Goal: Communication & Community: Ask a question

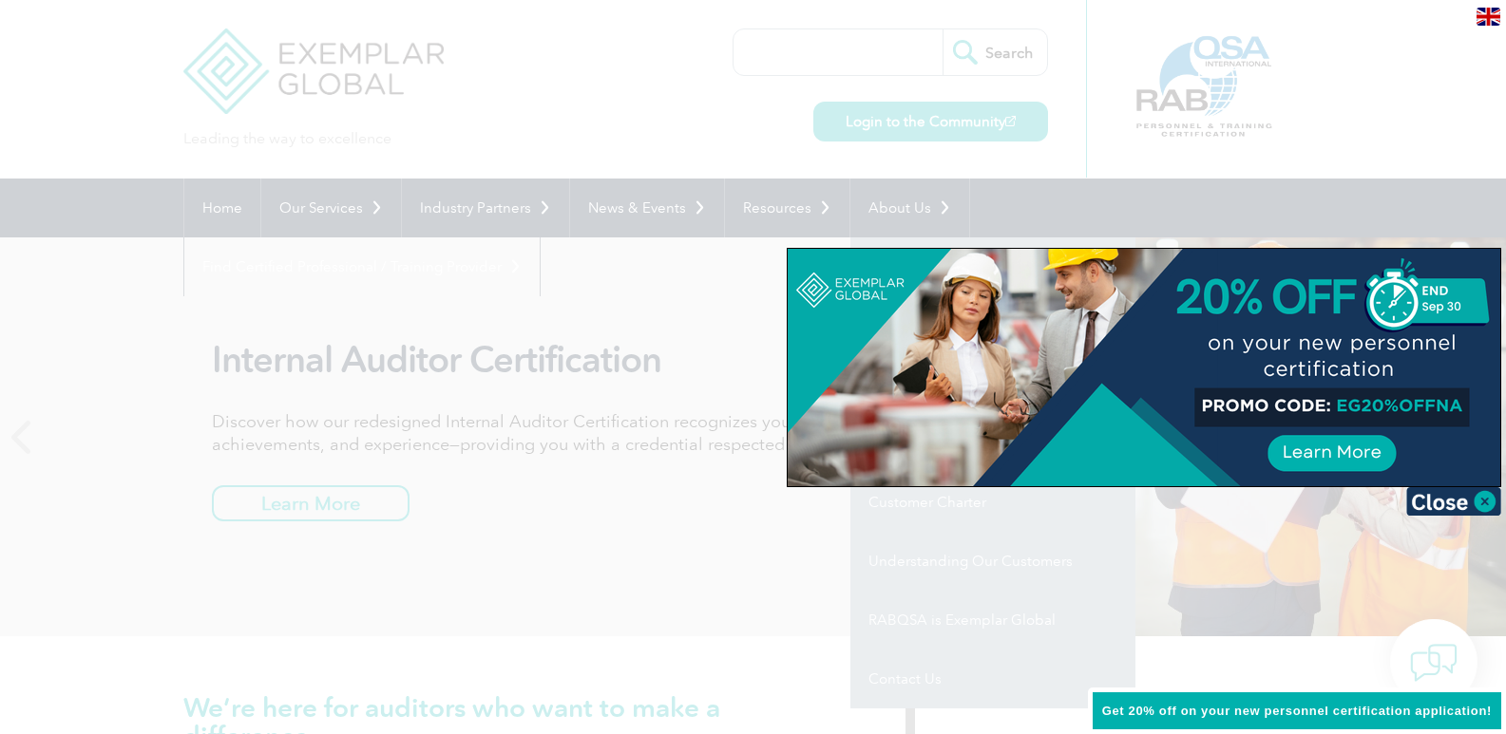
click at [928, 202] on div at bounding box center [753, 367] width 1506 height 734
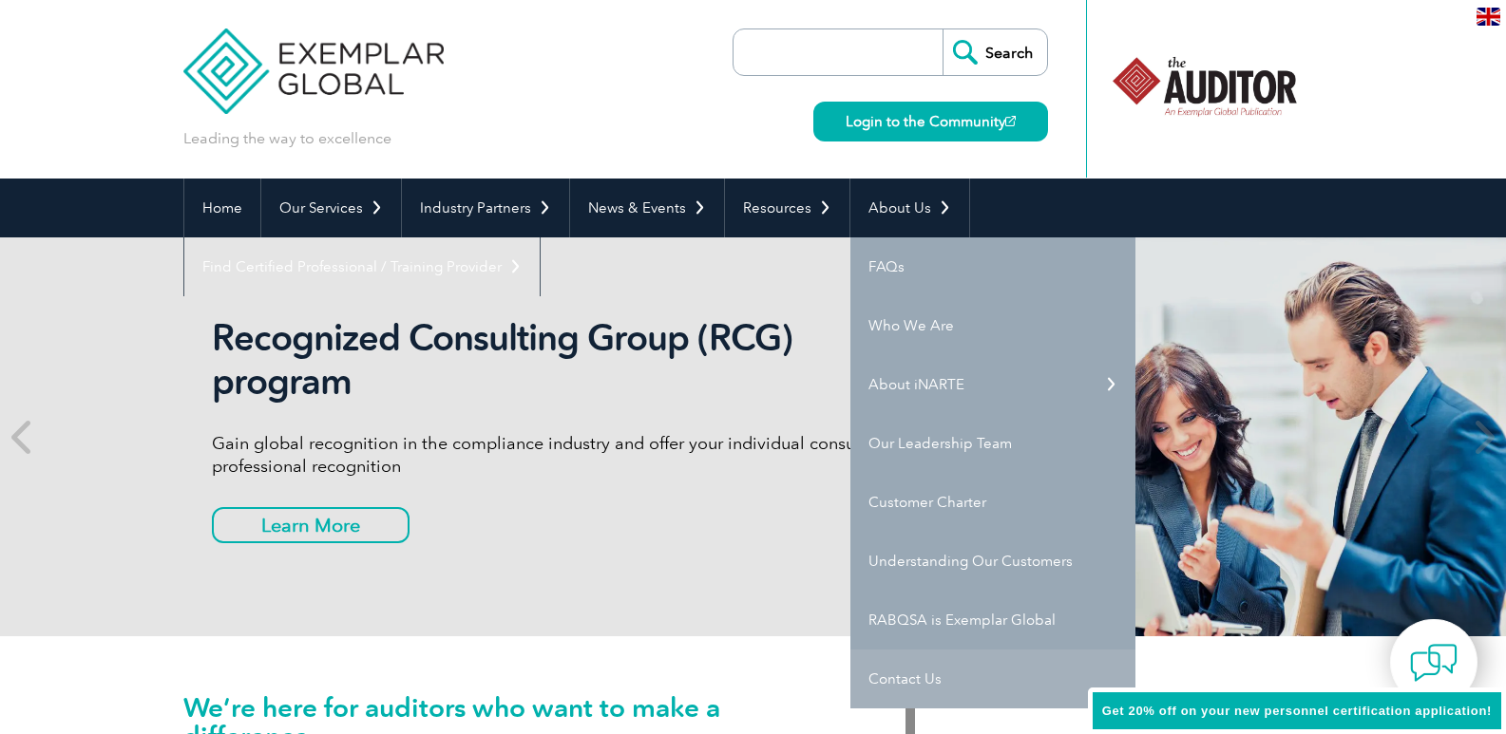
click at [894, 671] on link "Contact Us" at bounding box center [992, 679] width 285 height 59
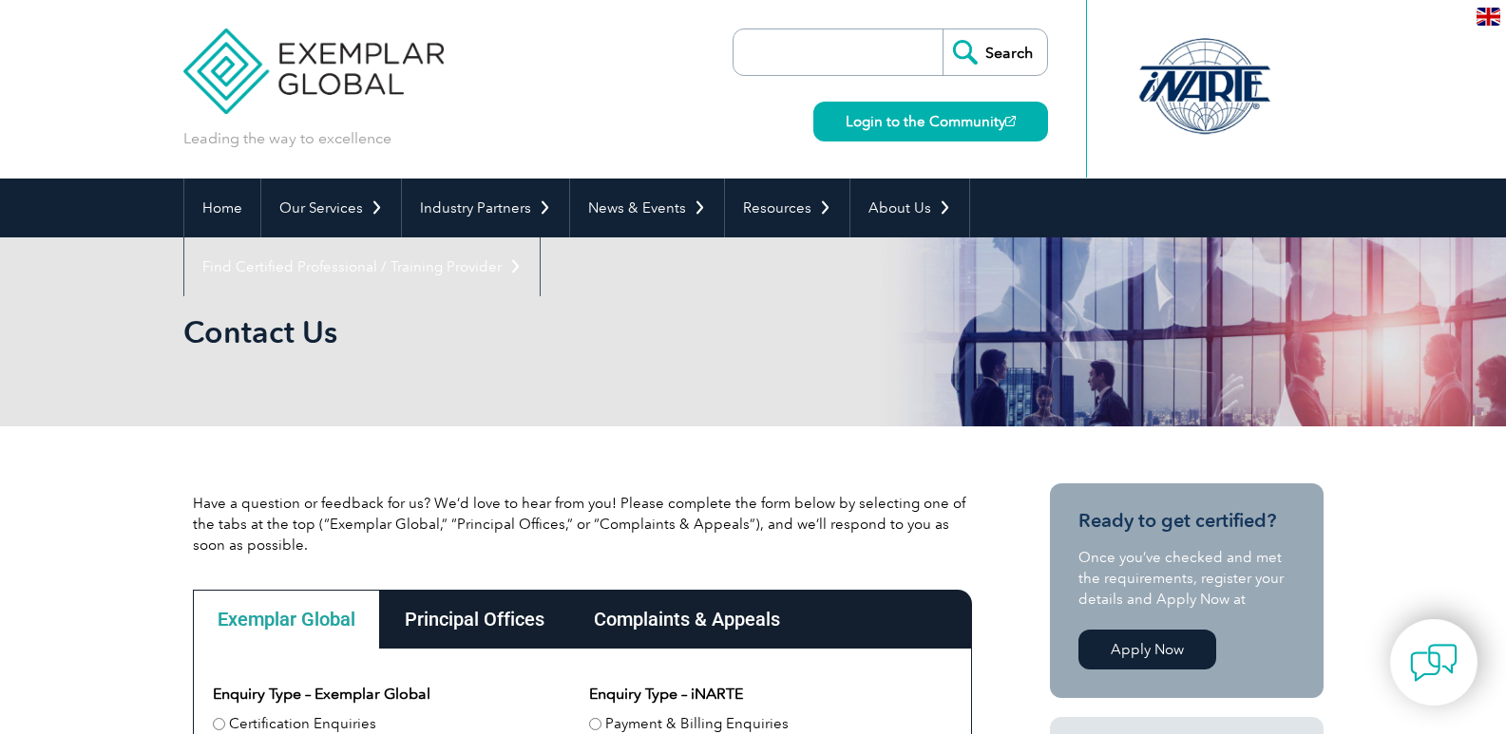
click at [1494, 17] on img at bounding box center [1488, 17] width 24 height 18
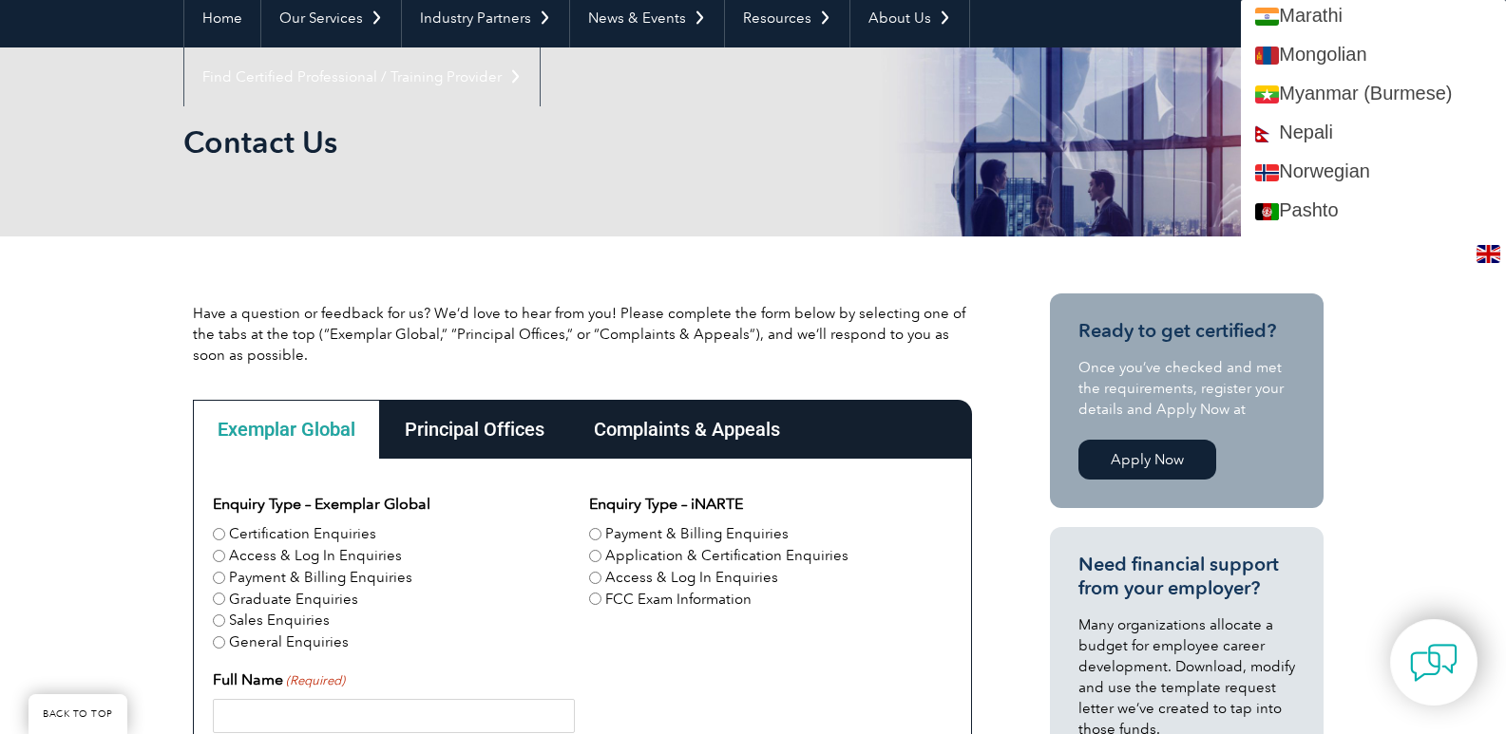
scroll to position [2462, 0]
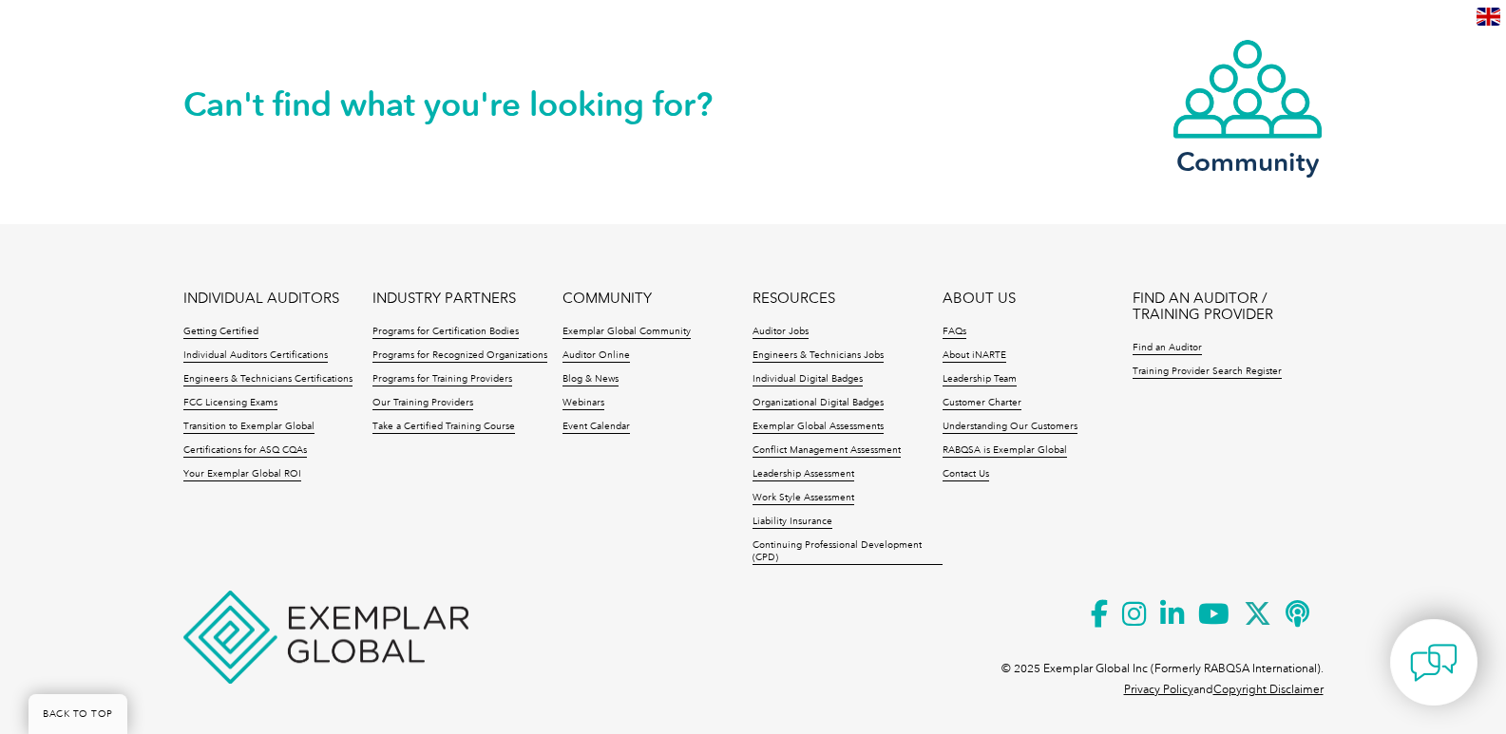
scroll to position [1725, 0]
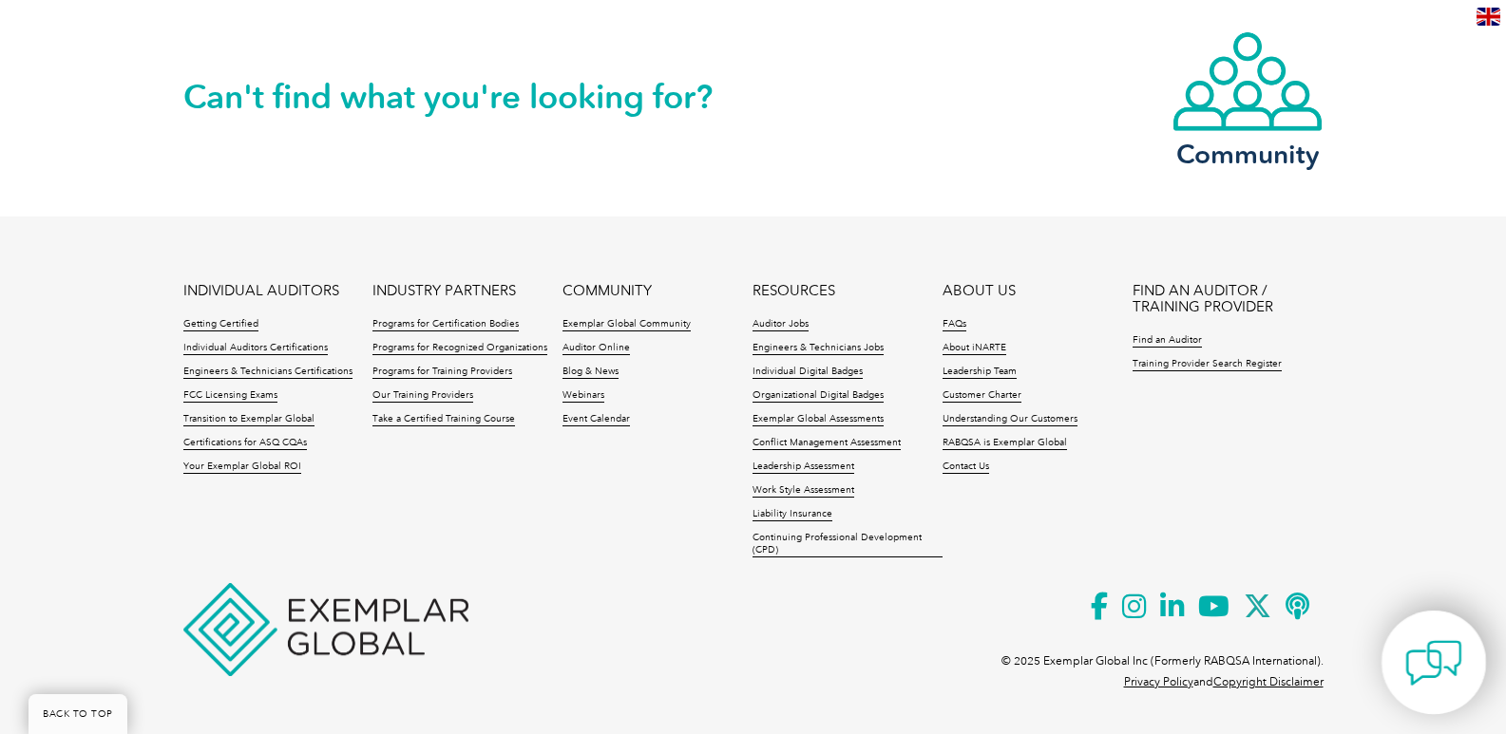
click at [1424, 646] on img at bounding box center [1433, 663] width 57 height 57
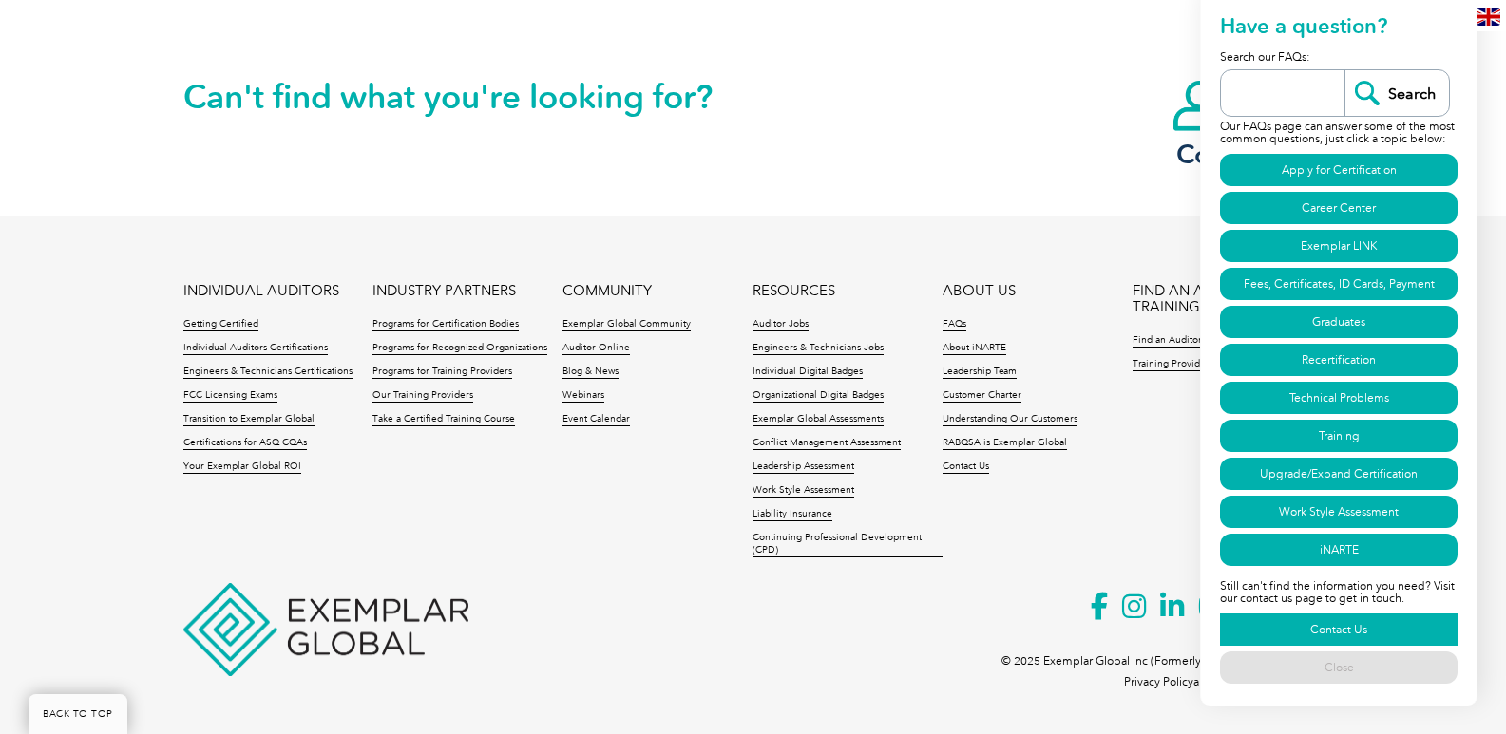
click at [1329, 631] on link "Contact Us" at bounding box center [1338, 630] width 237 height 32
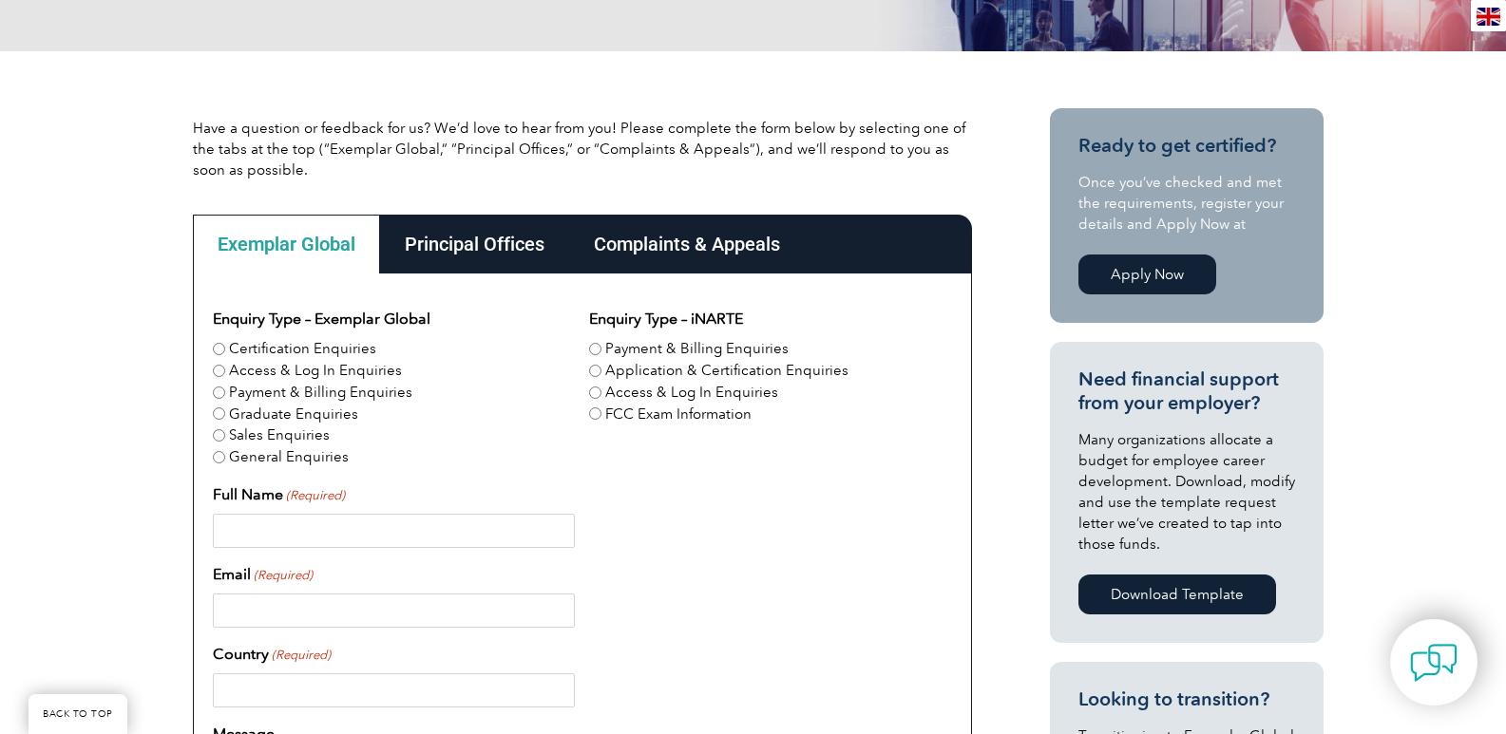
scroll to position [380, 0]
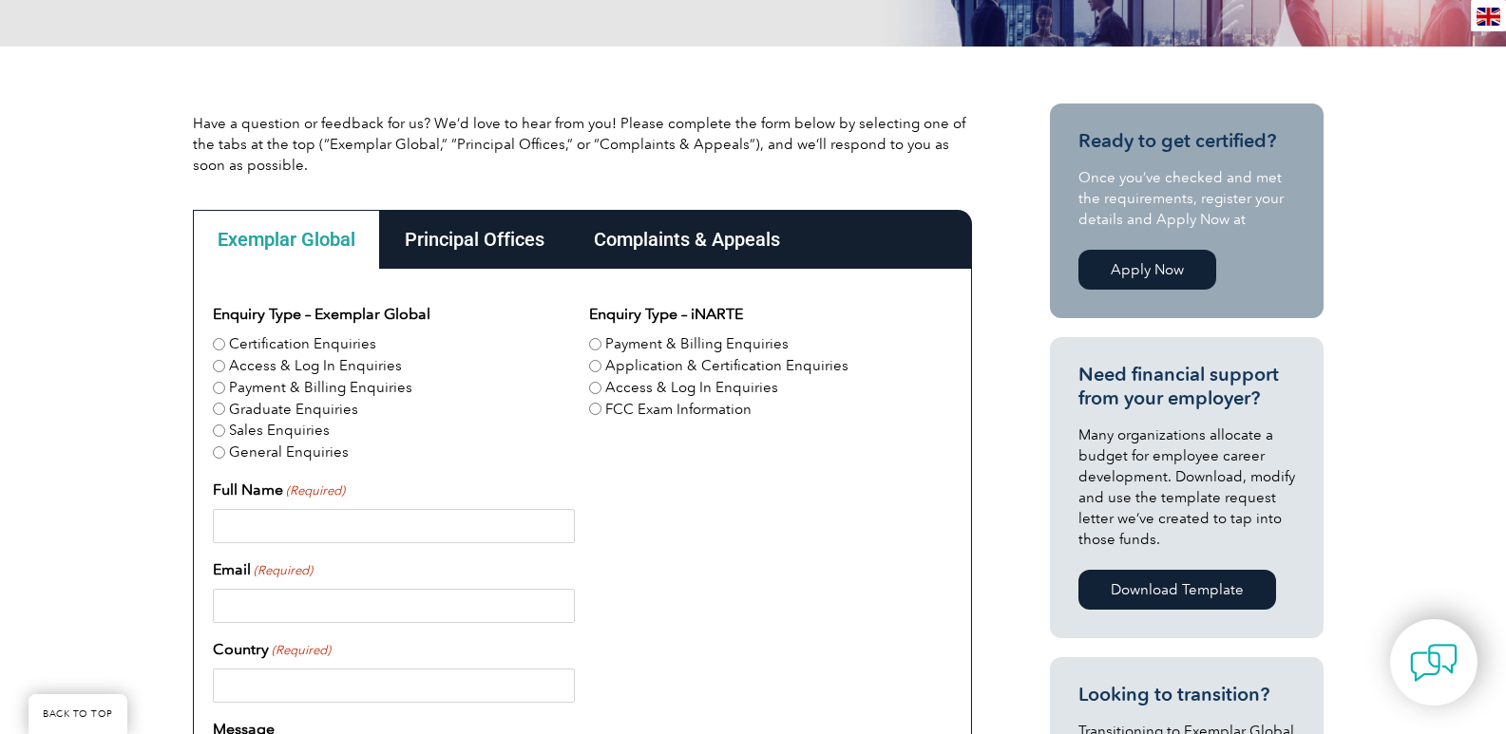
click at [218, 342] on input "Certification Enquiries" at bounding box center [219, 344] width 12 height 12
radio input "true"
click at [336, 524] on input "Full Name (Required)" at bounding box center [394, 526] width 362 height 34
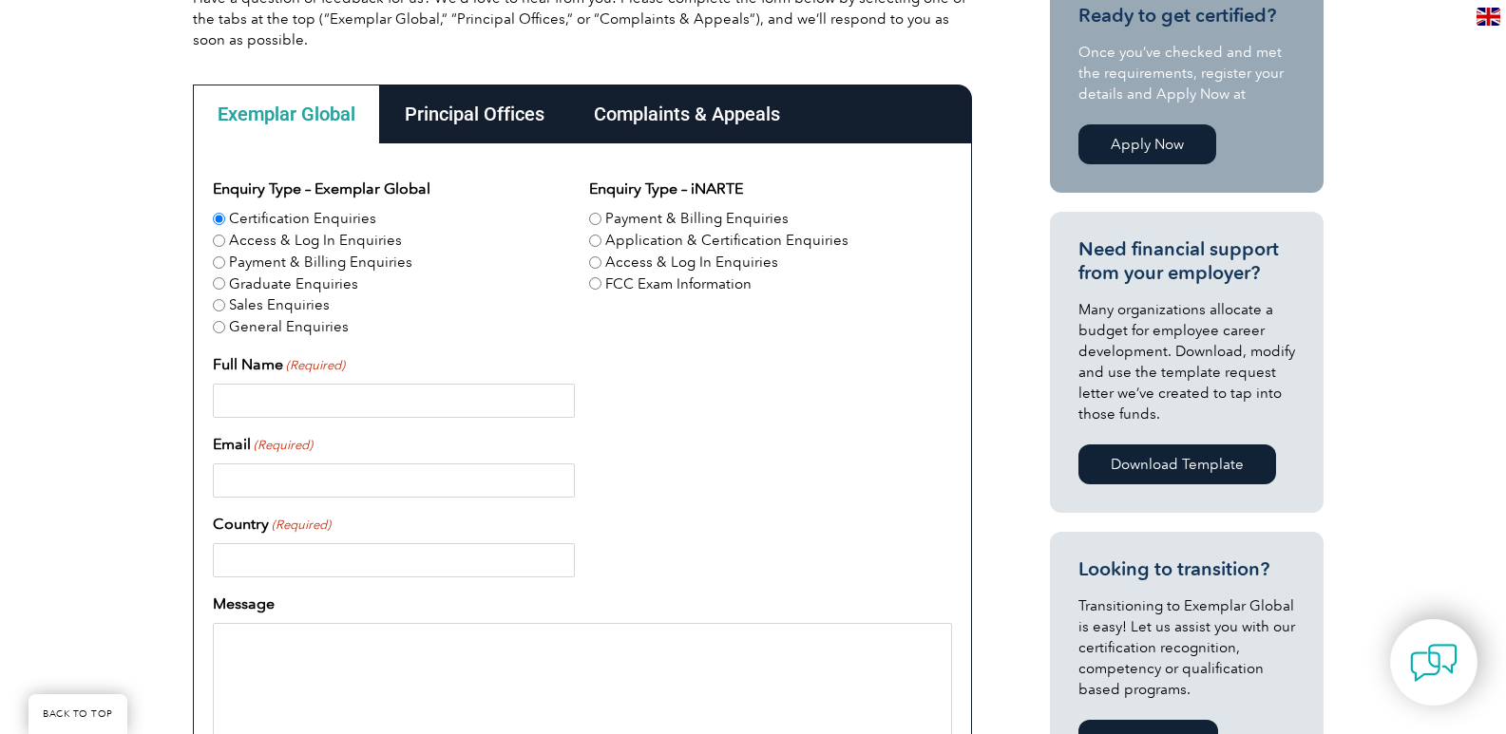
scroll to position [570, 0]
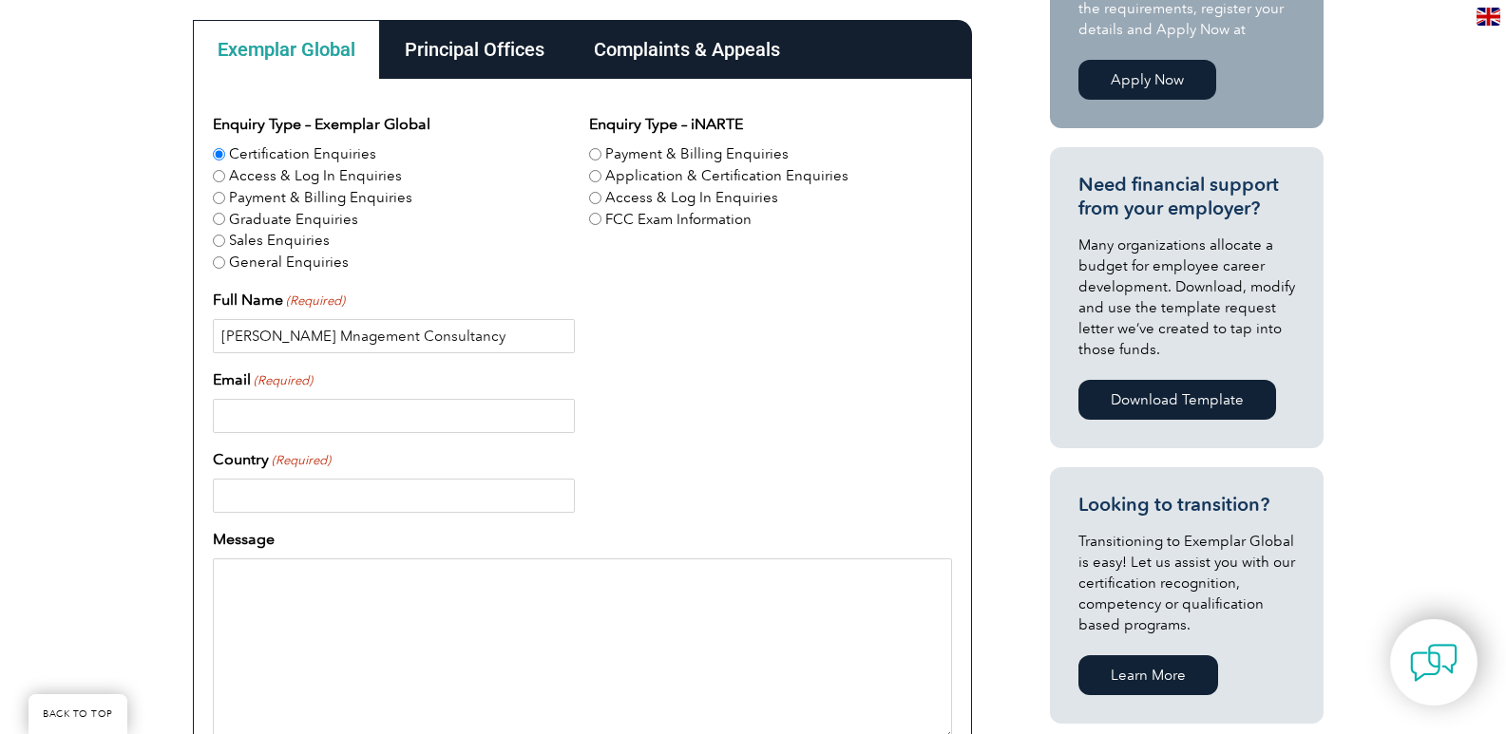
type input "Al Batra Mnagement Consultancy"
click at [324, 418] on input "Email (Required)" at bounding box center [394, 416] width 362 height 34
click at [320, 409] on input "Email (Required)" at bounding box center [394, 416] width 362 height 34
paste input "pratima.sinha@albatraconsultants.com"
type input "pratima.sinha@albatraconsultants.com"
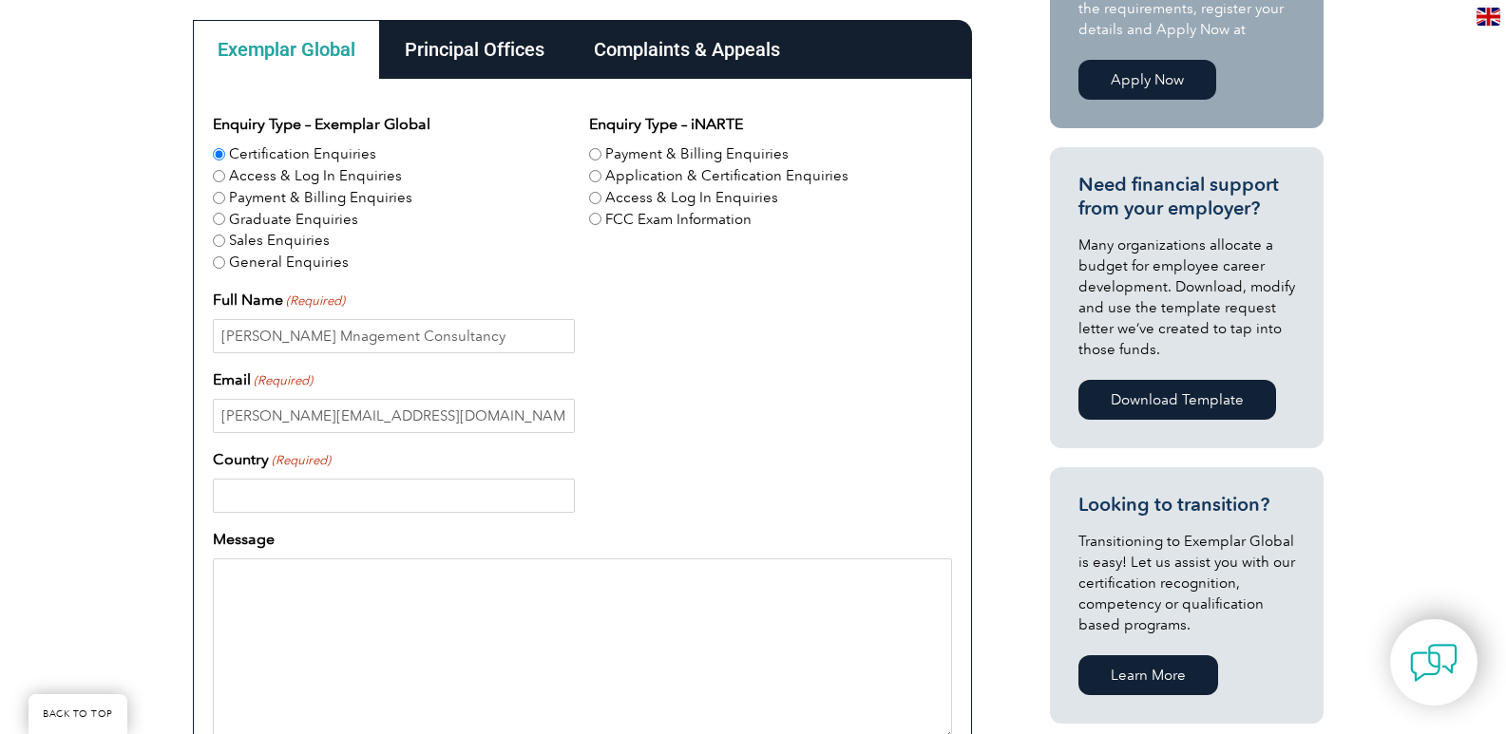
click at [424, 504] on input "Country (Required)" at bounding box center [394, 496] width 362 height 34
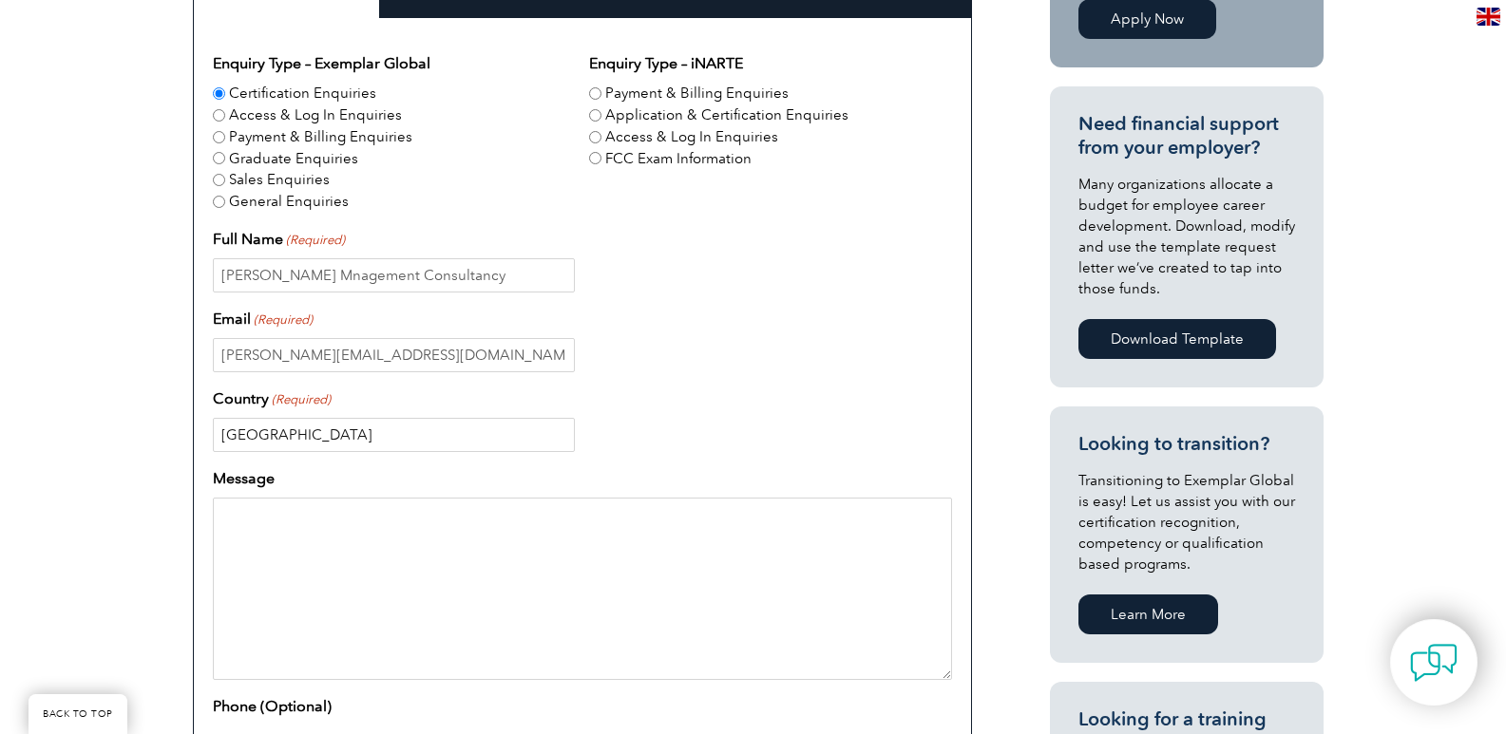
scroll to position [665, 0]
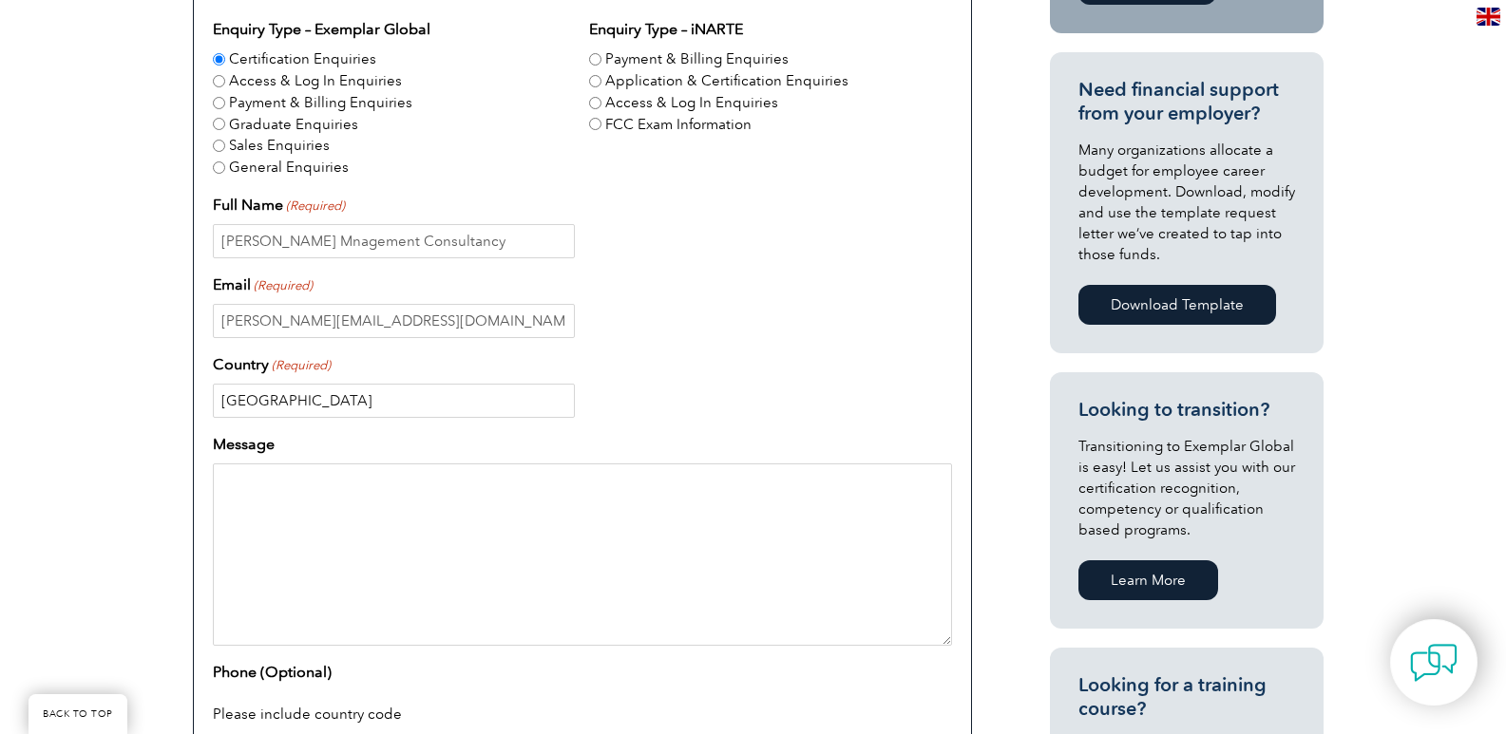
type input "UAE"
click at [229, 482] on textarea "Message" at bounding box center [582, 555] width 739 height 182
paste textarea "we want to approve ISO 20000-1 and ISO 22301 LA course, what is the procedure t…"
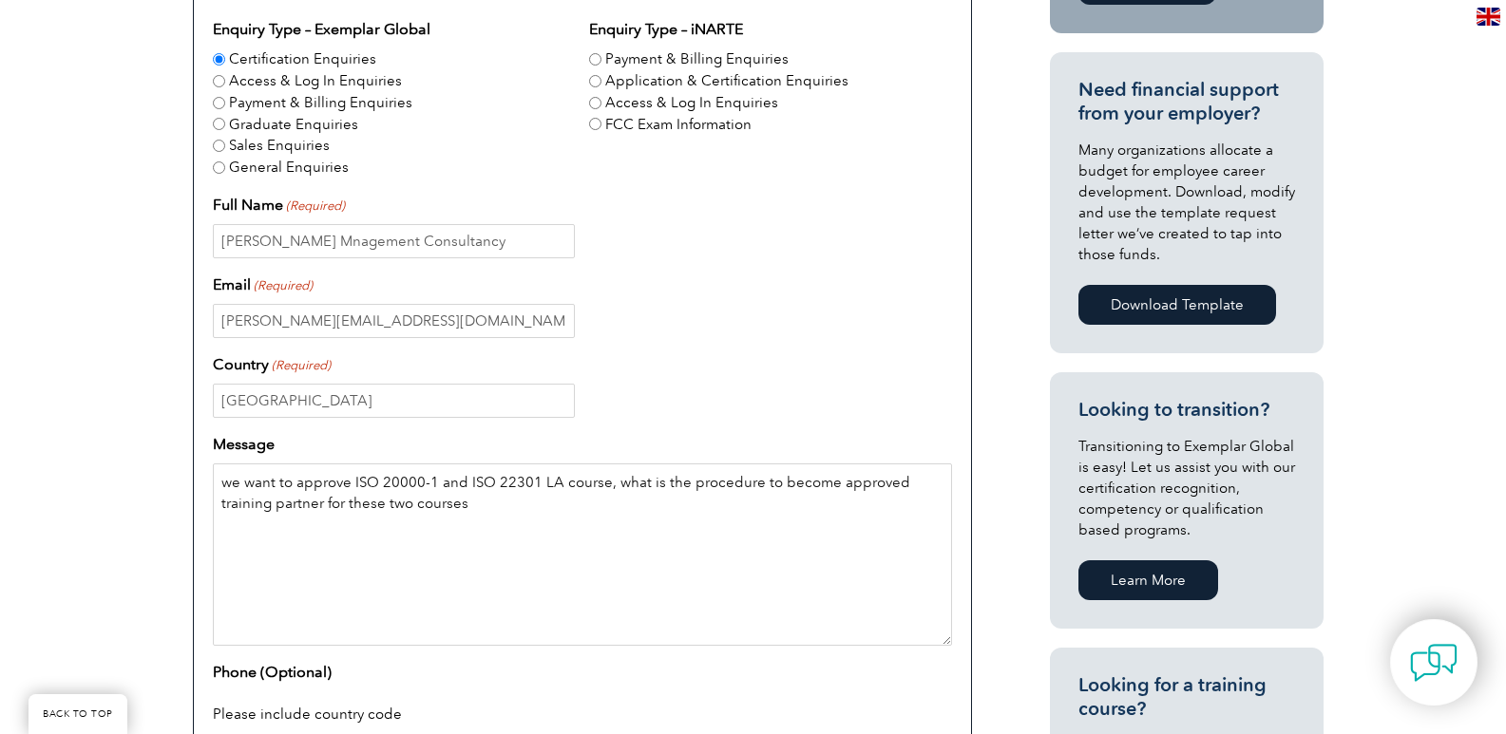
click at [216, 486] on textarea "we want to approve ISO 20000-1 and ISO 22301 LA course, what is the procedure t…" at bounding box center [582, 555] width 739 height 182
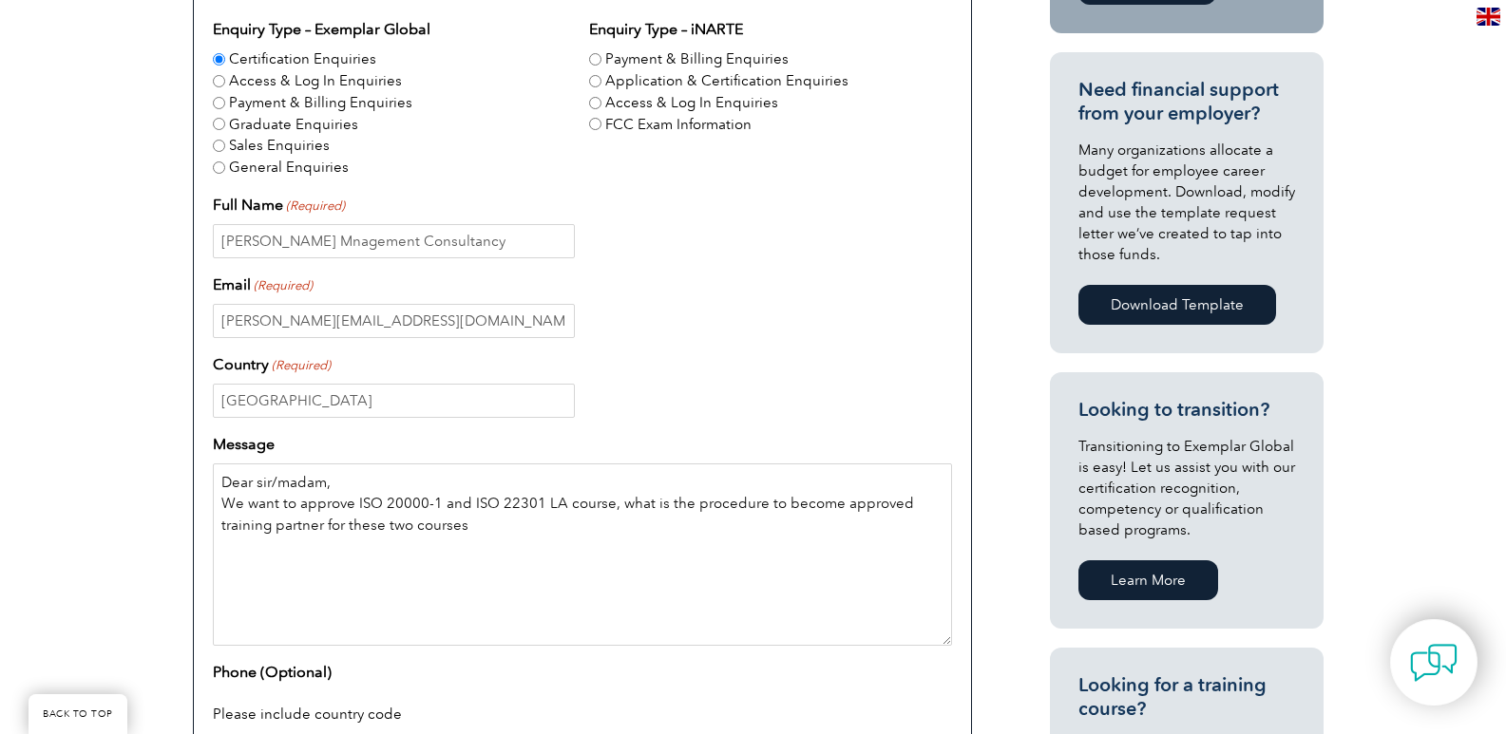
click at [487, 530] on textarea "Dear sir/madam, We want to approve ISO 20000-1 and ISO 22301 LA course, what is…" at bounding box center [582, 555] width 739 height 182
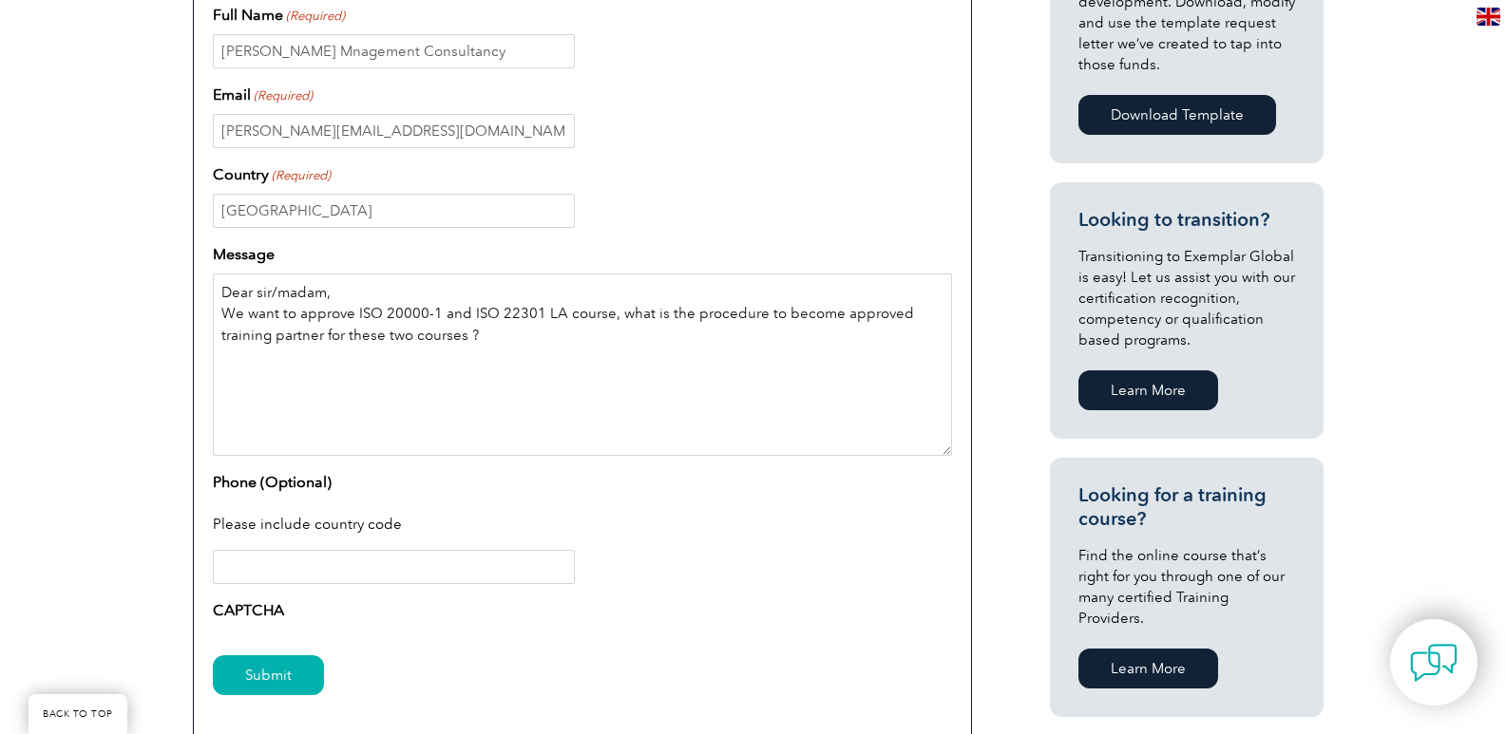
type textarea "Dear sir/madam, We want to approve ISO 20000-1 and ISO 22301 LA course, what is…"
click at [312, 567] on input "Phone (Optional)" at bounding box center [394, 567] width 362 height 34
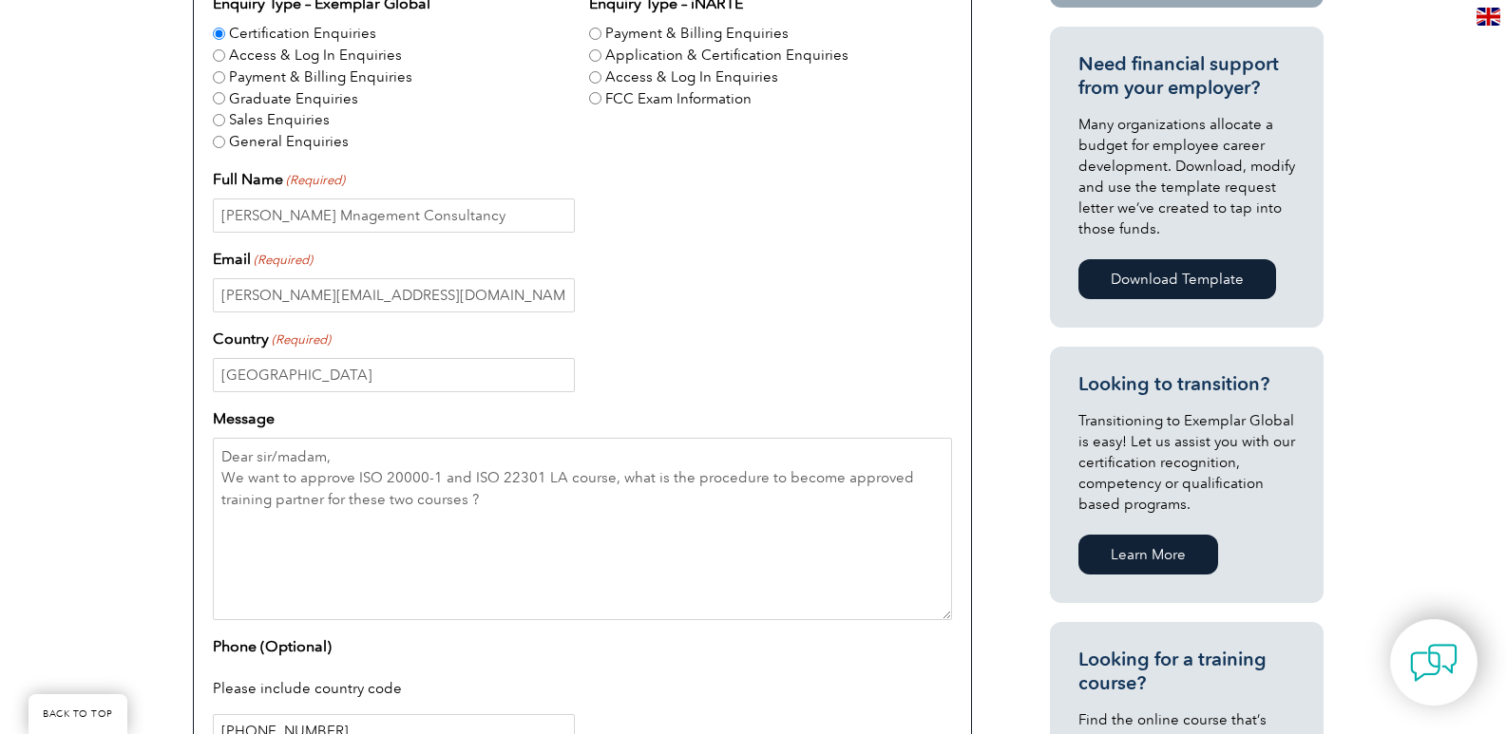
scroll to position [665, 0]
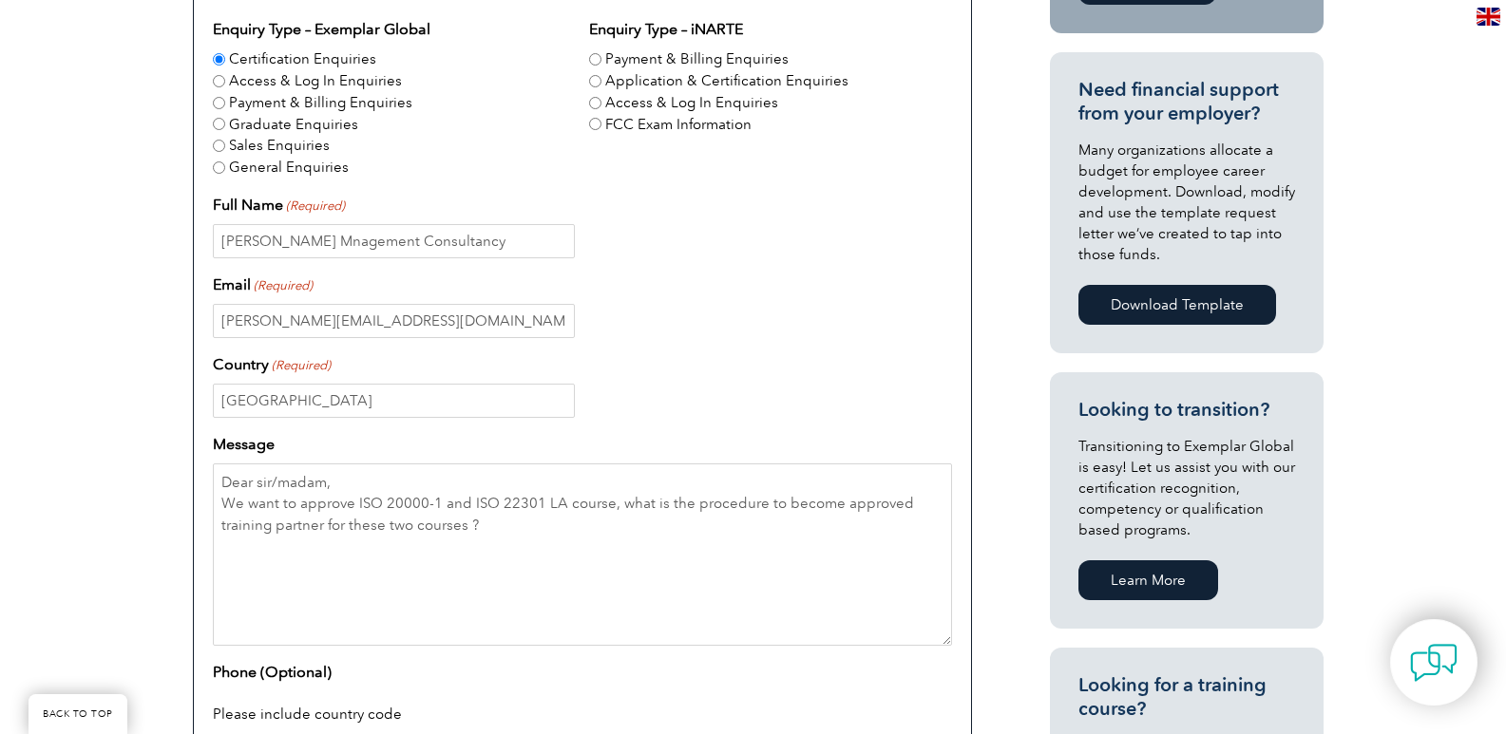
type input "+971523915825"
click at [598, 83] on input "Application & Certification Enquiries" at bounding box center [595, 81] width 12 height 12
radio input "true"
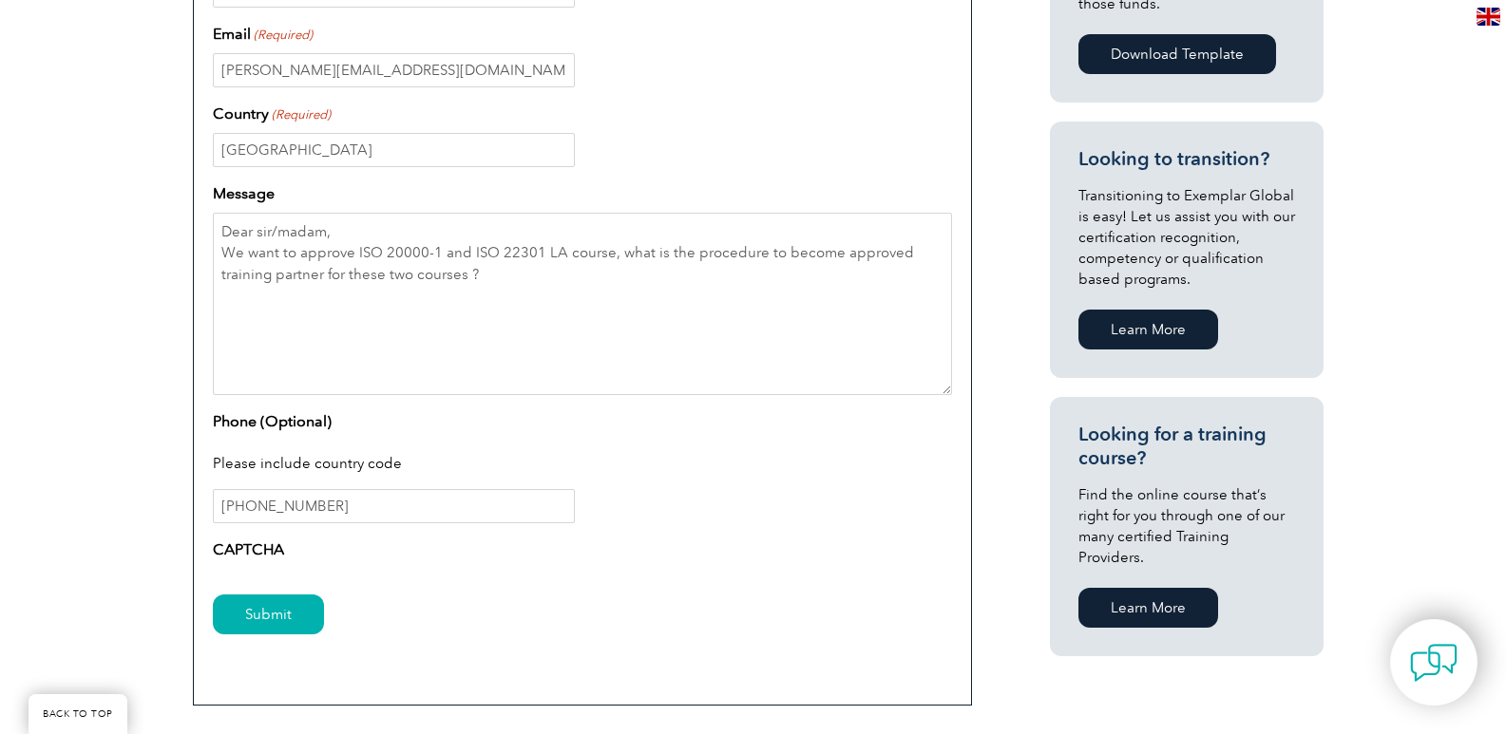
scroll to position [950, 0]
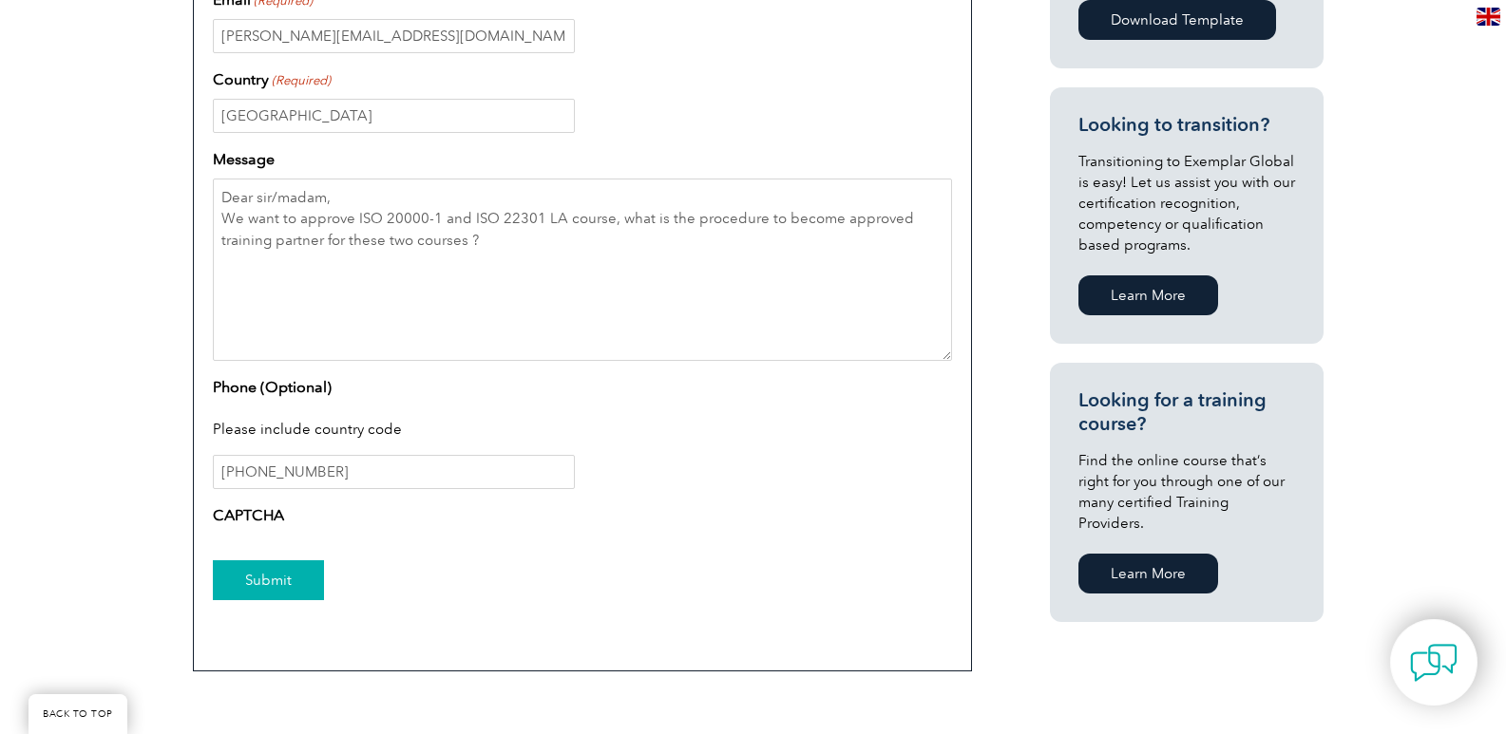
click at [286, 582] on input "Submit" at bounding box center [268, 580] width 111 height 40
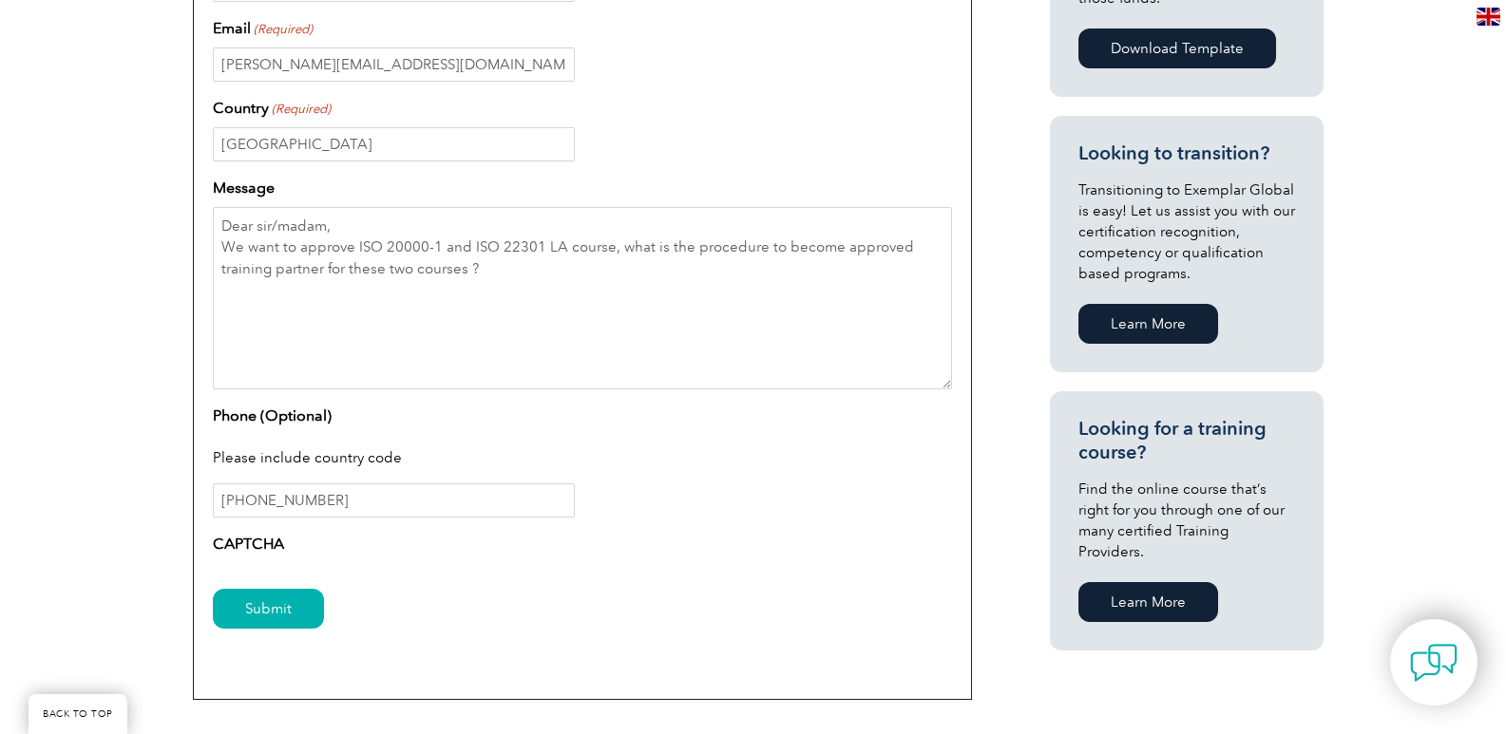
scroll to position [1045, 0]
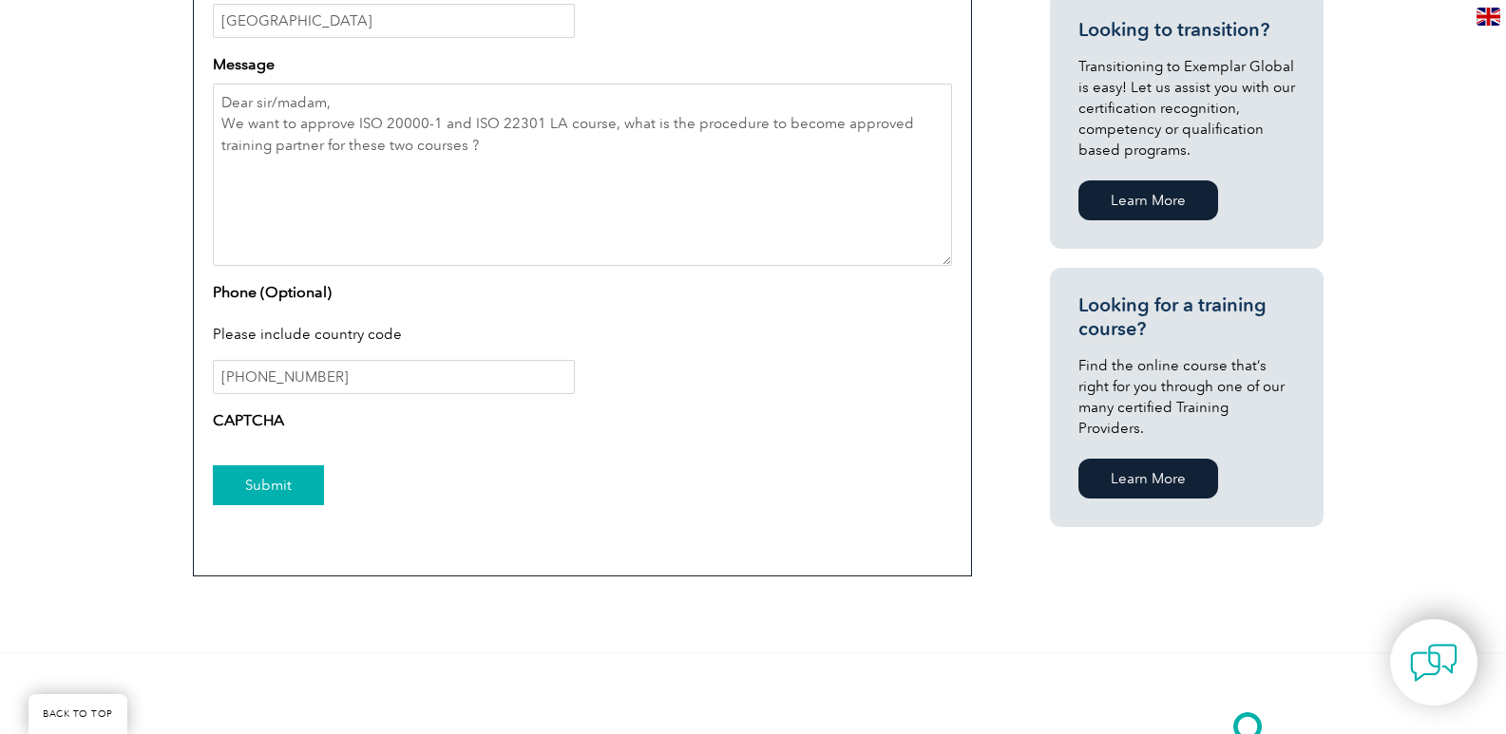
click at [261, 483] on input "Submit" at bounding box center [268, 485] width 111 height 40
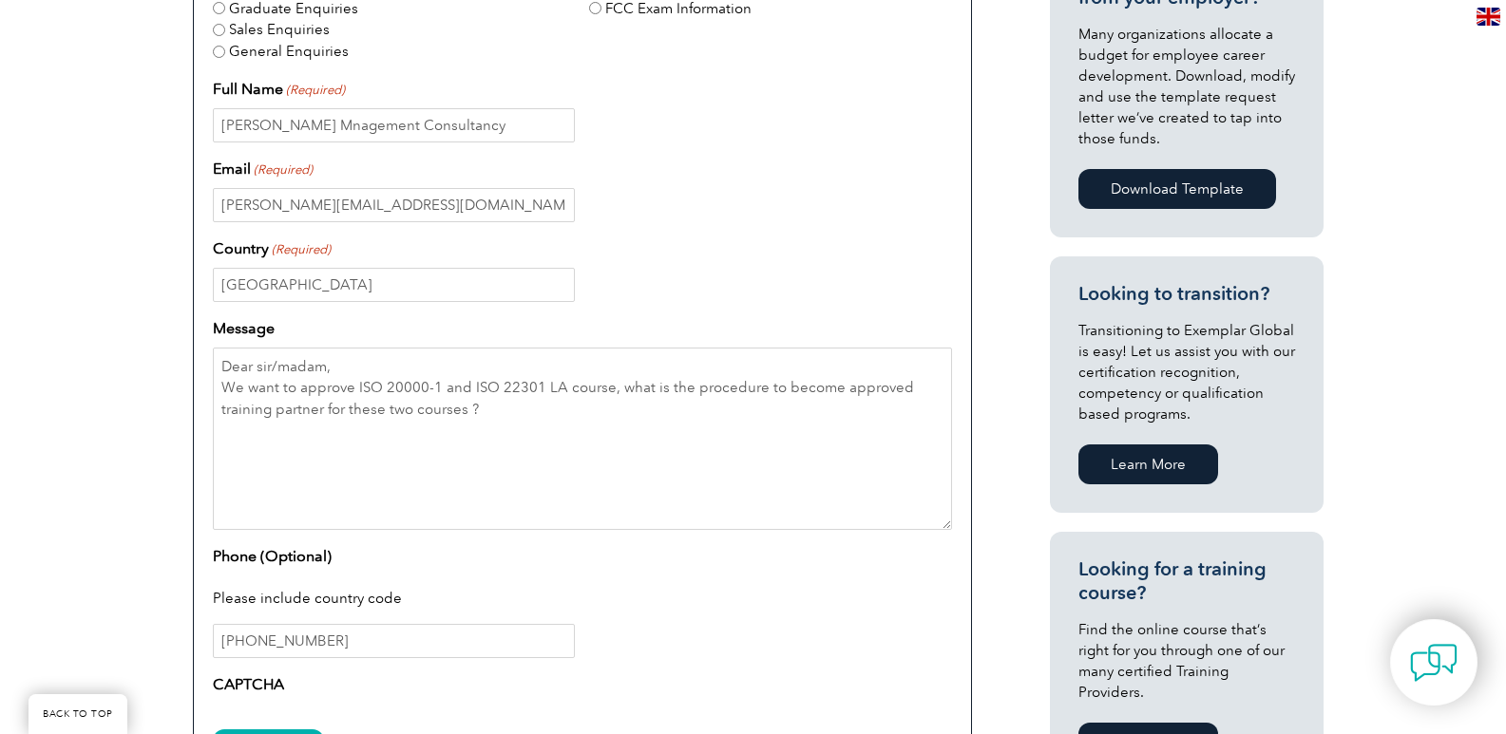
scroll to position [760, 0]
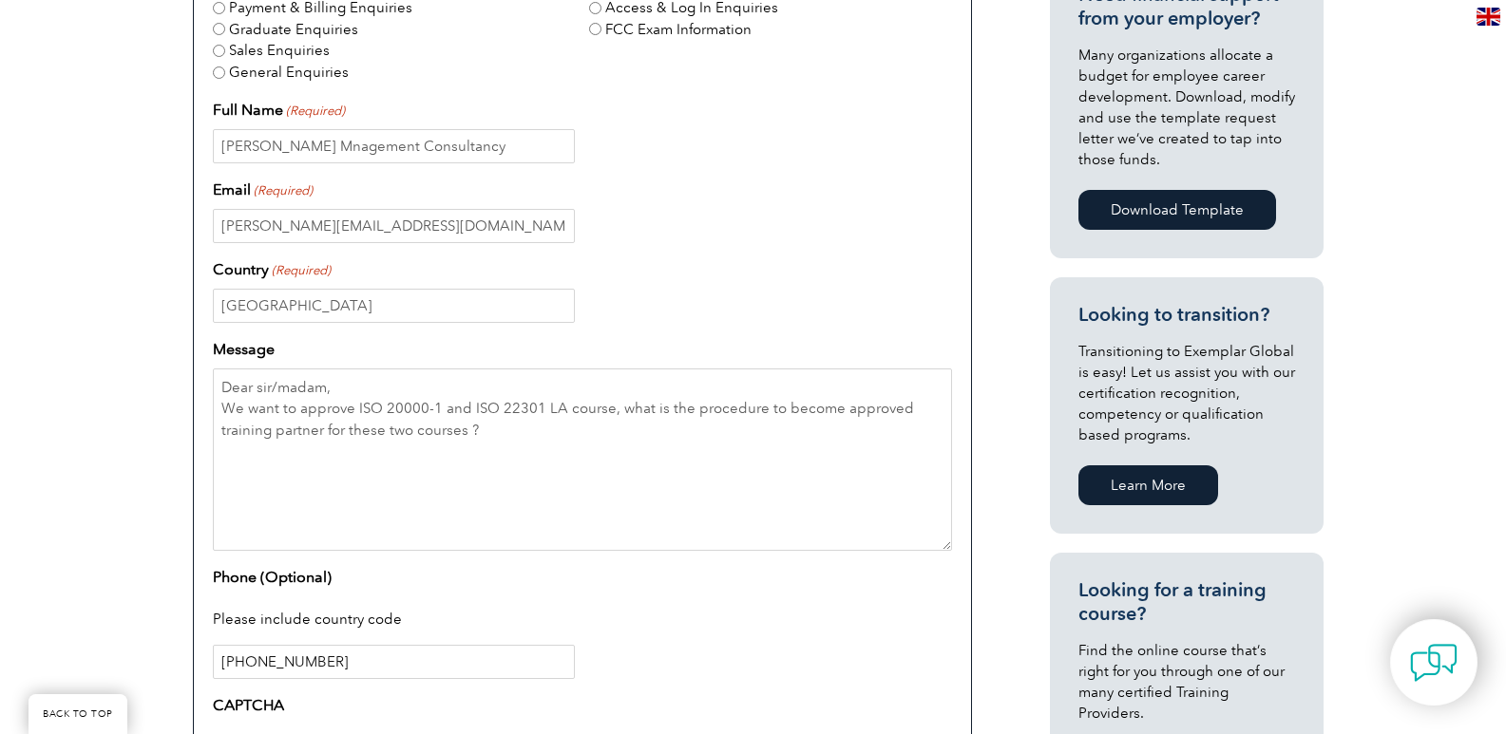
click at [406, 667] on input "+971523915825" at bounding box center [394, 662] width 362 height 34
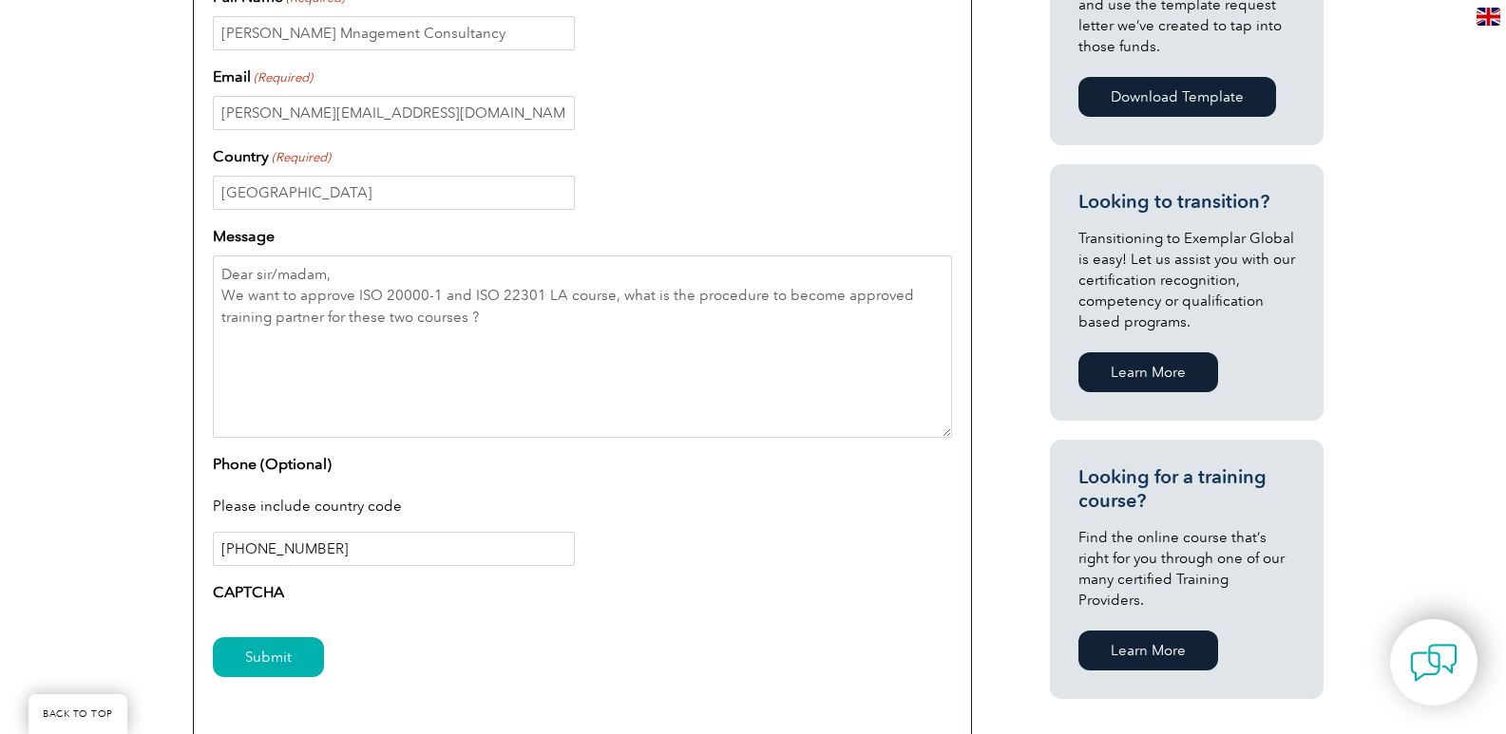
scroll to position [1045, 0]
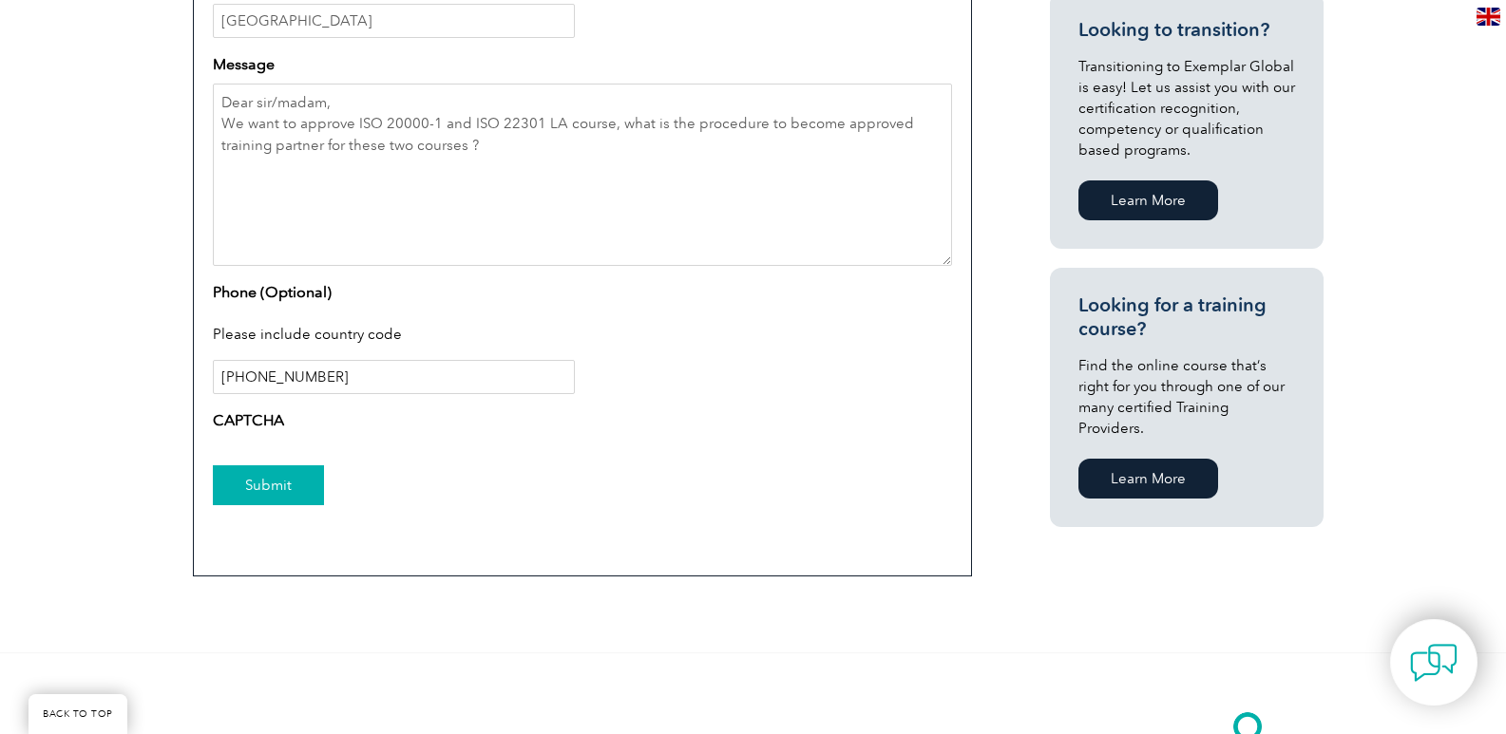
type input "+971523915825"
click at [270, 490] on input "Submit" at bounding box center [268, 485] width 111 height 40
click at [263, 426] on label "CAPTCHA" at bounding box center [248, 420] width 71 height 23
click at [265, 416] on label "CAPTCHA" at bounding box center [248, 420] width 71 height 23
click at [273, 417] on label "CAPTCHA" at bounding box center [248, 420] width 71 height 23
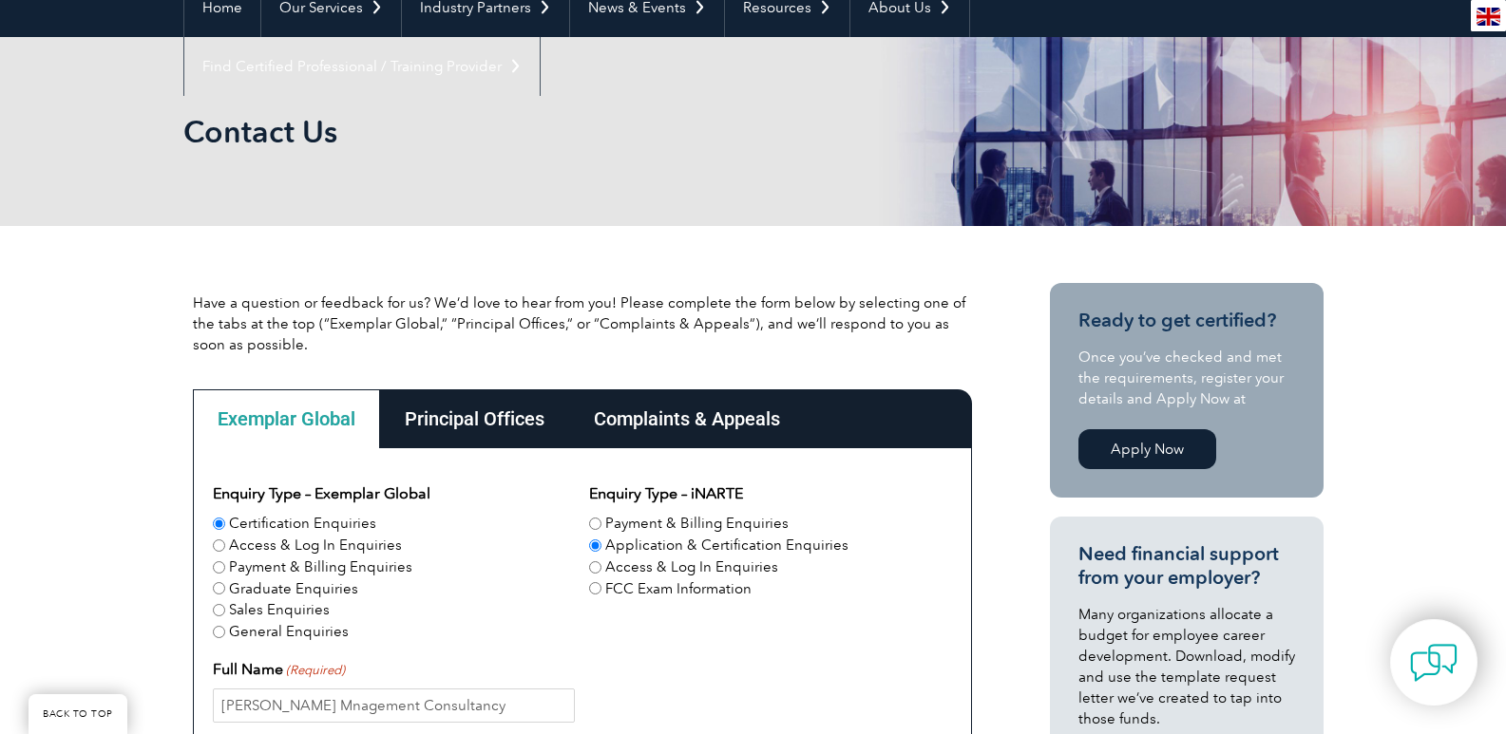
scroll to position [190, 0]
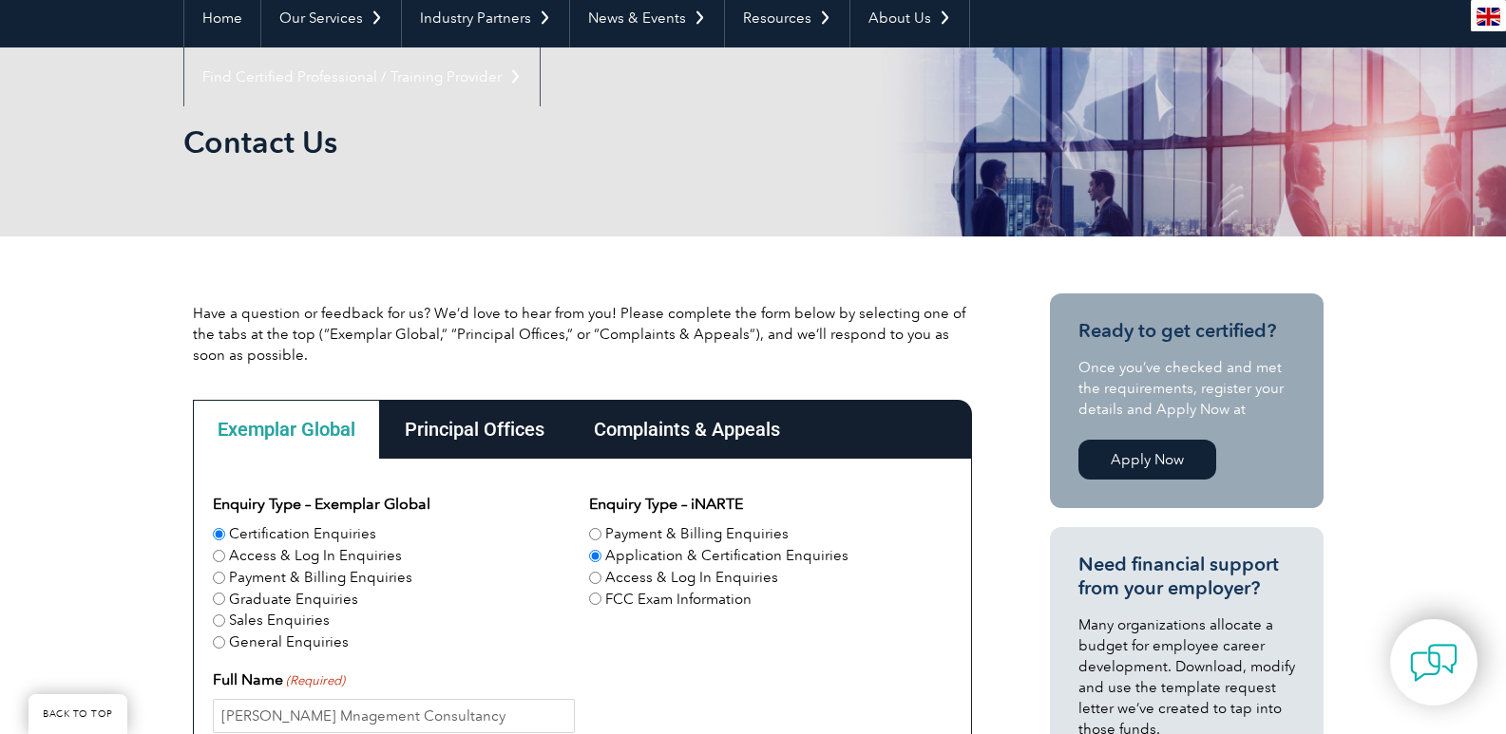
click at [218, 537] on input "Certification Enquiries" at bounding box center [219, 534] width 12 height 12
click at [592, 556] on input "Application & Certification Enquiries" at bounding box center [595, 556] width 12 height 12
click at [448, 545] on div "Access & Log In Enquiries" at bounding box center [394, 556] width 362 height 22
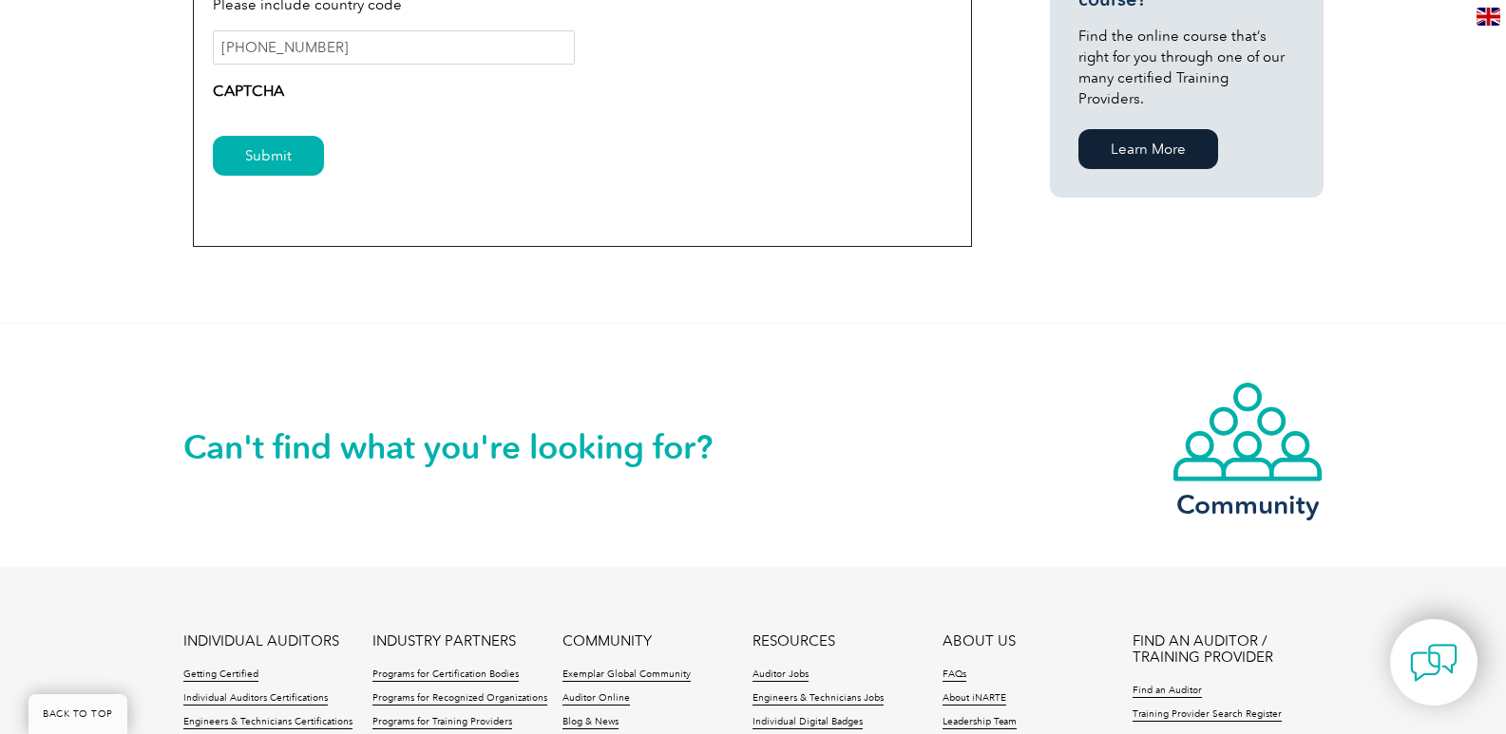
scroll to position [1520, 0]
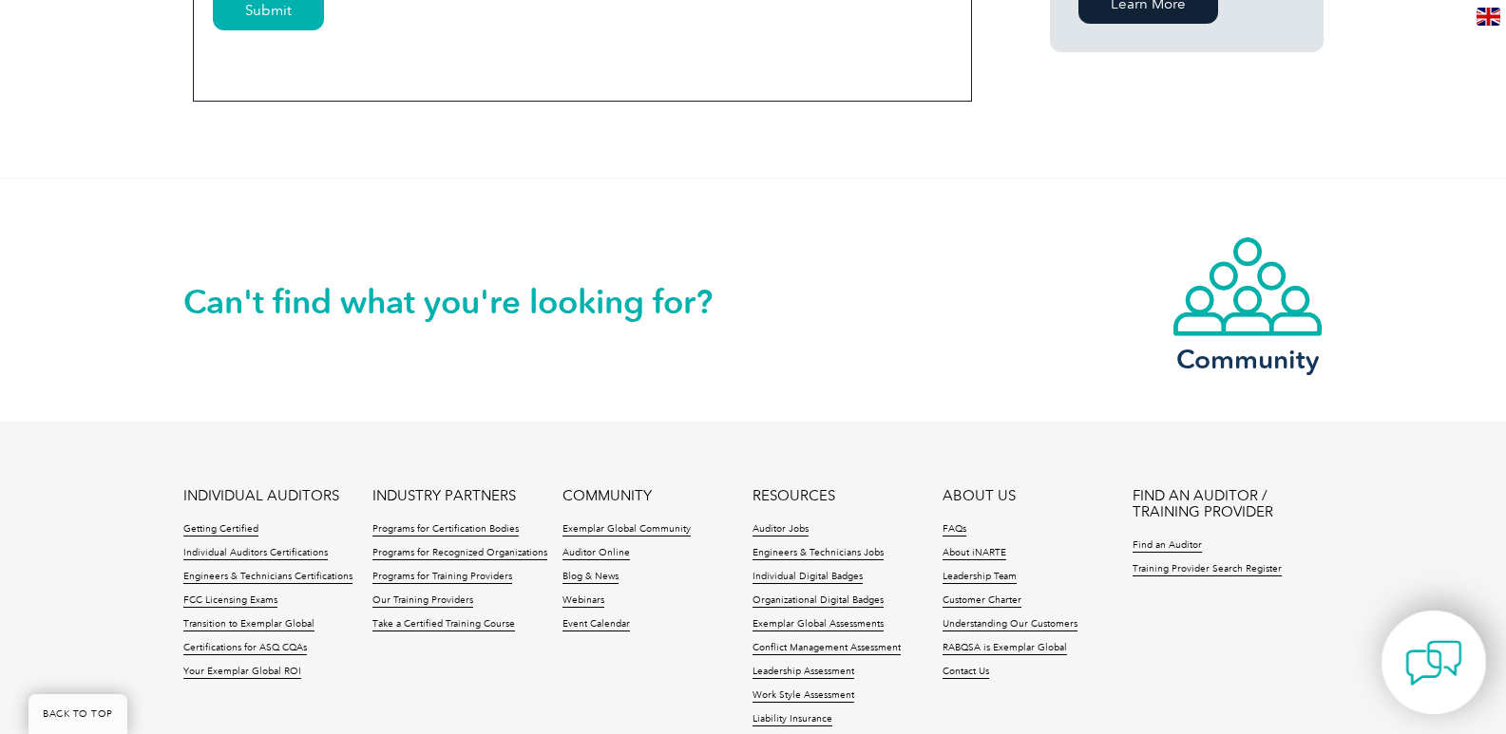
click at [1423, 667] on img at bounding box center [1433, 663] width 57 height 57
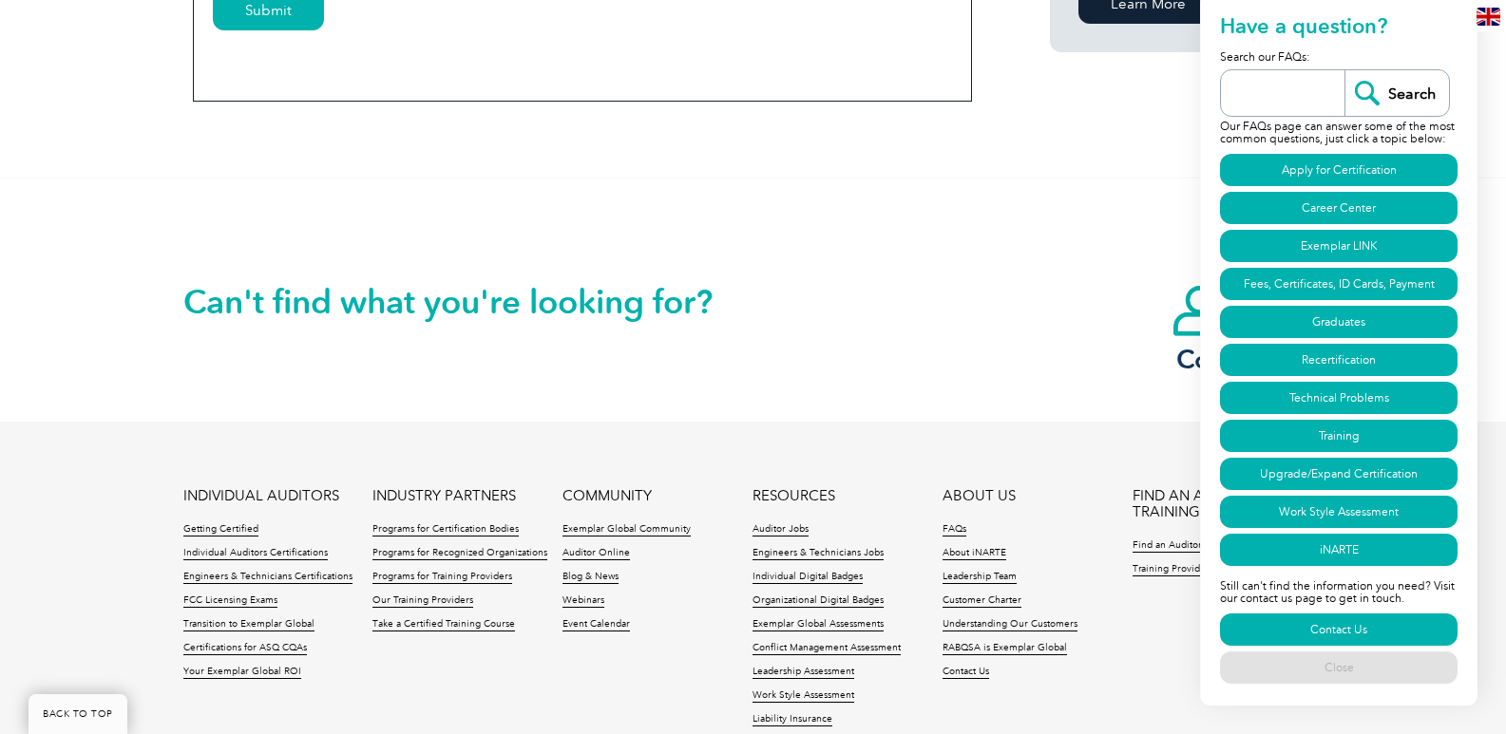
click at [928, 303] on div "Can't find what you're looking for? Community" at bounding box center [753, 300] width 1140 height 243
click at [833, 332] on div "Can't find what you're looking for? Community" at bounding box center [753, 300] width 1140 height 243
drag, startPoint x: 825, startPoint y: 237, endPoint x: 743, endPoint y: 243, distance: 81.9
click at [821, 235] on div "Can't find what you're looking for? Community" at bounding box center [753, 300] width 1140 height 243
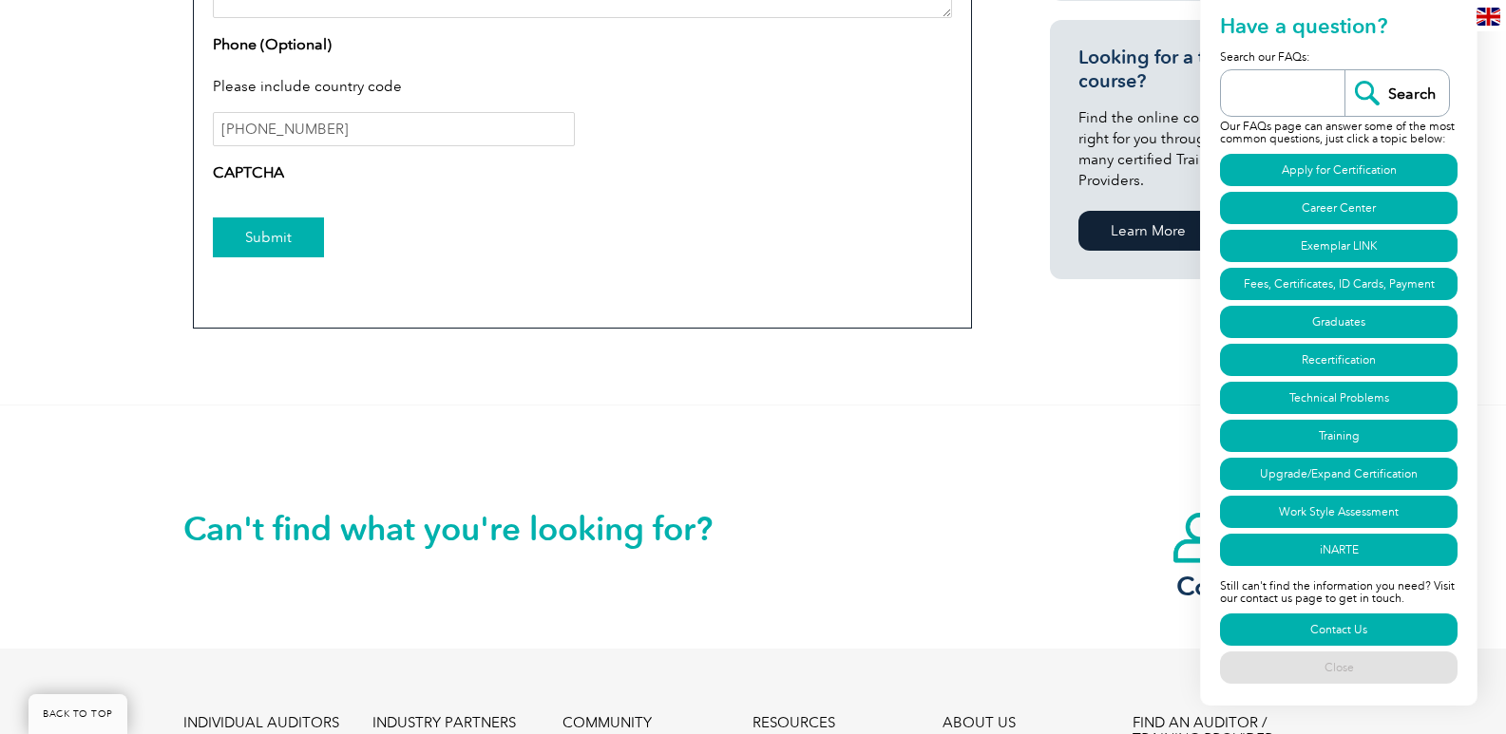
scroll to position [1235, 0]
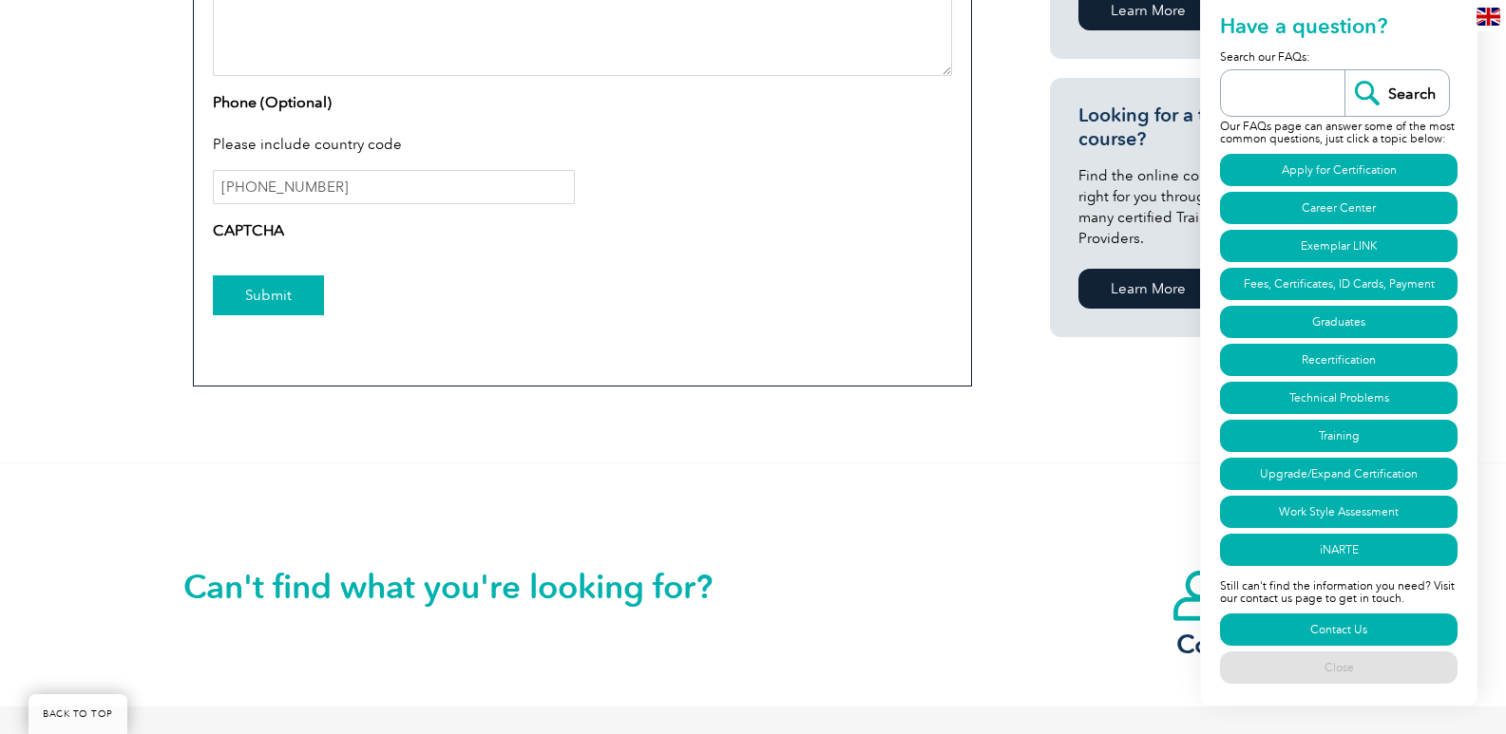
click at [254, 297] on input "Submit" at bounding box center [268, 295] width 111 height 40
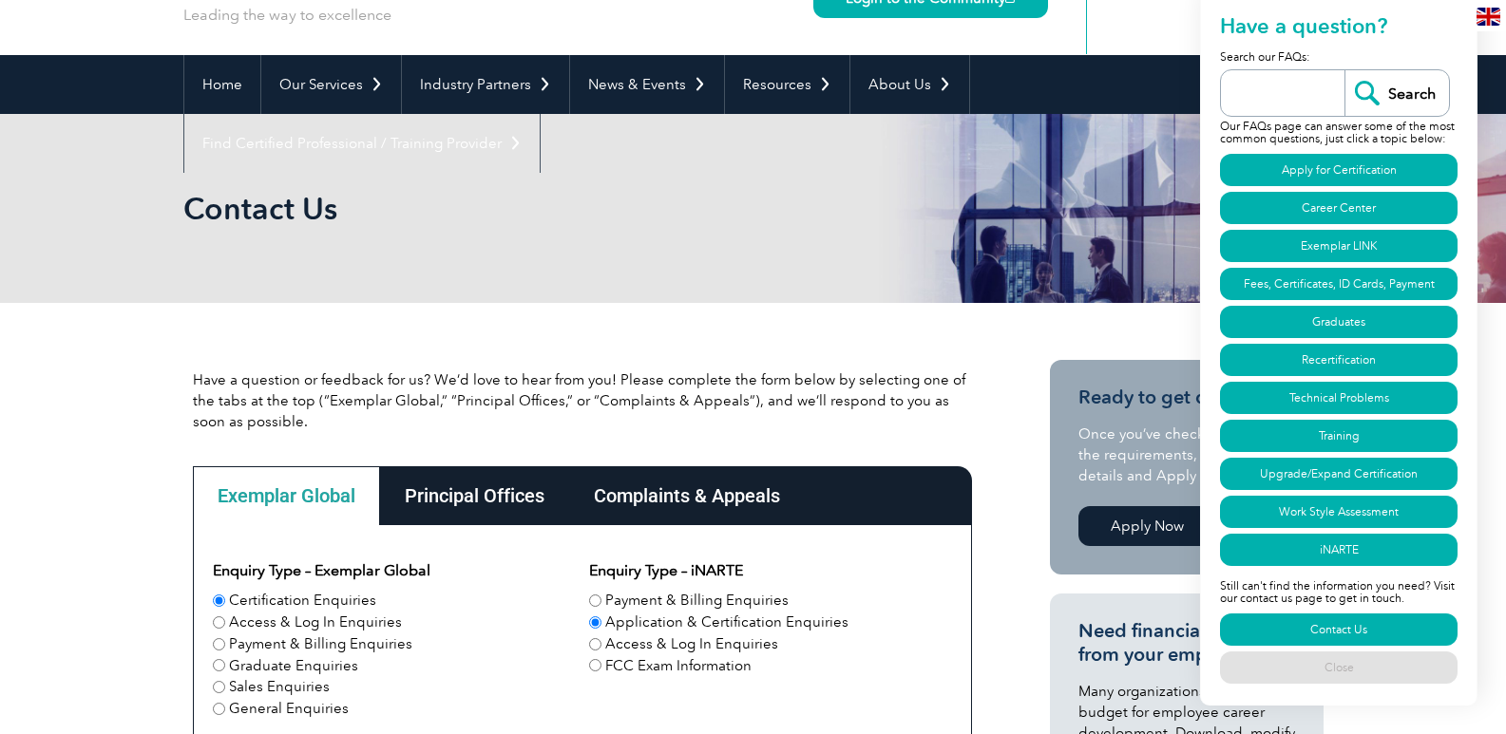
scroll to position [0, 0]
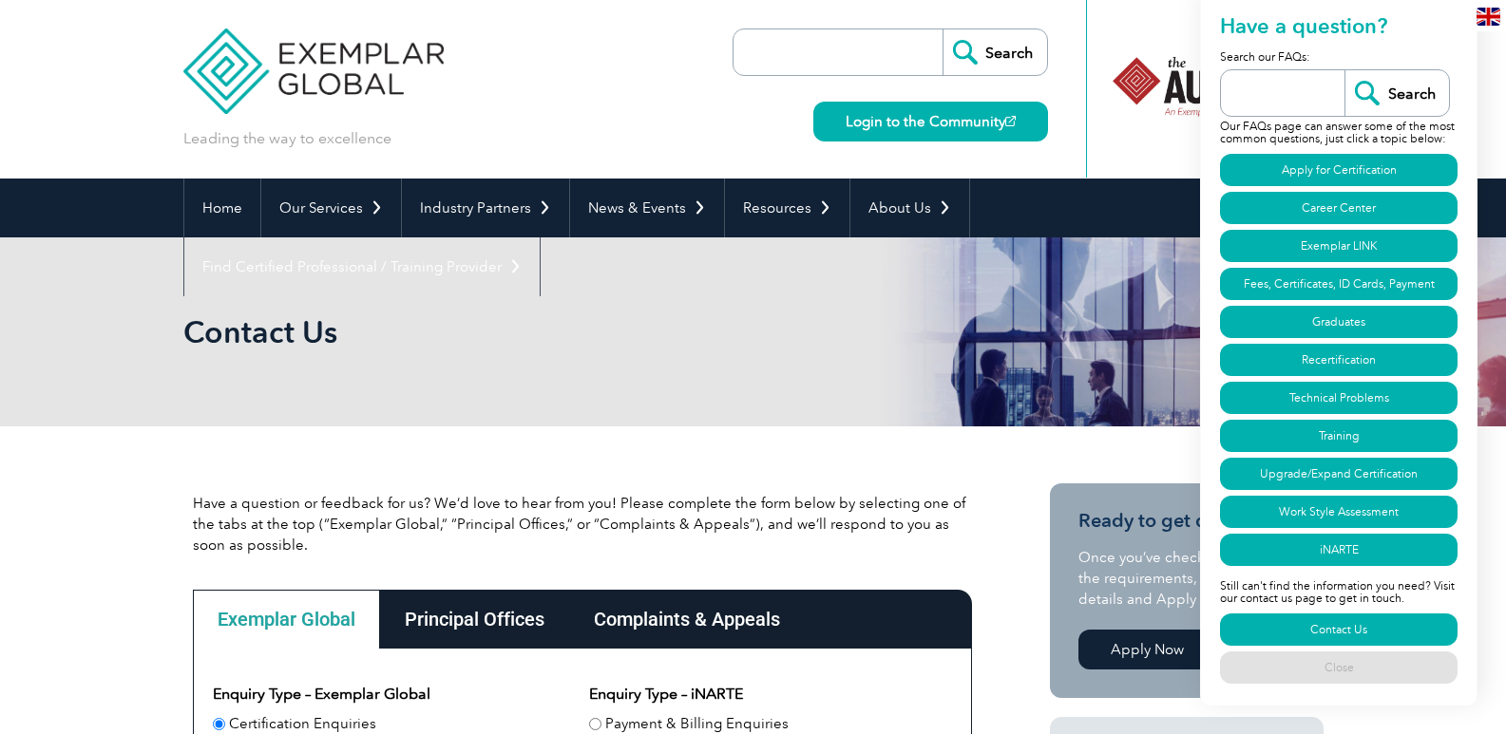
click at [761, 270] on div "Contact Us" at bounding box center [753, 331] width 1140 height 189
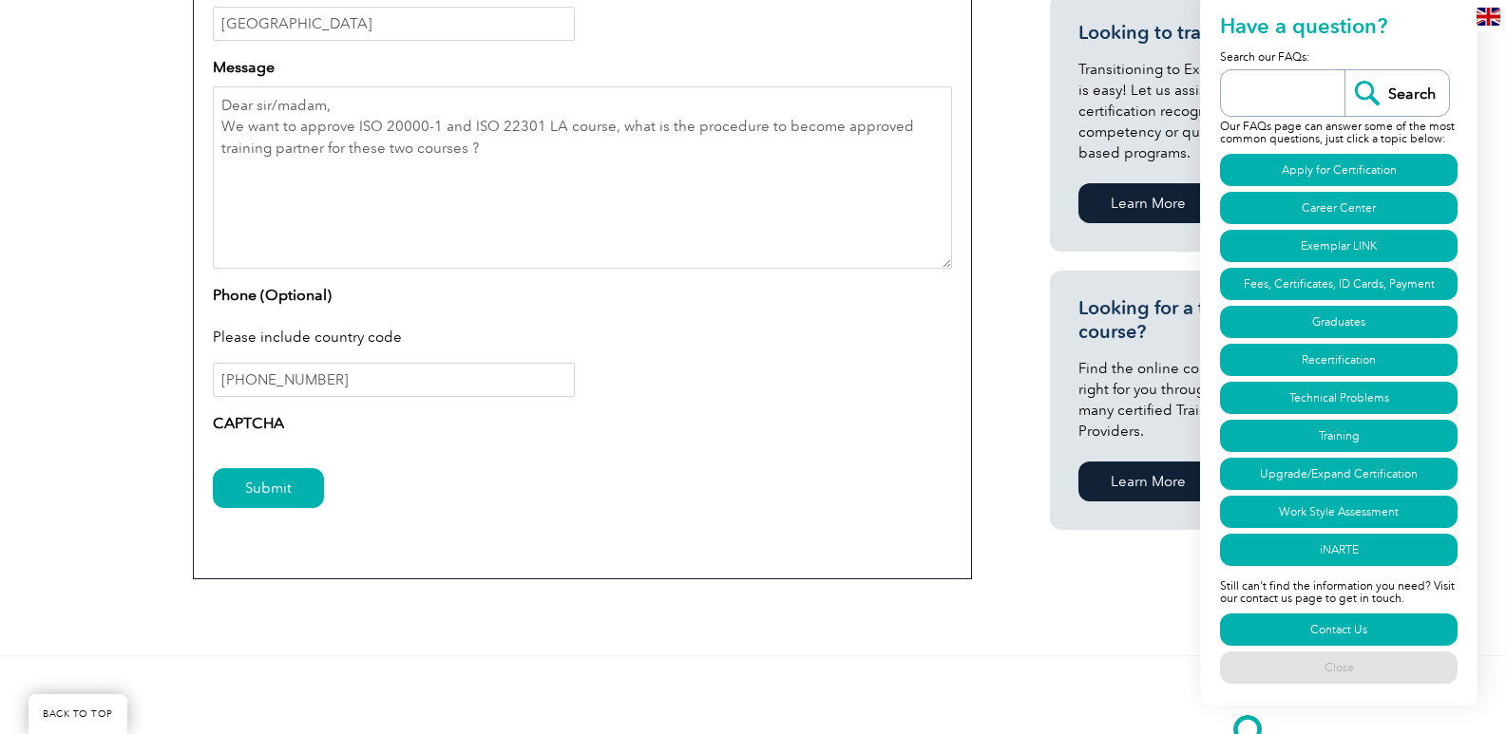
scroll to position [1140, 0]
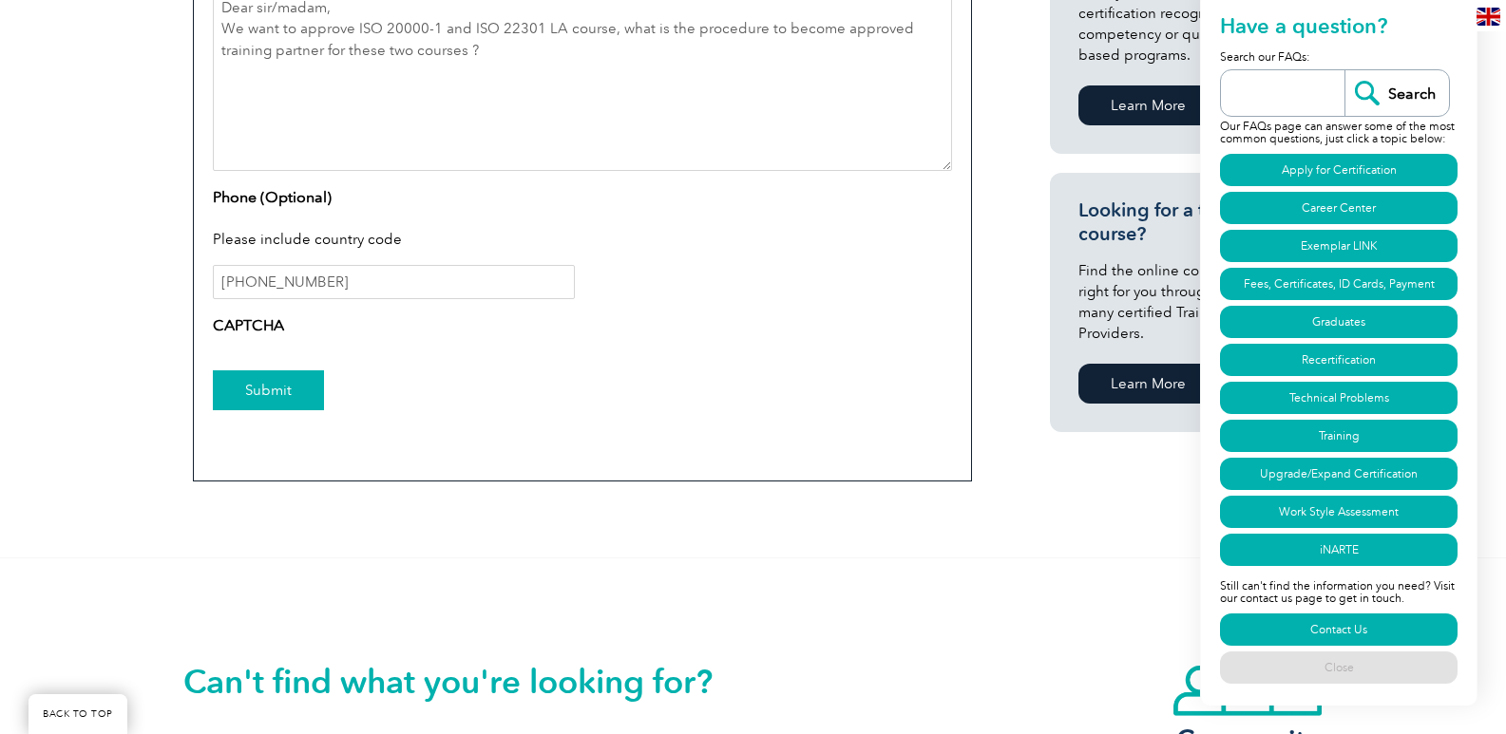
click at [256, 376] on input "Submit" at bounding box center [268, 390] width 111 height 40
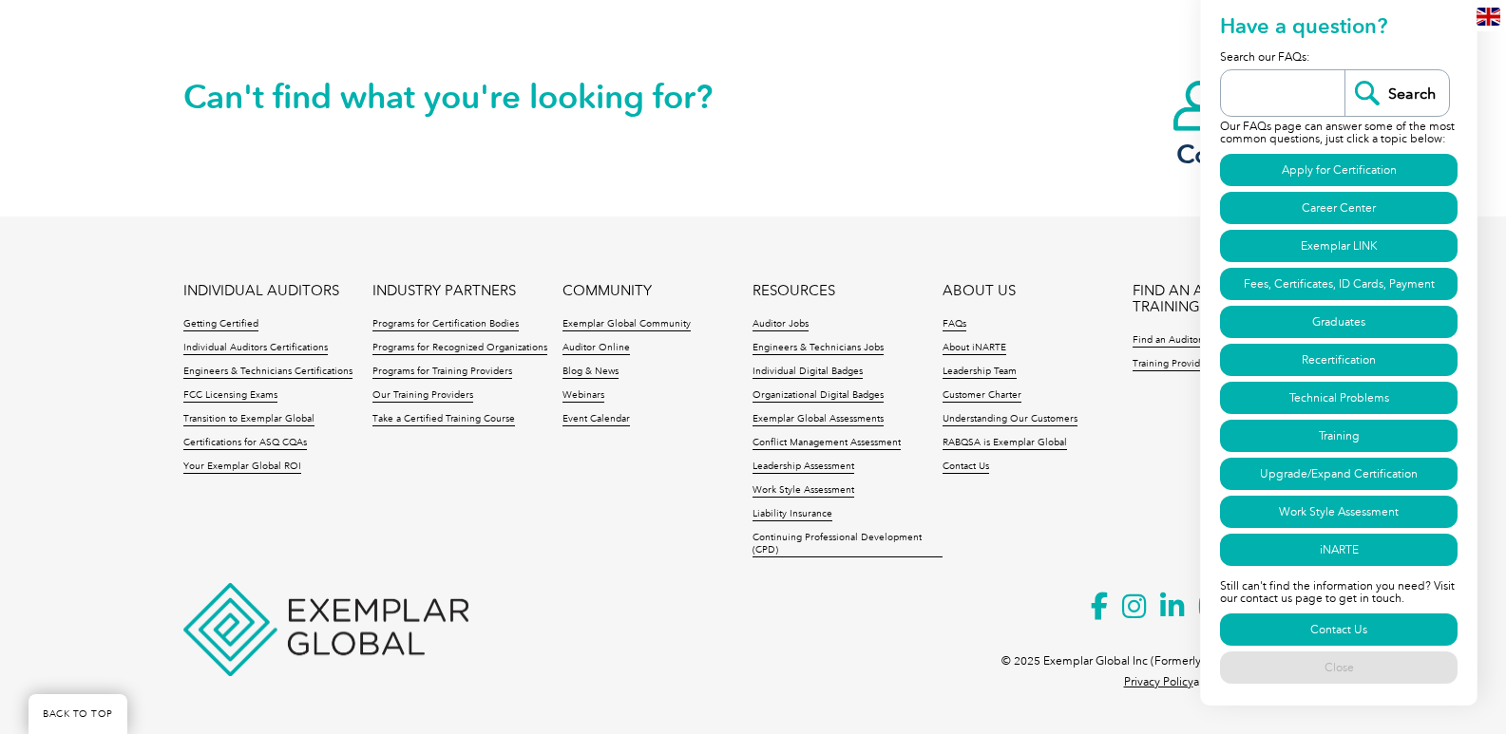
click at [96, 704] on link "BACK TO TOP" at bounding box center [77, 714] width 99 height 40
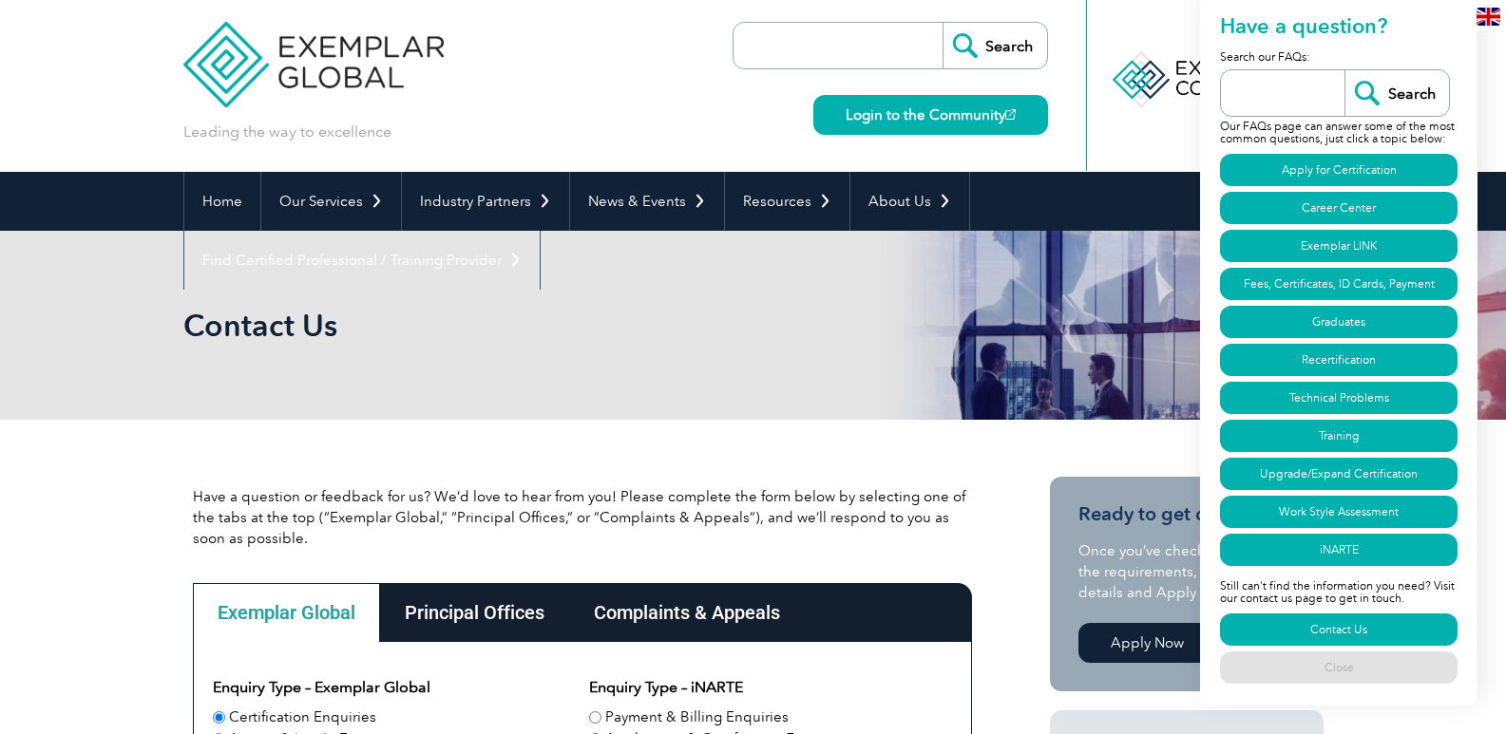
scroll to position [0, 0]
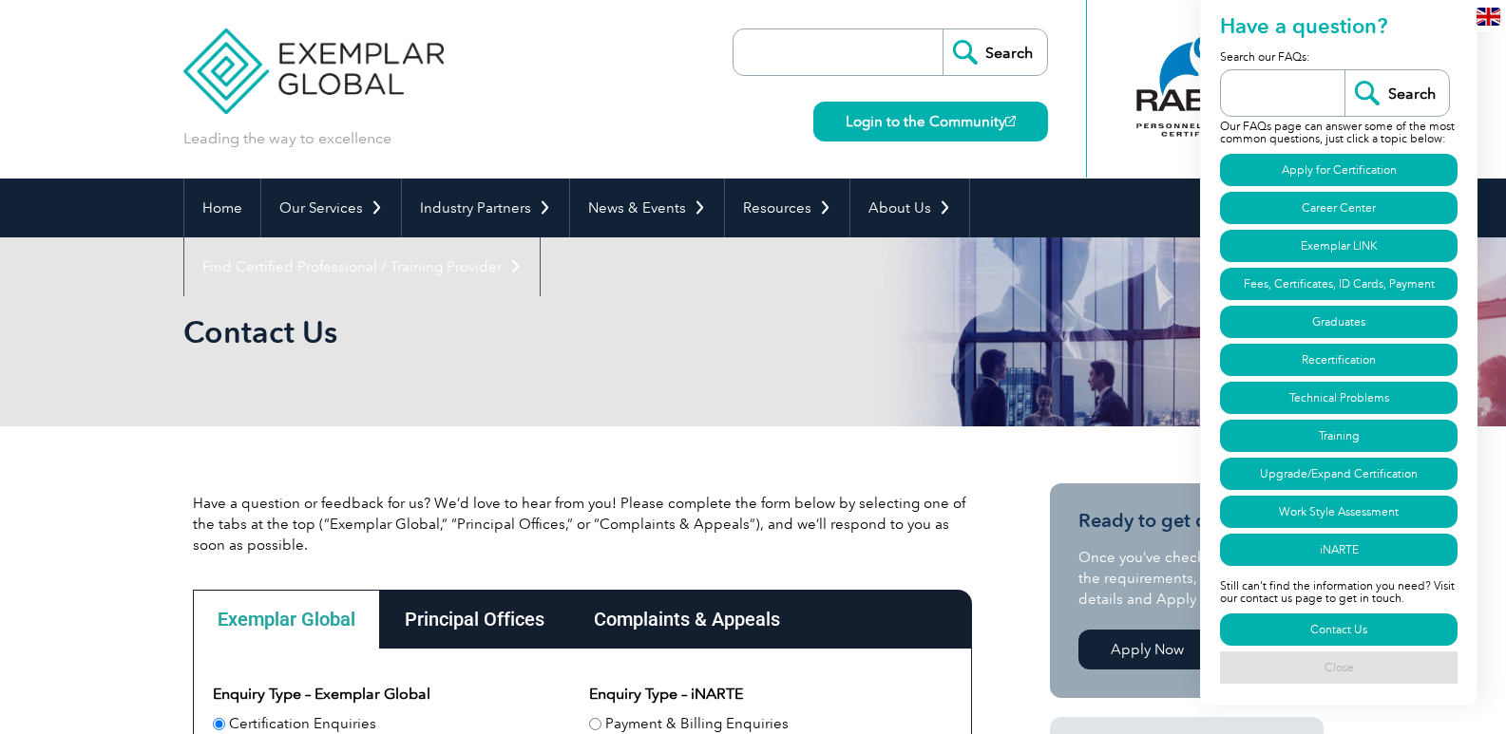
click at [1330, 667] on link "Close" at bounding box center [1338, 668] width 237 height 32
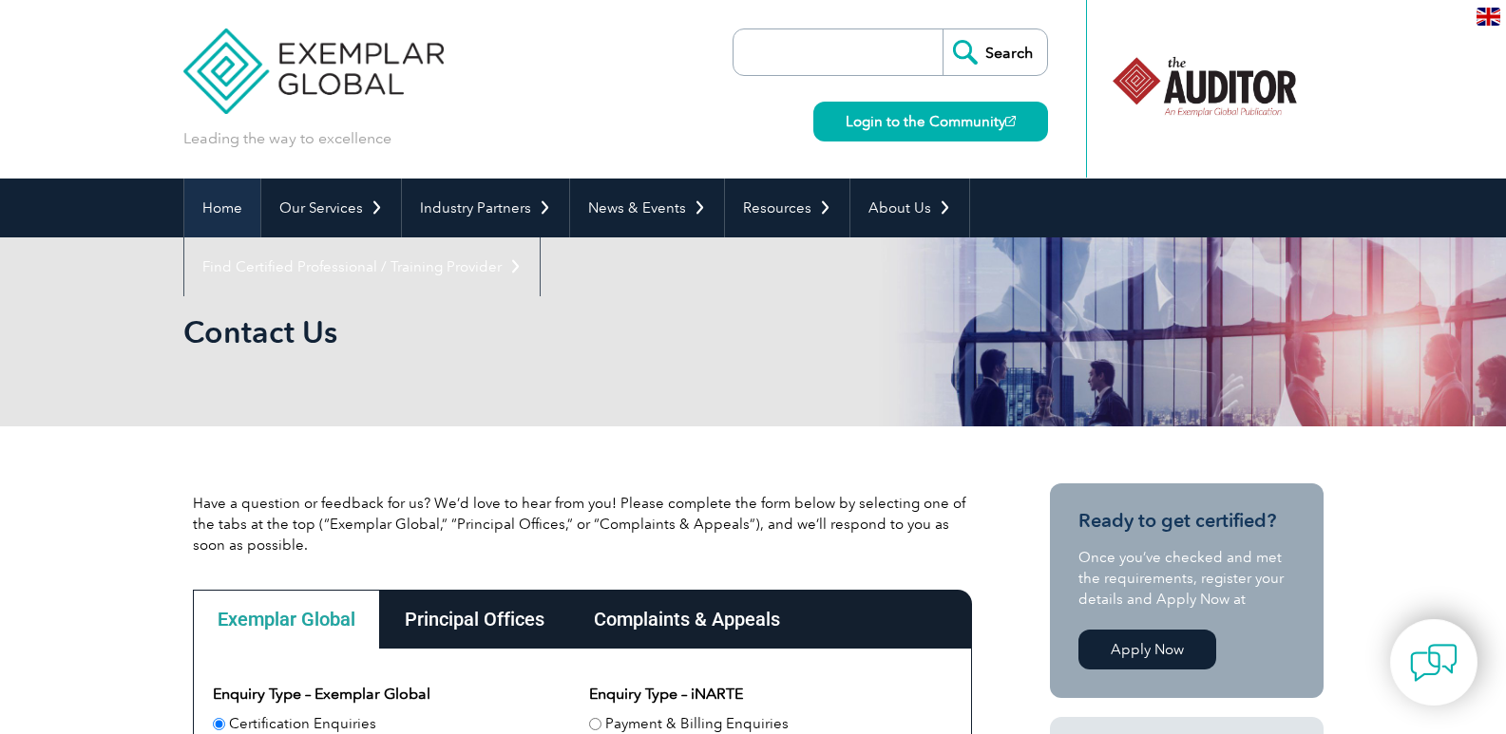
click at [208, 210] on link "Home" at bounding box center [222, 208] width 76 height 59
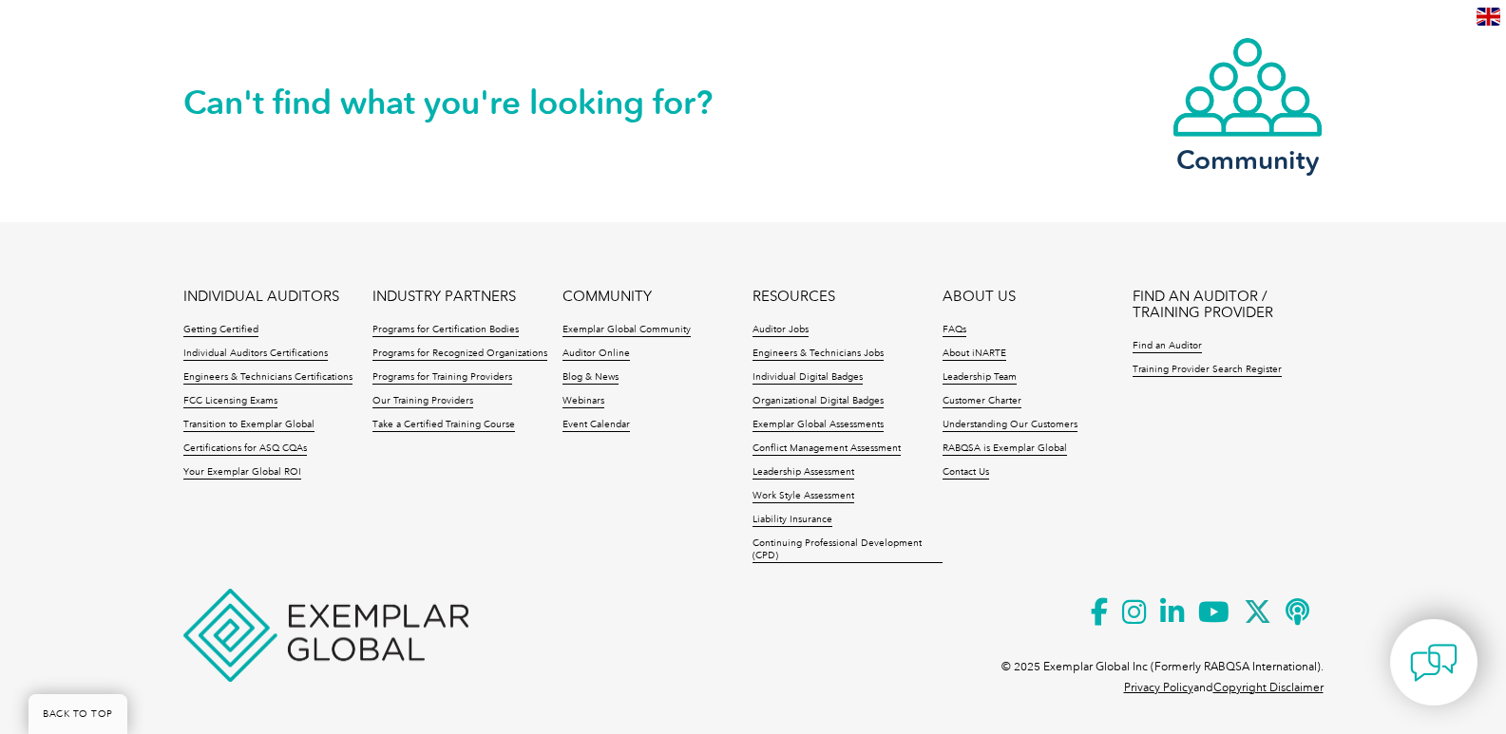
scroll to position [4470, 0]
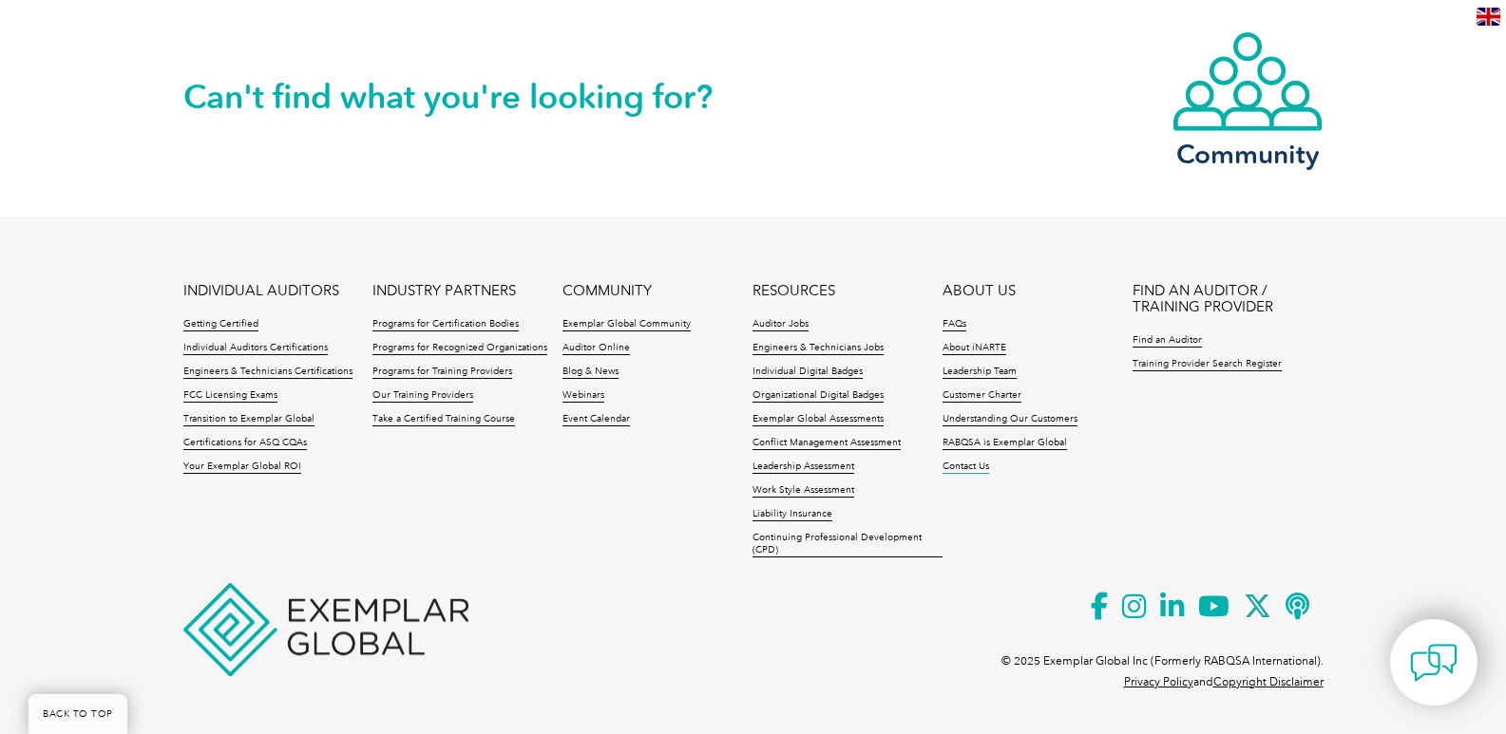
click at [969, 464] on link "Contact Us" at bounding box center [965, 467] width 47 height 13
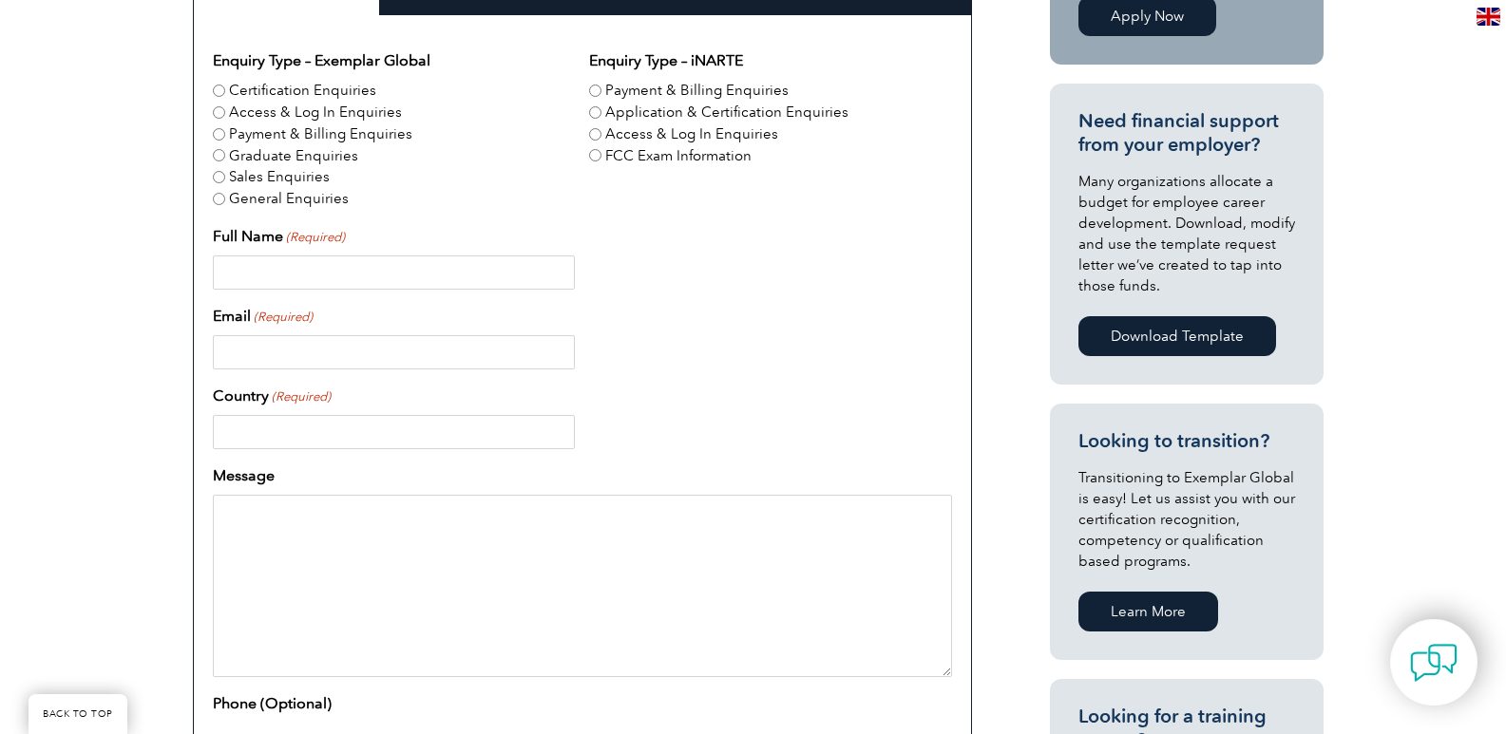
scroll to position [665, 0]
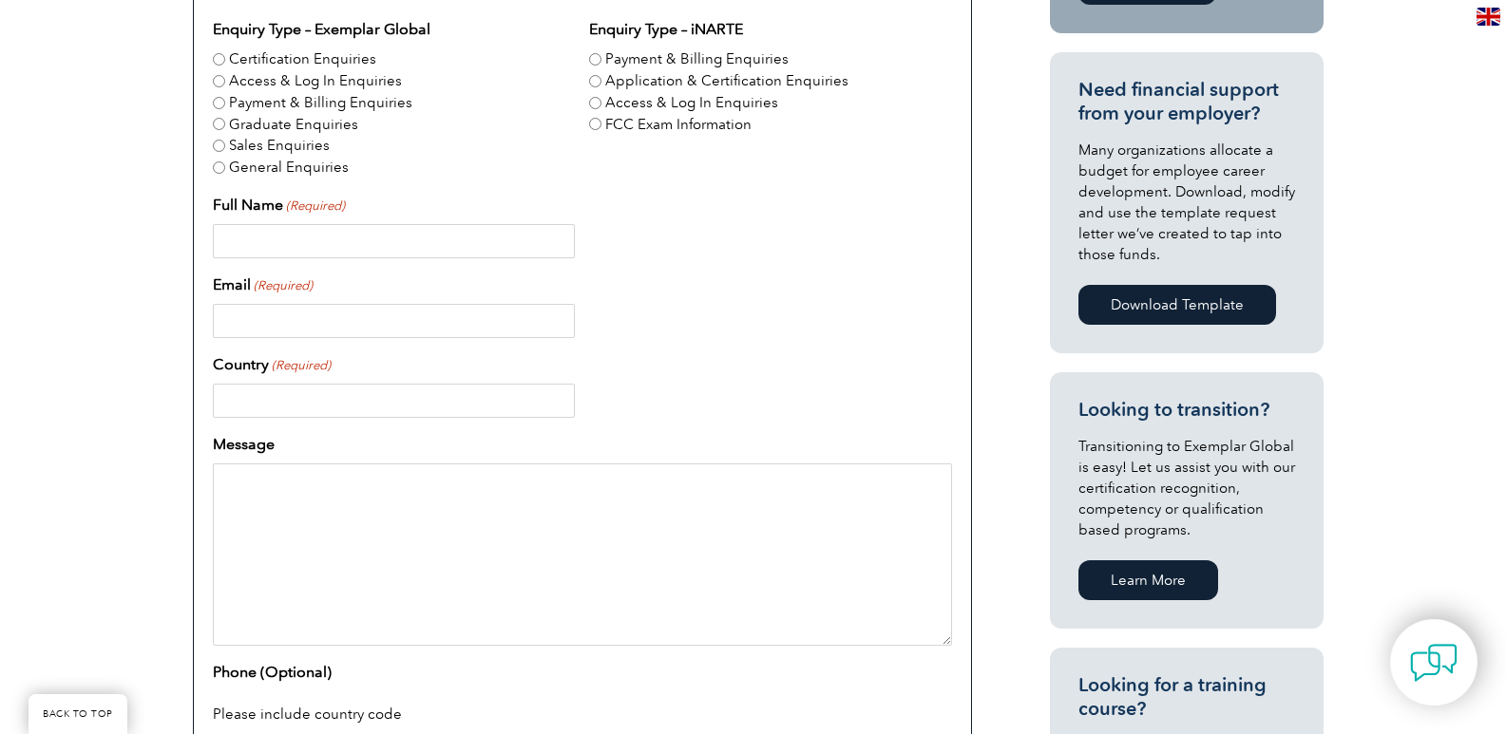
click at [442, 227] on input "Full Name (Required)" at bounding box center [394, 241] width 362 height 34
type input "AL BATRA MANAGEMENT CONSULTANCY"
click at [348, 311] on input "Email (Required)" at bounding box center [394, 321] width 362 height 34
paste input "we want to approve ISO 20000-1 and ISO 22301 LA course, what is the procedure t…"
type input "we want to approve ISO 20000-1 and ISO 22301 LA course, what is the procedure t…"
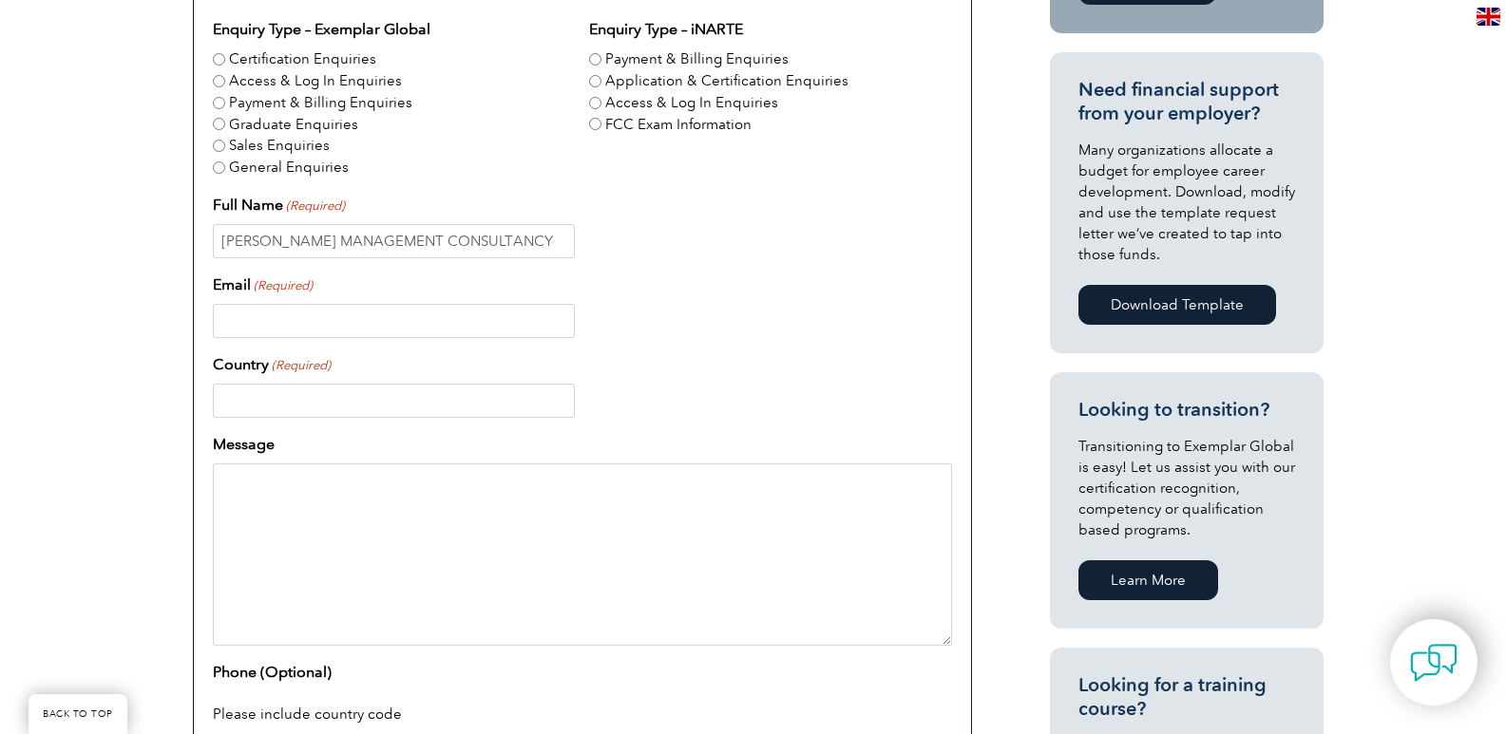
scroll to position [0, 0]
click at [303, 319] on input "Email (Required)" at bounding box center [394, 321] width 362 height 34
click at [392, 323] on input "Email (Required)" at bounding box center [394, 321] width 362 height 34
paste input "pratima.sinha@albatraconsultants.com"
type input "pratima.sinha@albatraconsultants.com"
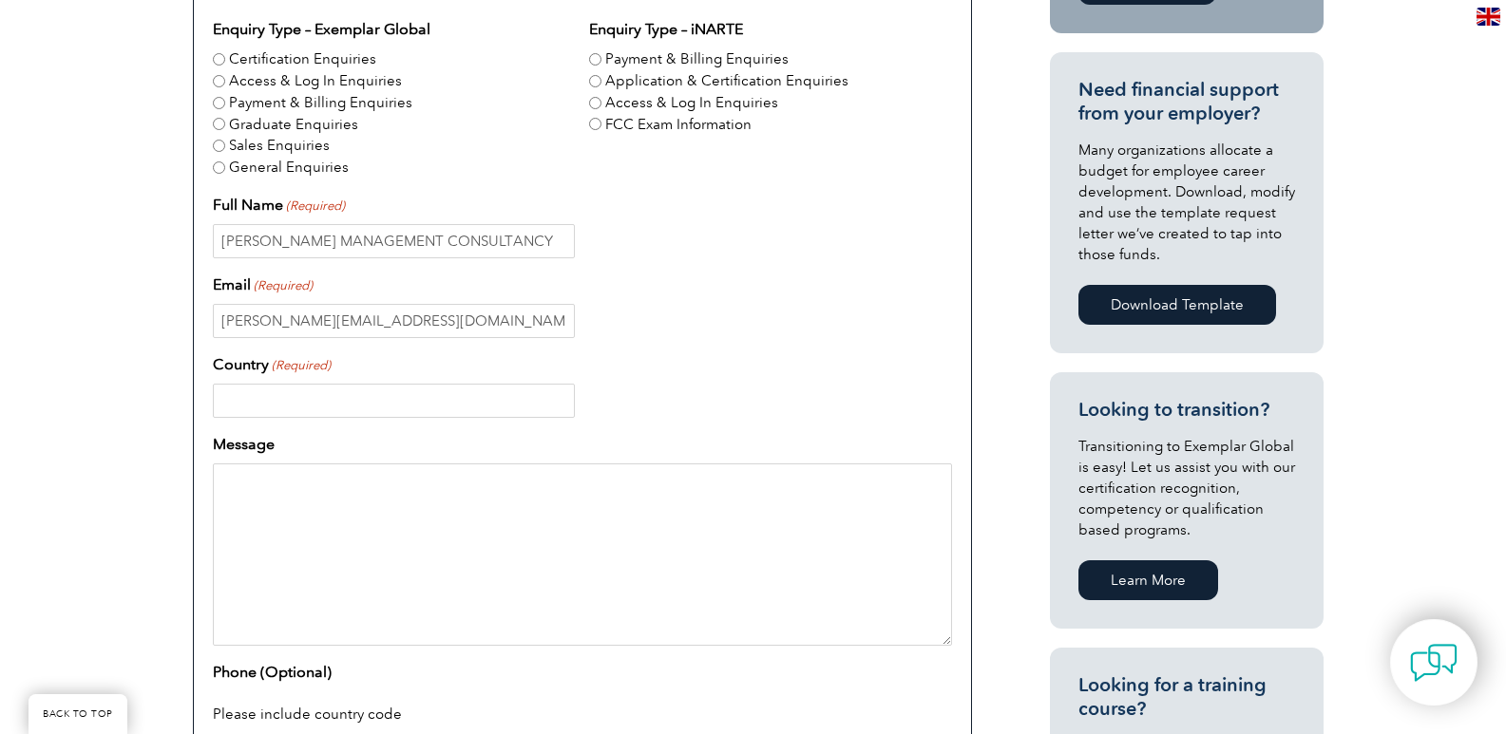
click at [357, 404] on input "Country (Required)" at bounding box center [394, 401] width 362 height 34
click at [321, 396] on input "+971" at bounding box center [394, 401] width 362 height 34
click at [364, 392] on input "+971" at bounding box center [394, 401] width 362 height 34
click at [312, 401] on input "+971" at bounding box center [394, 401] width 362 height 34
type input "+9715885818"
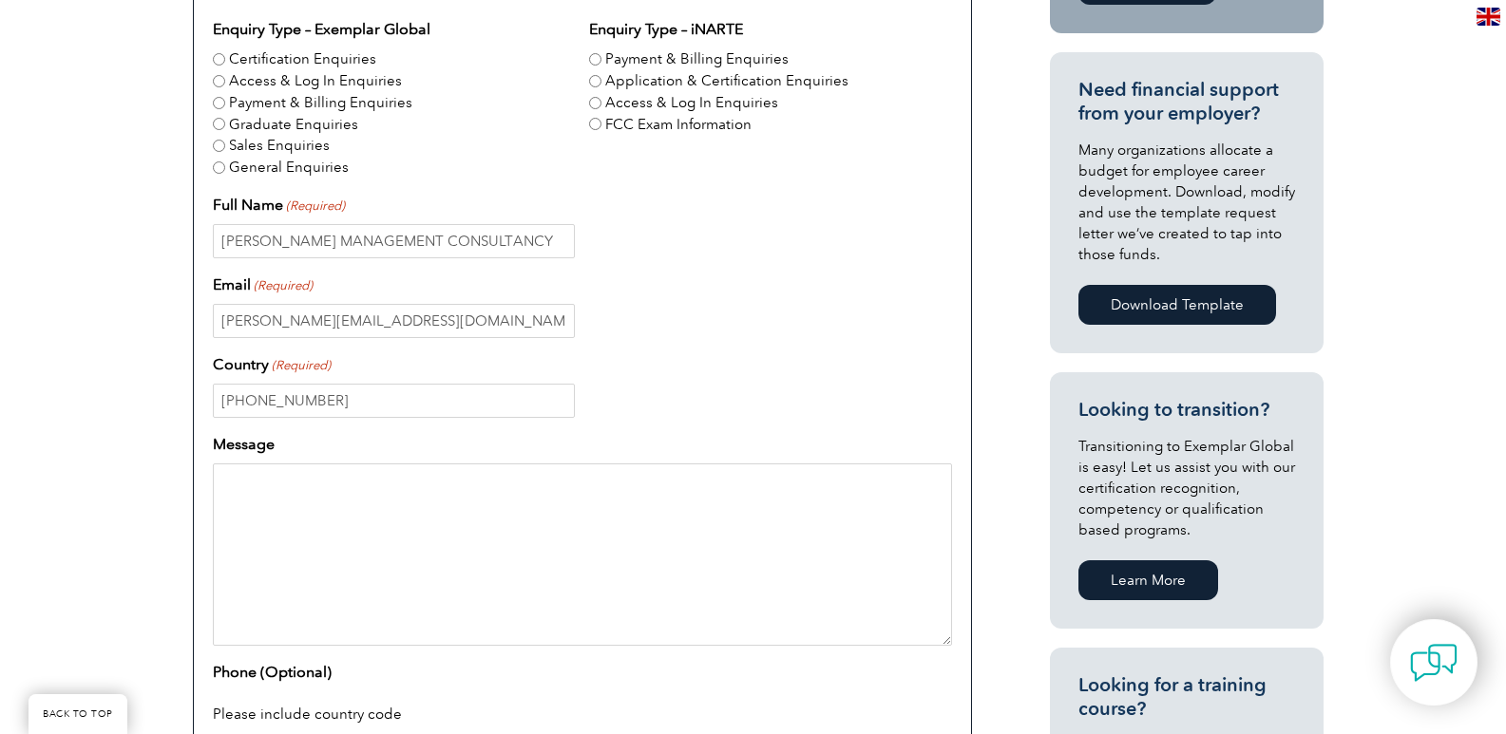
click at [304, 505] on textarea "Message" at bounding box center [582, 555] width 739 height 182
click at [375, 486] on textarea "Message" at bounding box center [582, 555] width 739 height 182
paste textarea "we want to approve ISO 20000-1 and ISO 22301 LA course, what is the procedure t…"
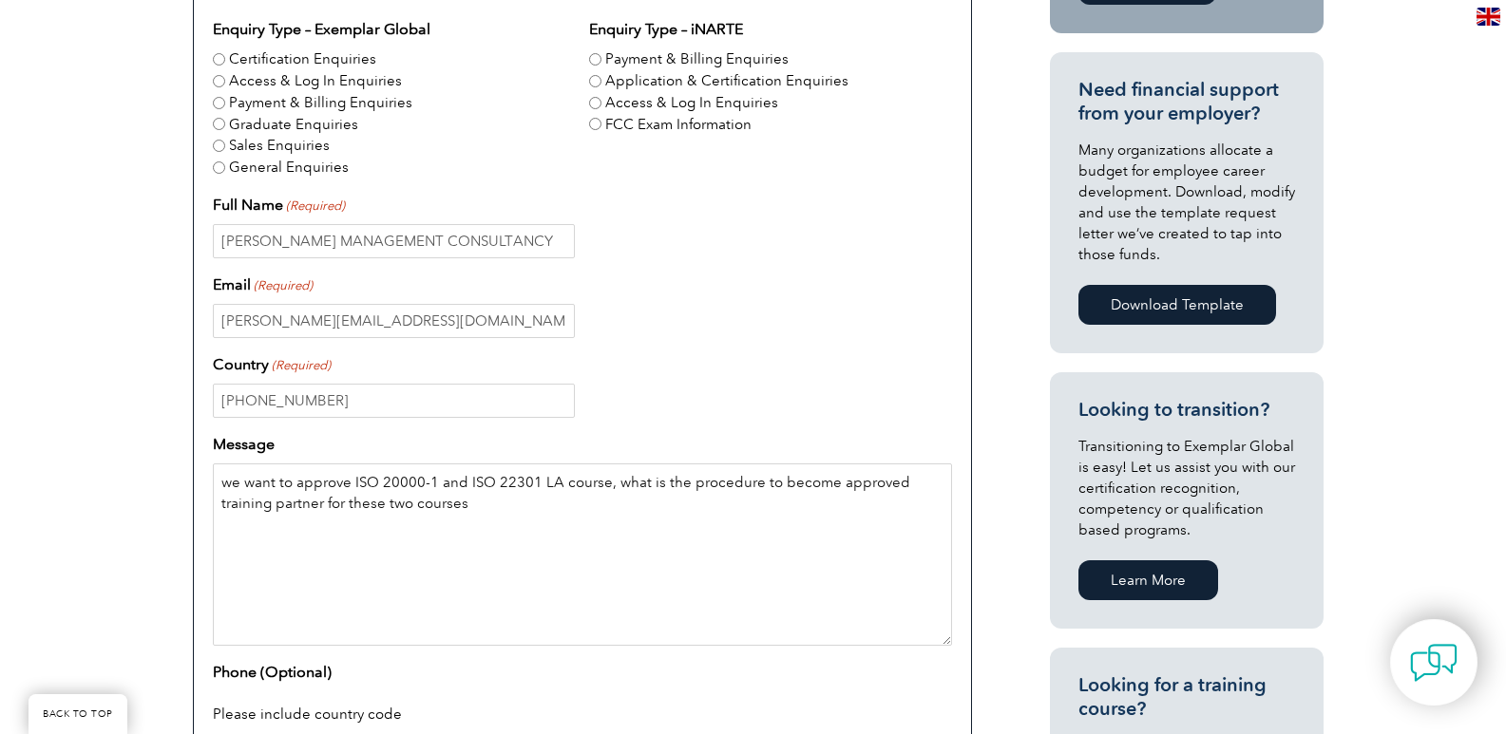
click at [219, 485] on textarea "we want to approve ISO 20000-1 and ISO 22301 LA course, what is the procedure t…" at bounding box center [582, 555] width 739 height 182
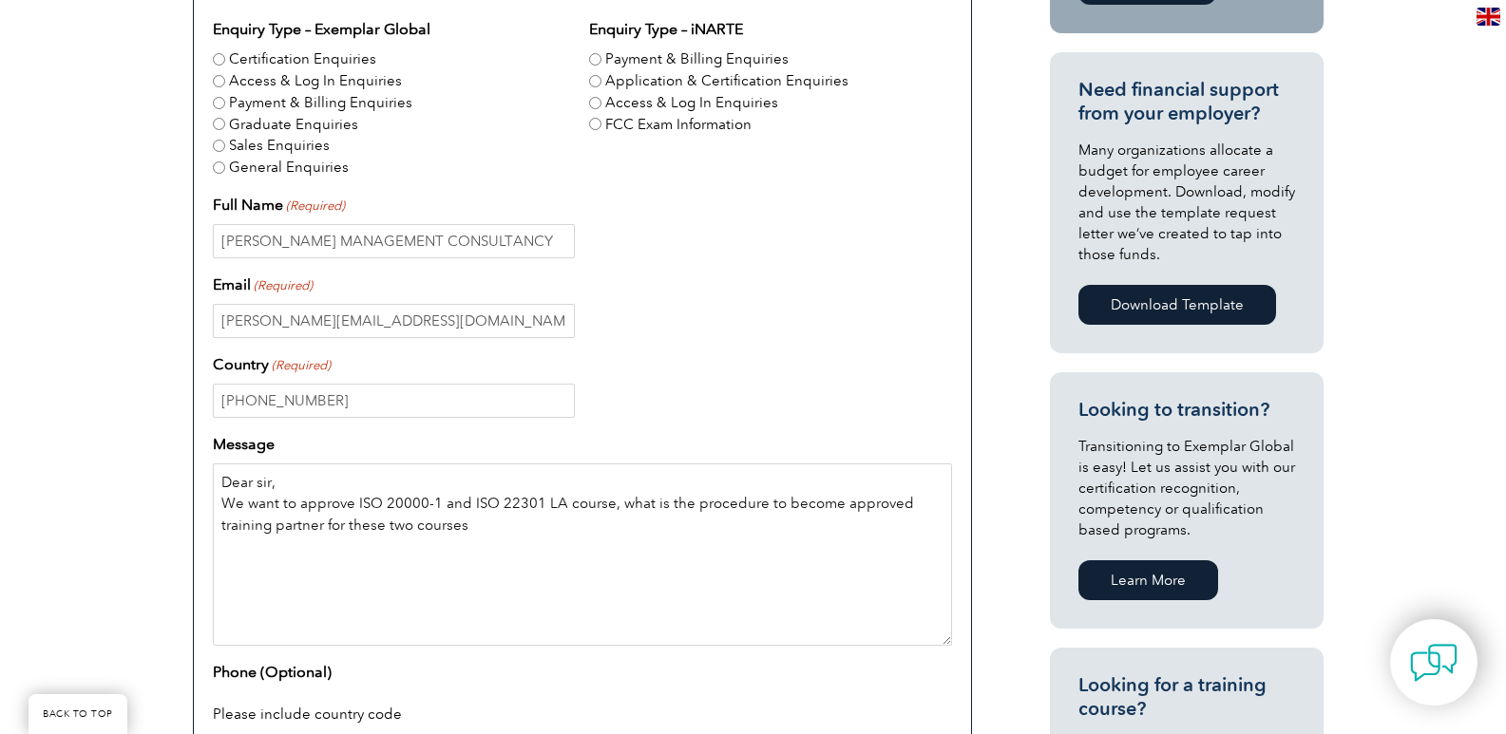
click at [487, 531] on textarea "Dear sir, We want to approve ISO 20000-1 and ISO 22301 LA course, what is the p…" at bounding box center [582, 555] width 739 height 182
click at [492, 527] on textarea "Dear sir, We want to approve ISO 20000-1 and ISO 22301 LA course, what is the p…" at bounding box center [582, 555] width 739 height 182
click at [656, 504] on textarea "Dear sir, We want to approve ISO 20000-1 and ISO 22301 LA course, what is the p…" at bounding box center [582, 555] width 739 height 182
click at [616, 533] on textarea "Dear sir, We want to approve ISO 20000-1 and ISO 22301 LA course, what are the …" at bounding box center [582, 555] width 739 height 182
click at [653, 533] on textarea "Dear sir, We want to approve ISO 20000-1 and ISO 22301 LA course, what are the …" at bounding box center [582, 555] width 739 height 182
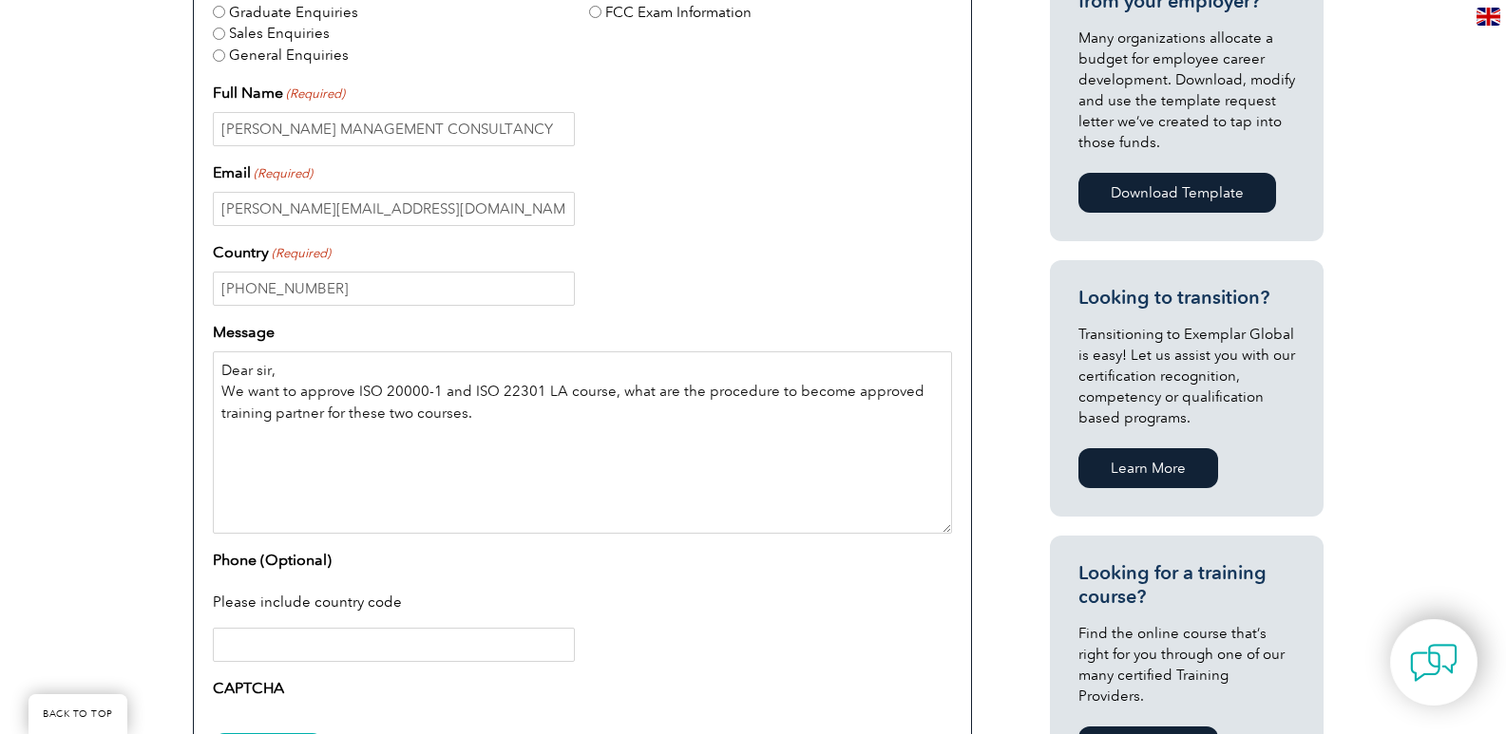
scroll to position [950, 0]
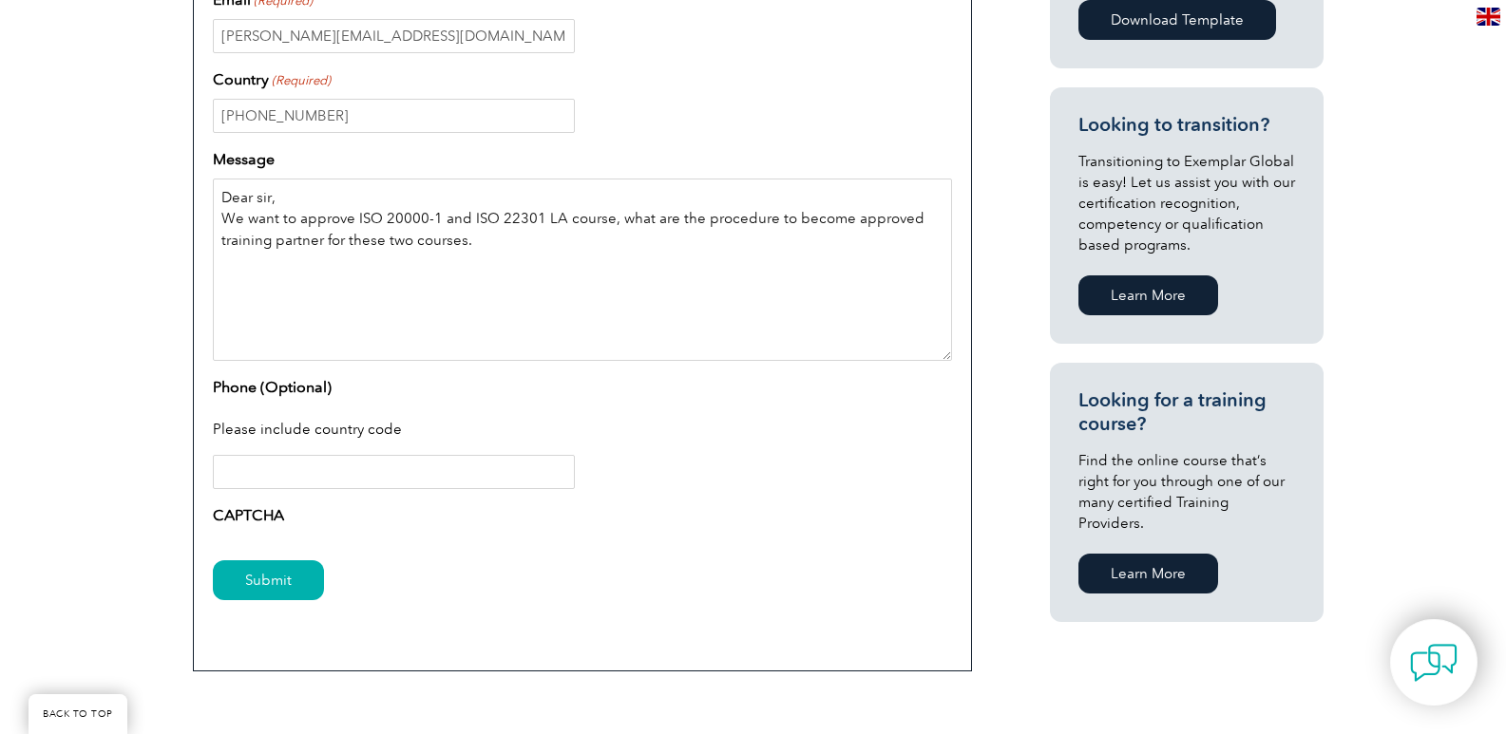
type textarea "Dear sir, We want to approve ISO 20000-1 and ISO 22301 LA course, what are the …"
click at [260, 476] on input "Phone (Optional)" at bounding box center [394, 472] width 362 height 34
click at [282, 587] on input "Submit" at bounding box center [268, 580] width 111 height 40
click at [282, 583] on input "Submit" at bounding box center [268, 580] width 111 height 40
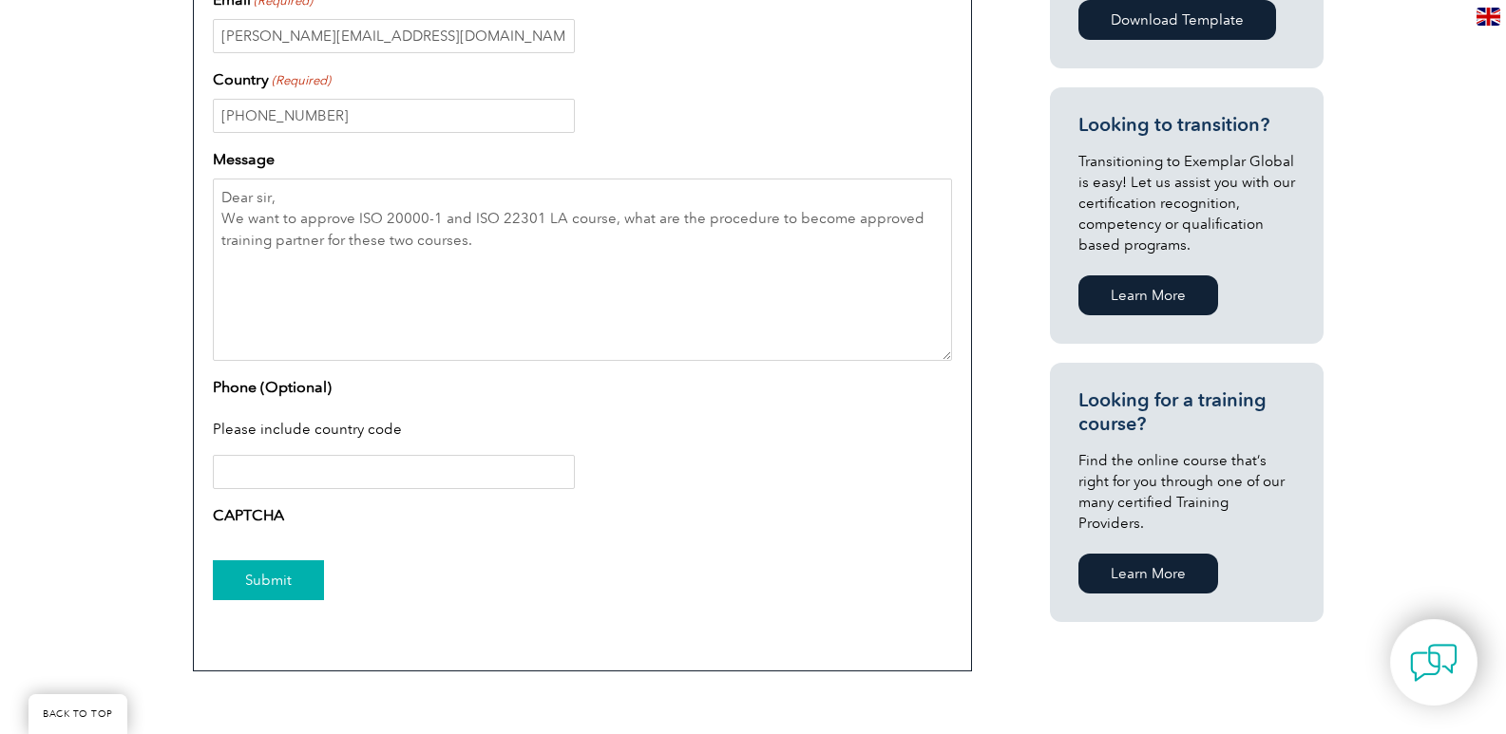
click at [282, 583] on input "Submit" at bounding box center [268, 580] width 111 height 40
click at [294, 473] on input "Phone (Optional)" at bounding box center [394, 472] width 362 height 34
click at [283, 576] on input "Submit" at bounding box center [268, 580] width 111 height 40
click at [273, 576] on input "Submit" at bounding box center [268, 580] width 111 height 40
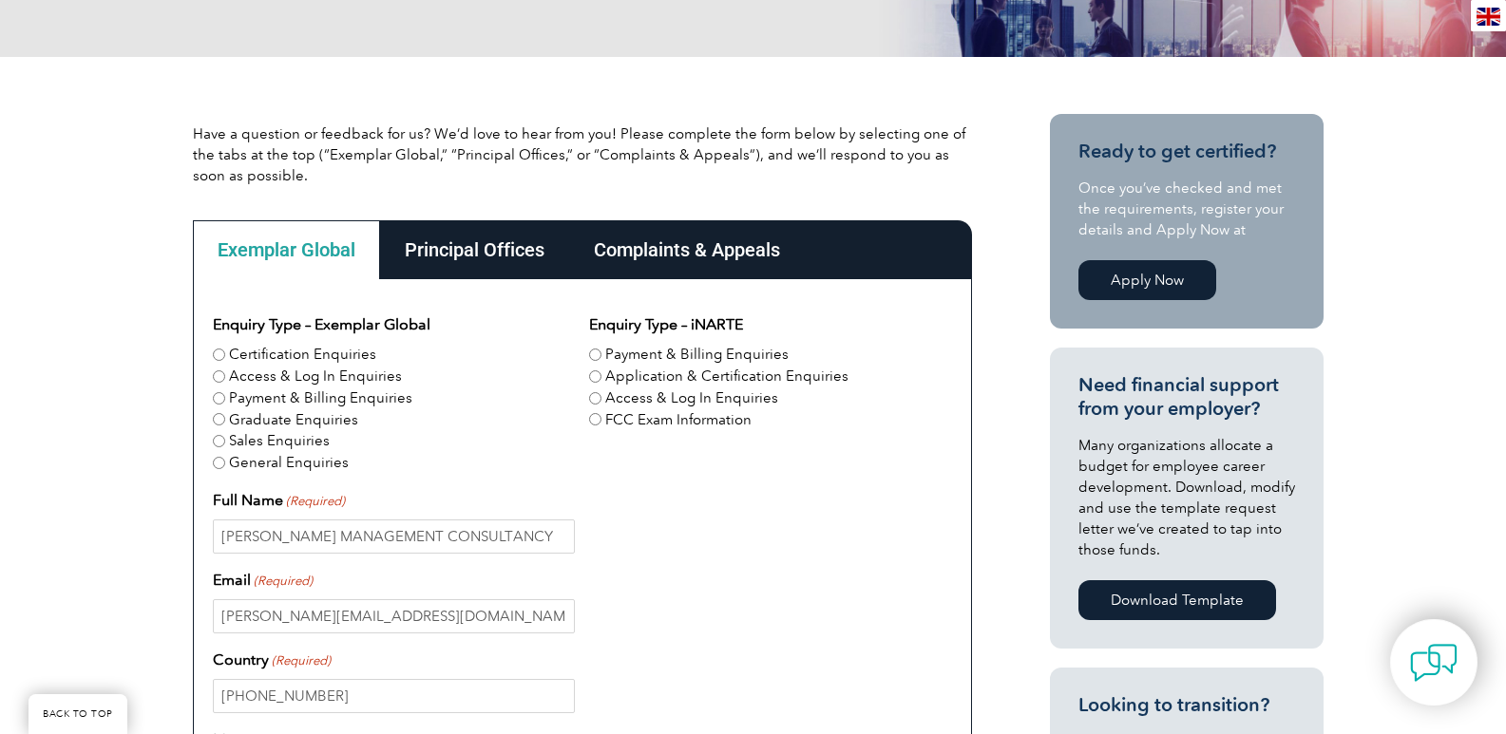
scroll to position [380, 0]
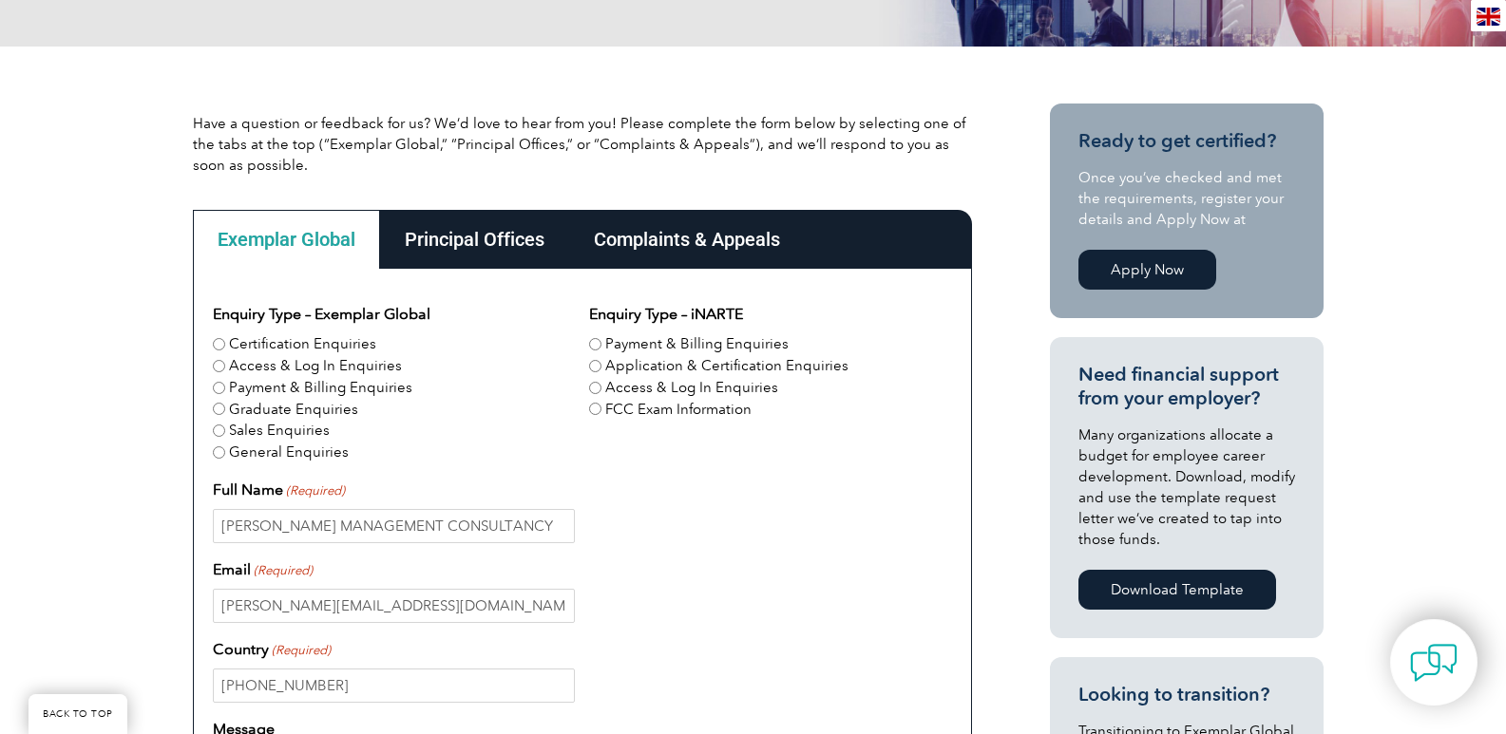
click at [595, 369] on input "Application & Certification Enquiries" at bounding box center [595, 366] width 12 height 12
radio input "true"
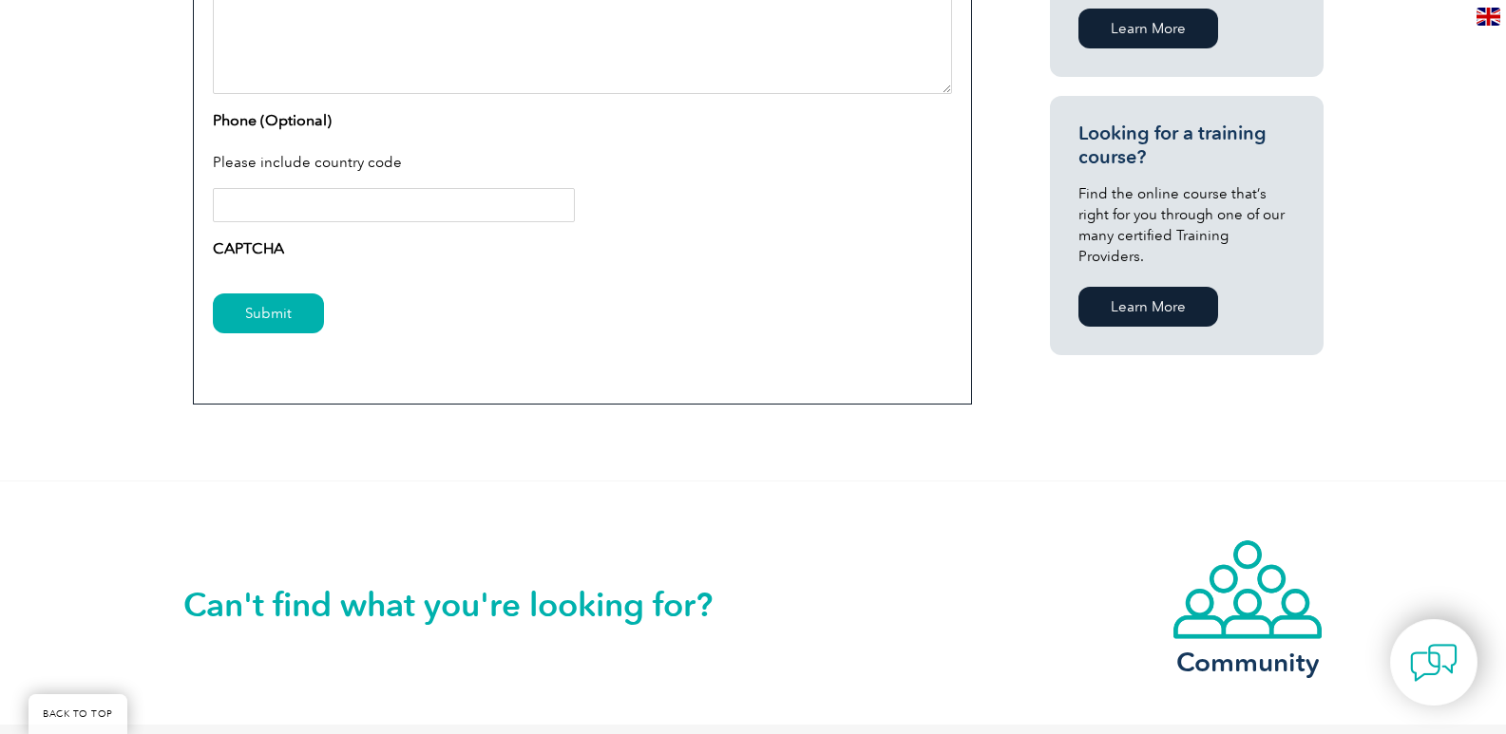
scroll to position [1045, 0]
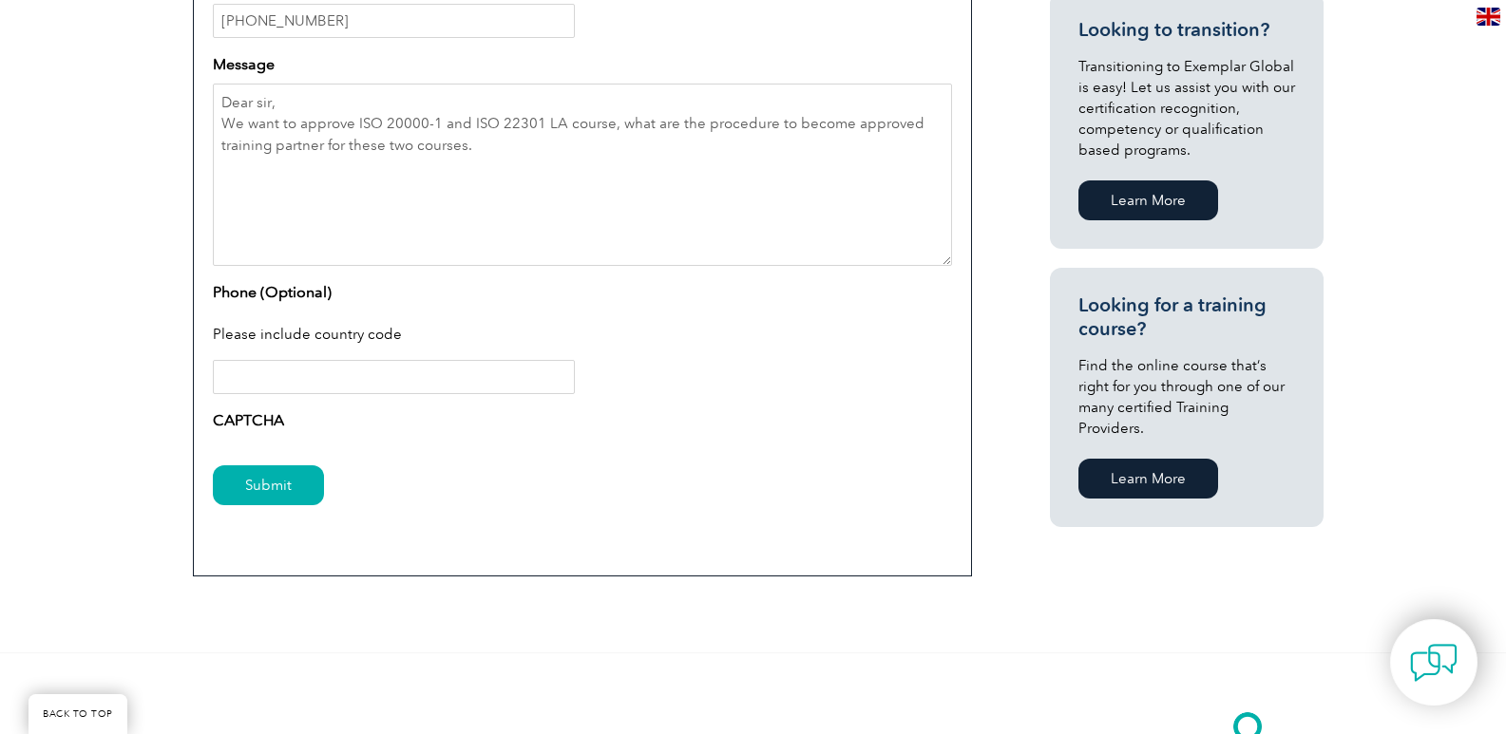
click at [286, 370] on input "Phone (Optional)" at bounding box center [394, 377] width 362 height 34
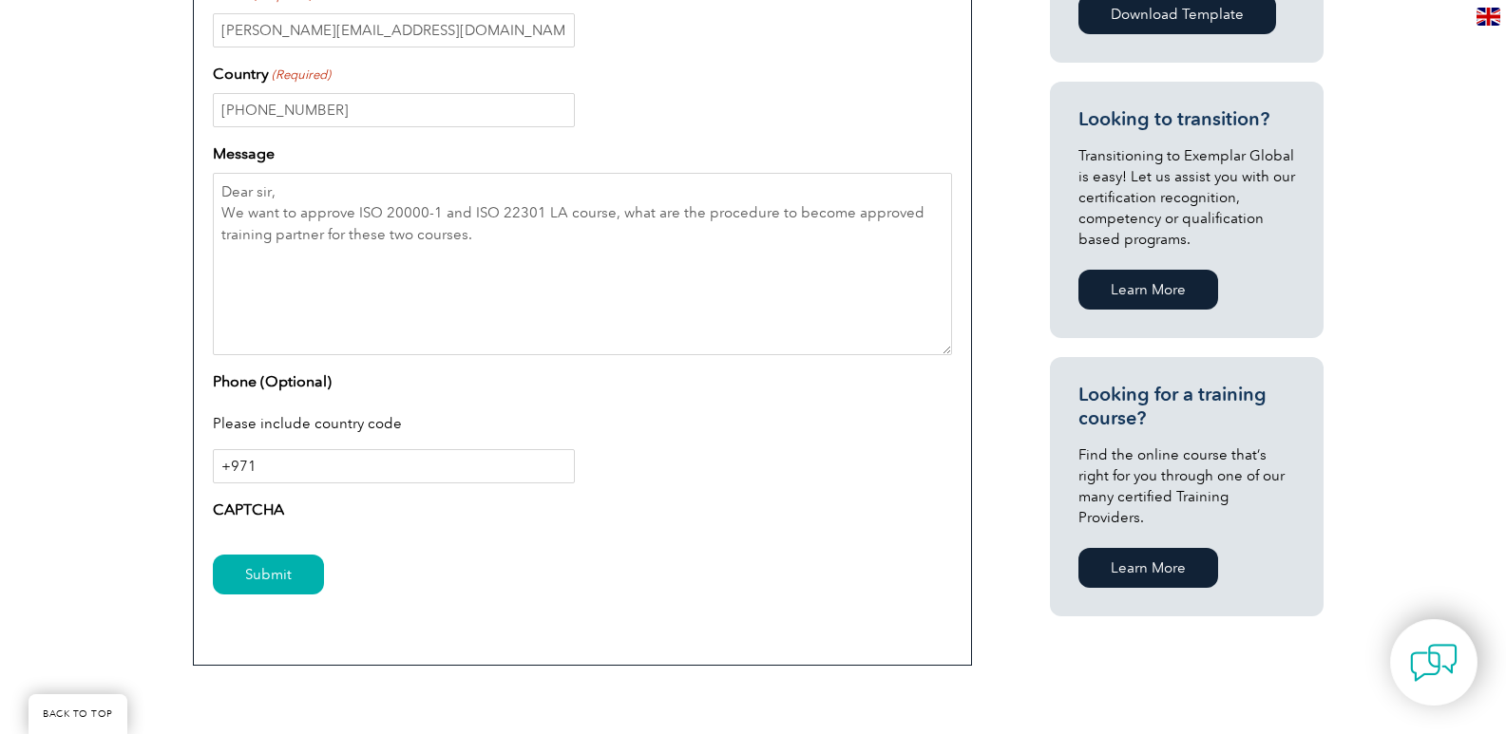
scroll to position [665, 0]
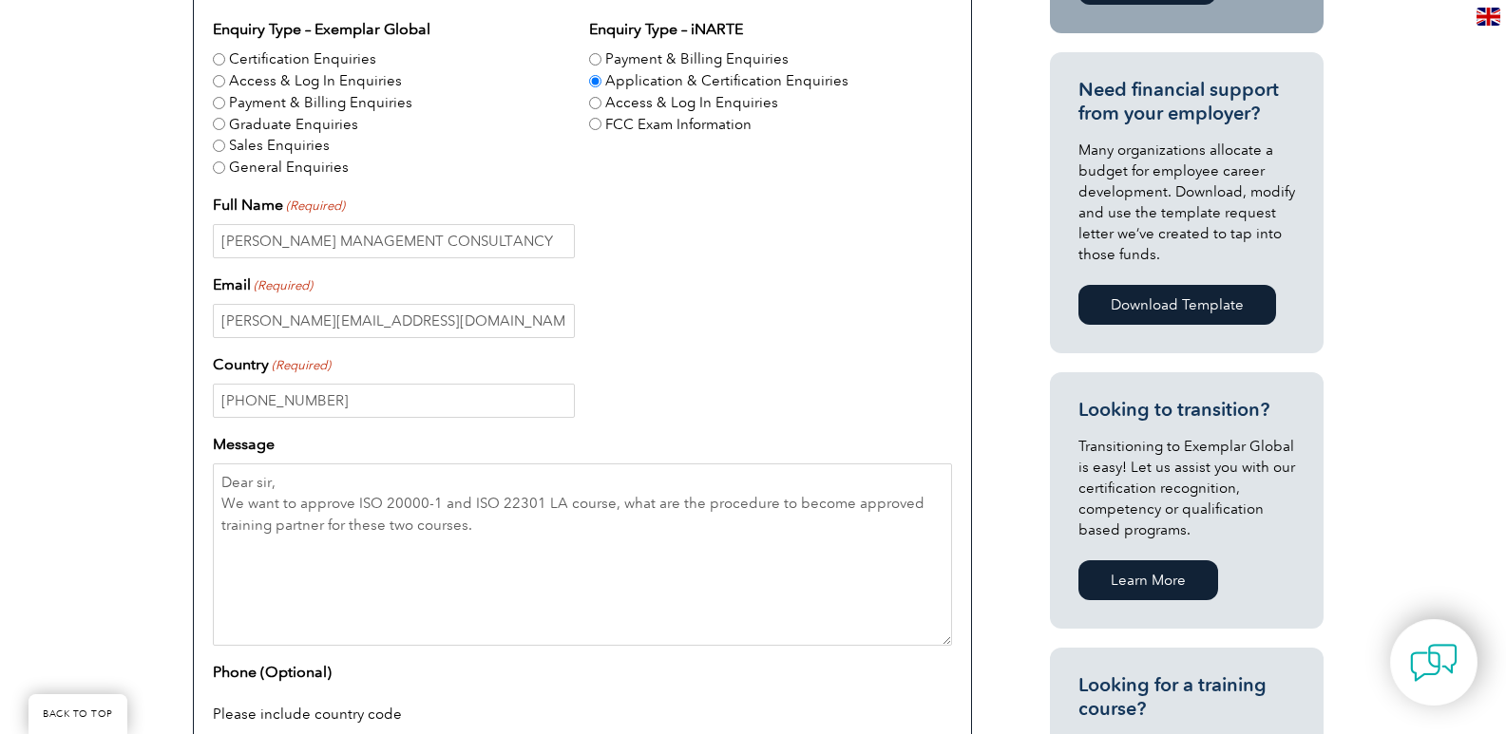
type input "+971"
click at [344, 398] on input "+9715885818" at bounding box center [394, 401] width 362 height 34
drag, startPoint x: 321, startPoint y: 394, endPoint x: 220, endPoint y: 404, distance: 101.1
click at [220, 404] on input "+9715885818" at bounding box center [394, 401] width 362 height 34
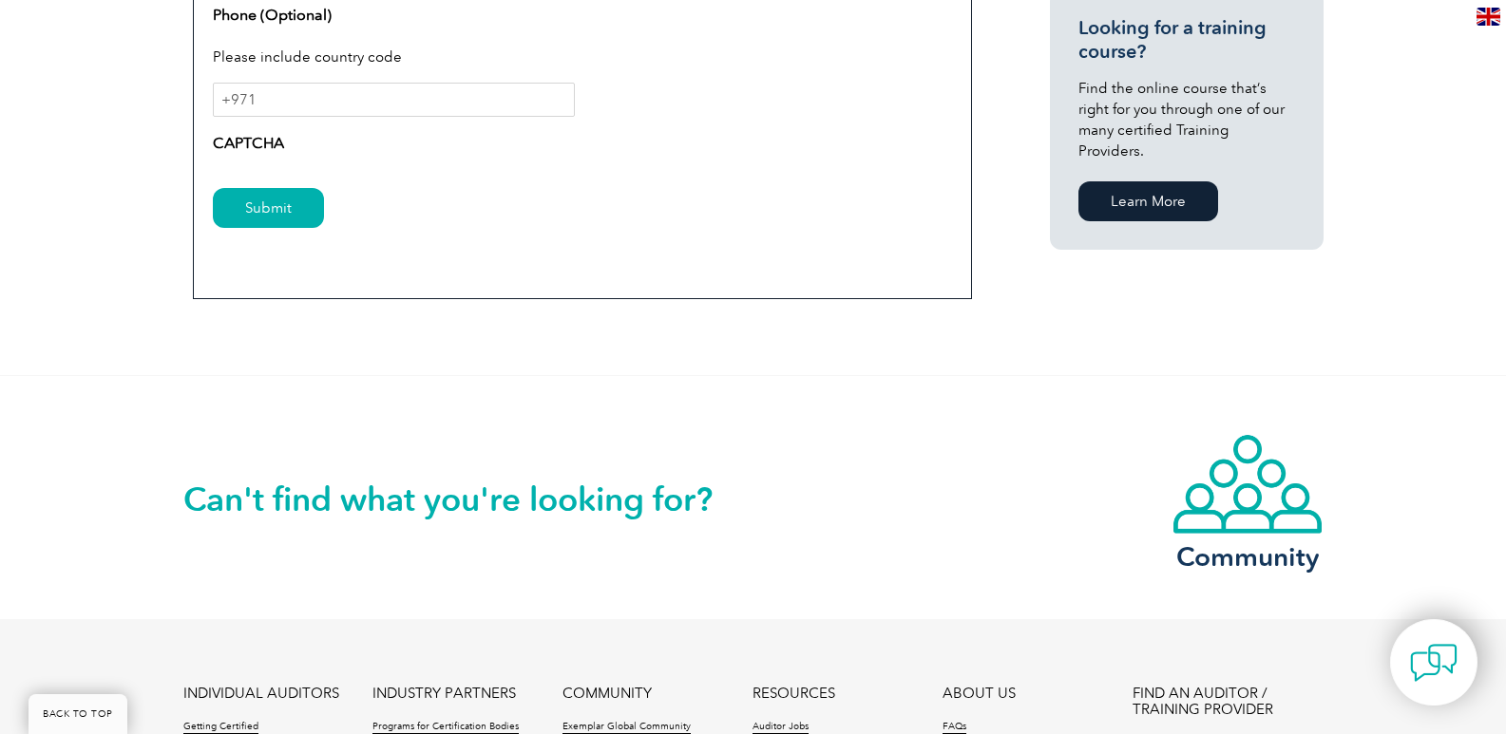
scroll to position [1330, 0]
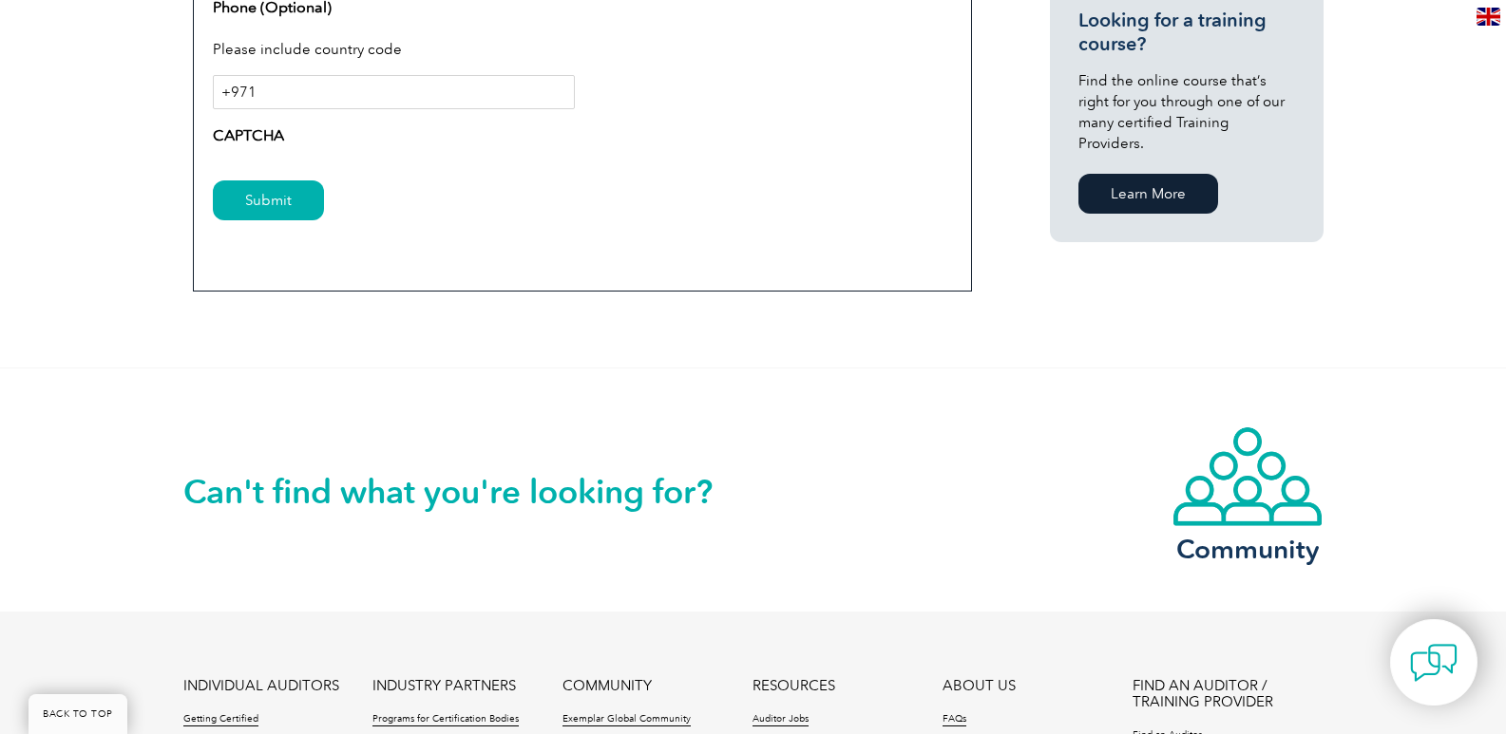
click at [287, 90] on input "+971" at bounding box center [394, 92] width 362 height 34
type input "+"
paste input "+9715885818"
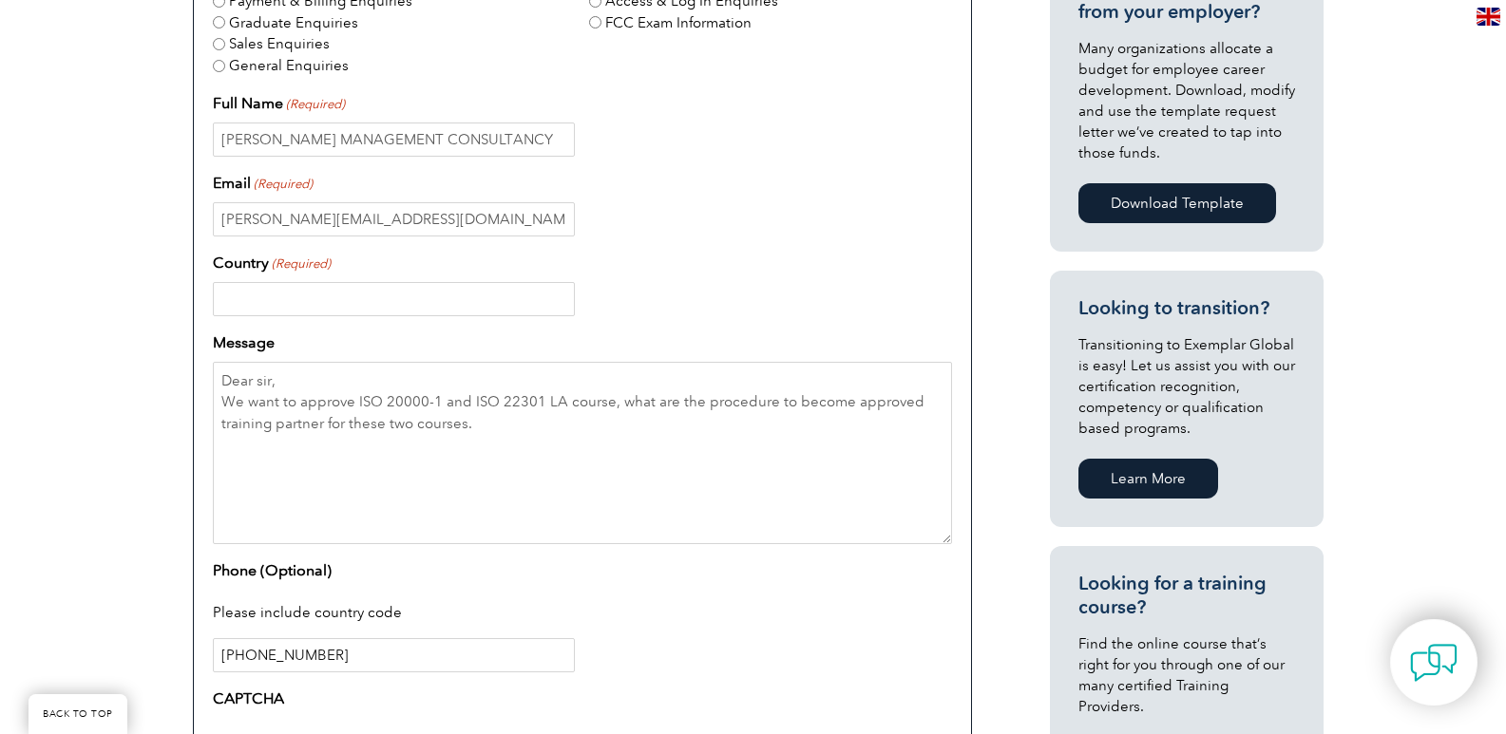
scroll to position [665, 0]
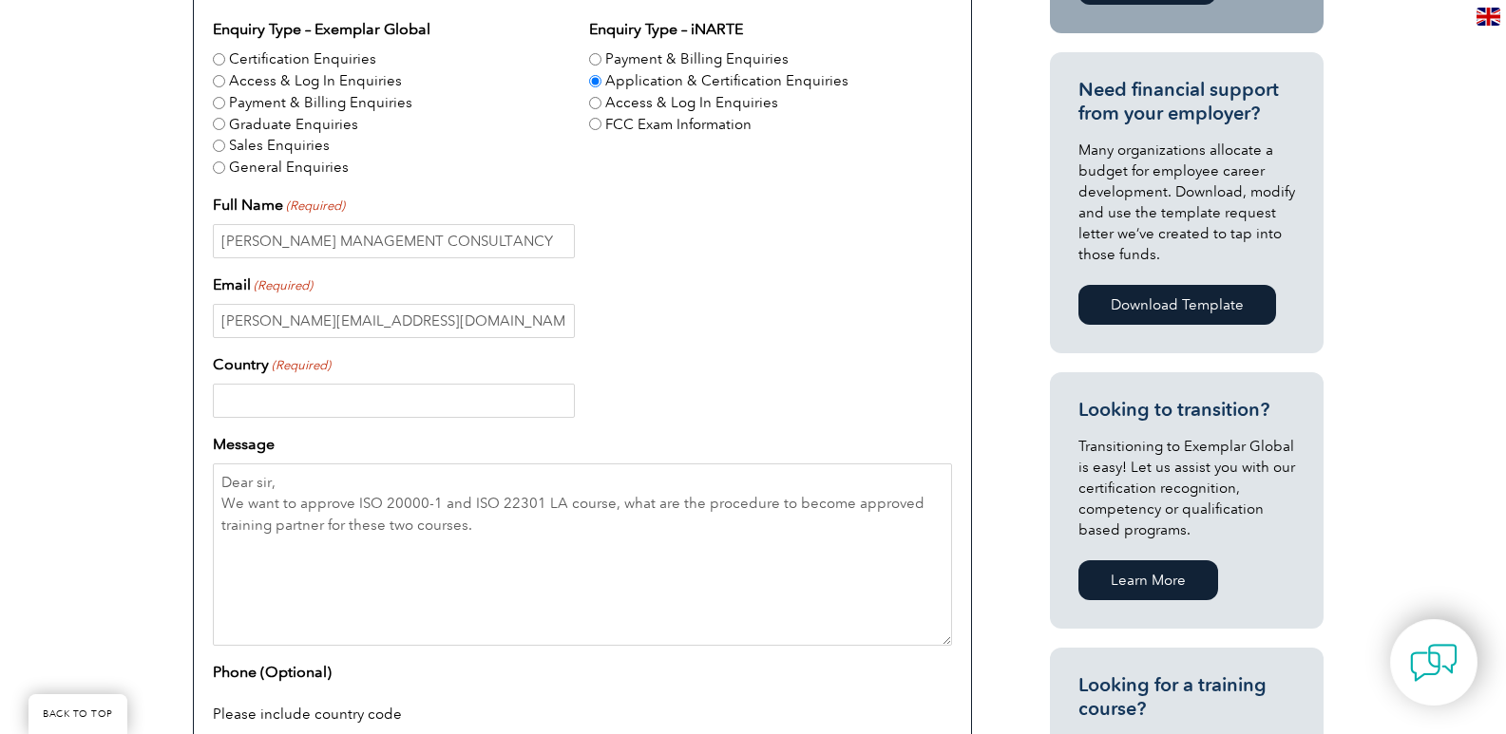
type input "+9715885818"
click at [285, 394] on input "Country (Required)" at bounding box center [394, 401] width 362 height 34
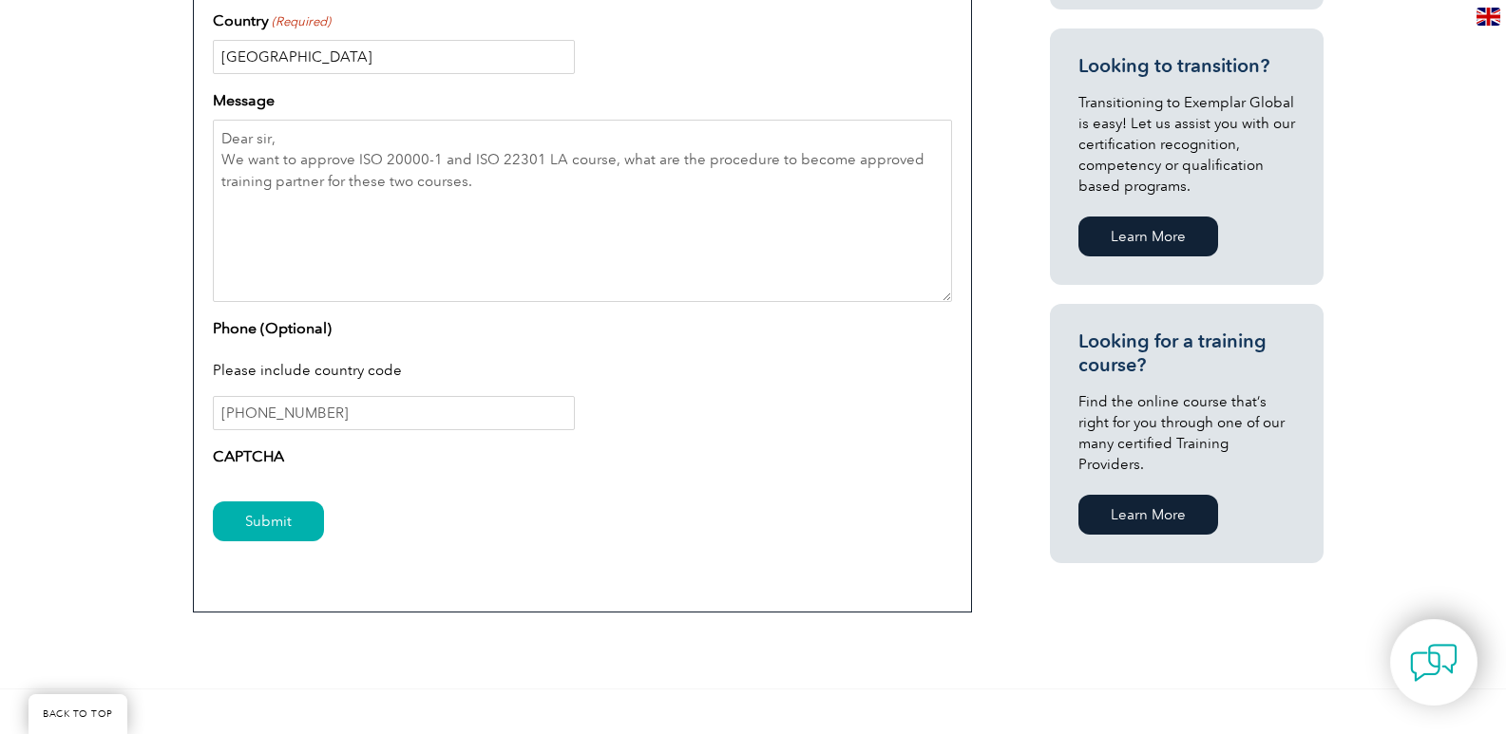
scroll to position [1045, 0]
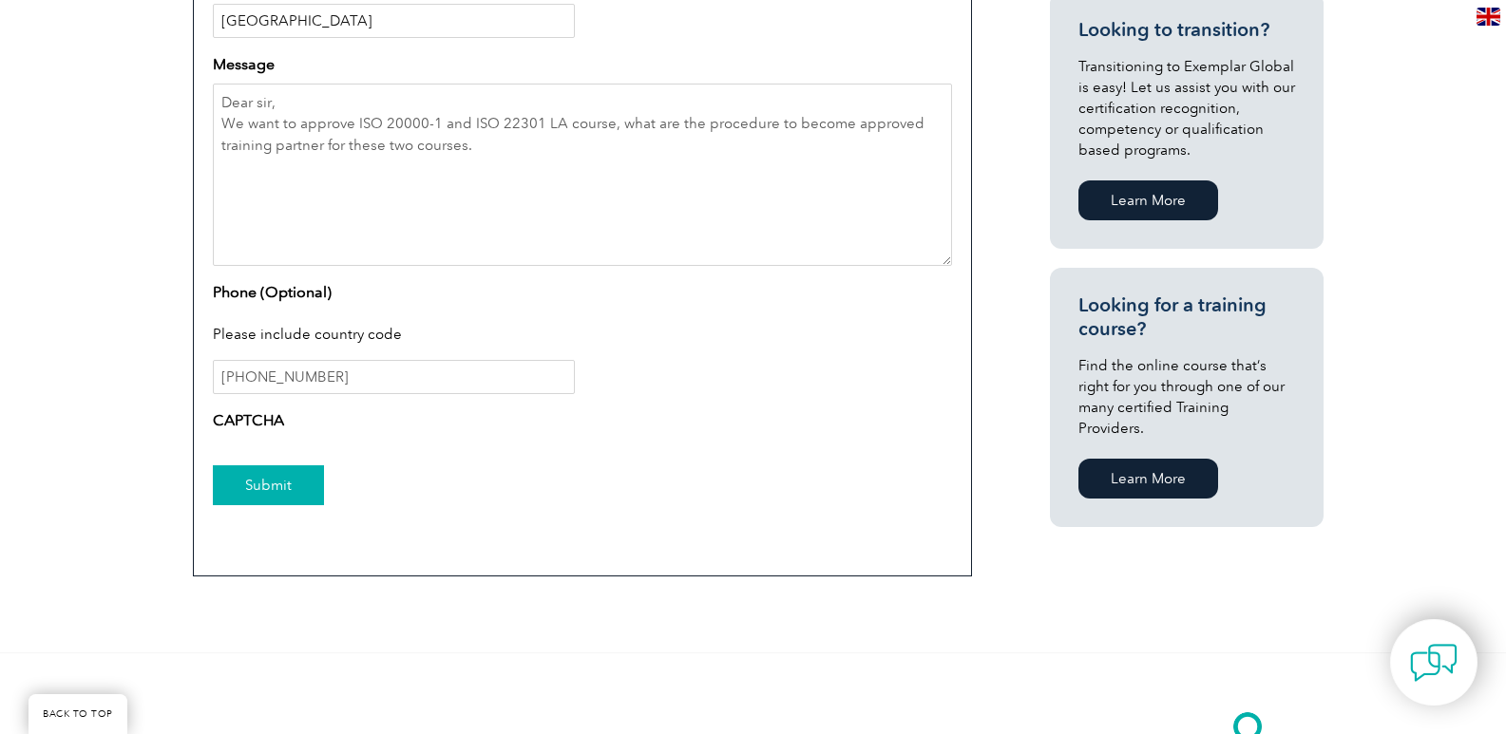
type input "[GEOGRAPHIC_DATA]"
click at [260, 474] on input "Submit" at bounding box center [268, 485] width 111 height 40
click at [271, 480] on input "Submit" at bounding box center [268, 485] width 111 height 40
click at [351, 378] on input "+9715885818" at bounding box center [394, 377] width 362 height 34
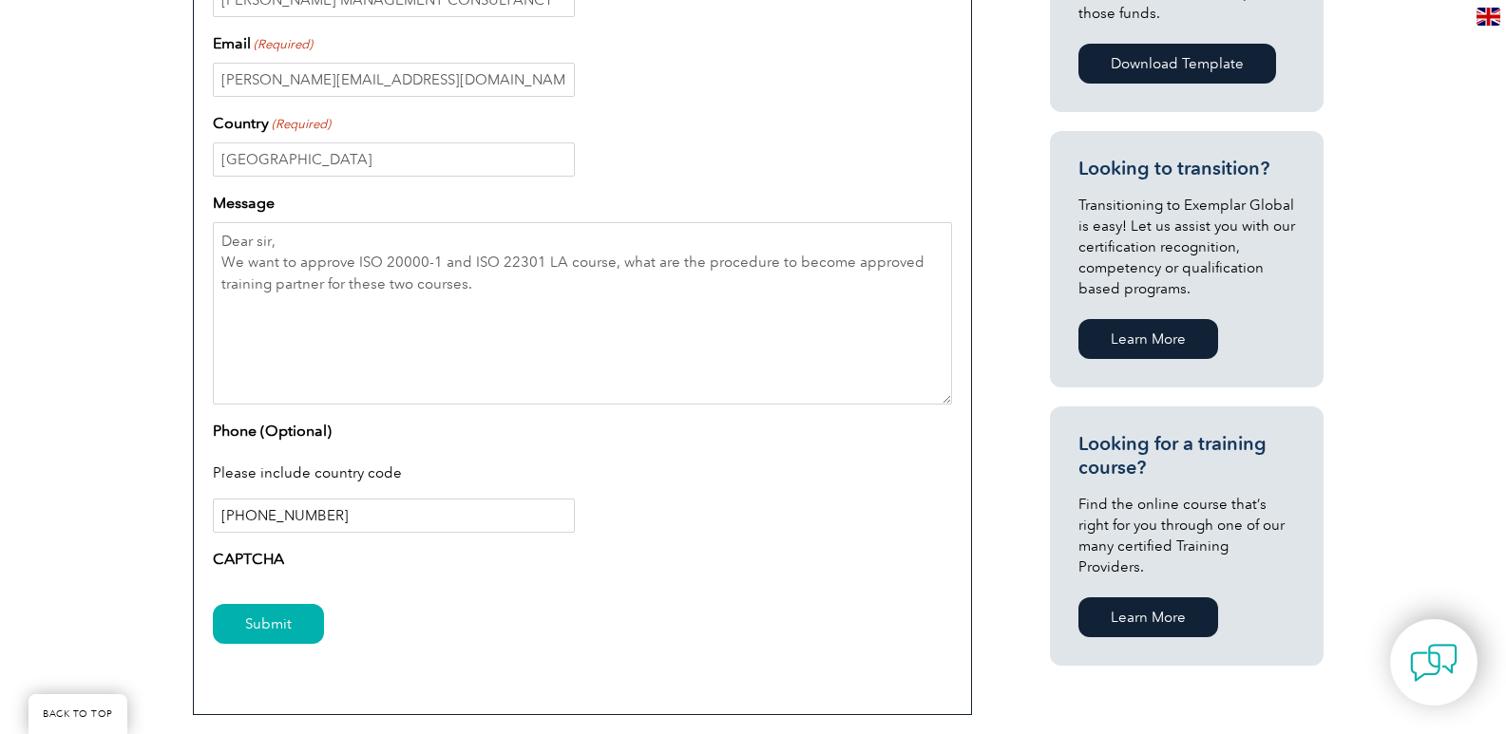
scroll to position [950, 0]
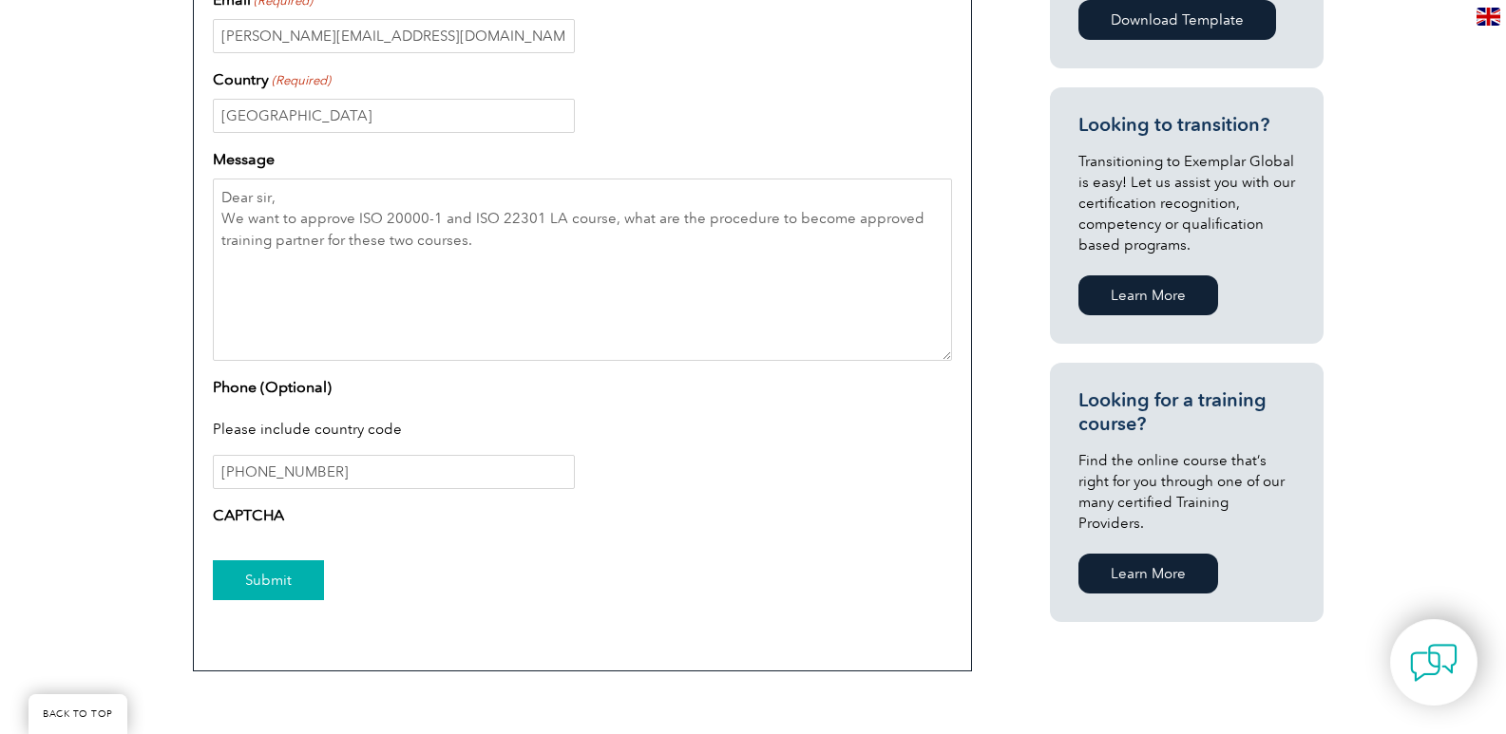
click at [269, 572] on input "Submit" at bounding box center [268, 580] width 111 height 40
click at [269, 574] on input "Submit" at bounding box center [268, 580] width 111 height 40
click at [265, 574] on input "Submit" at bounding box center [268, 580] width 111 height 40
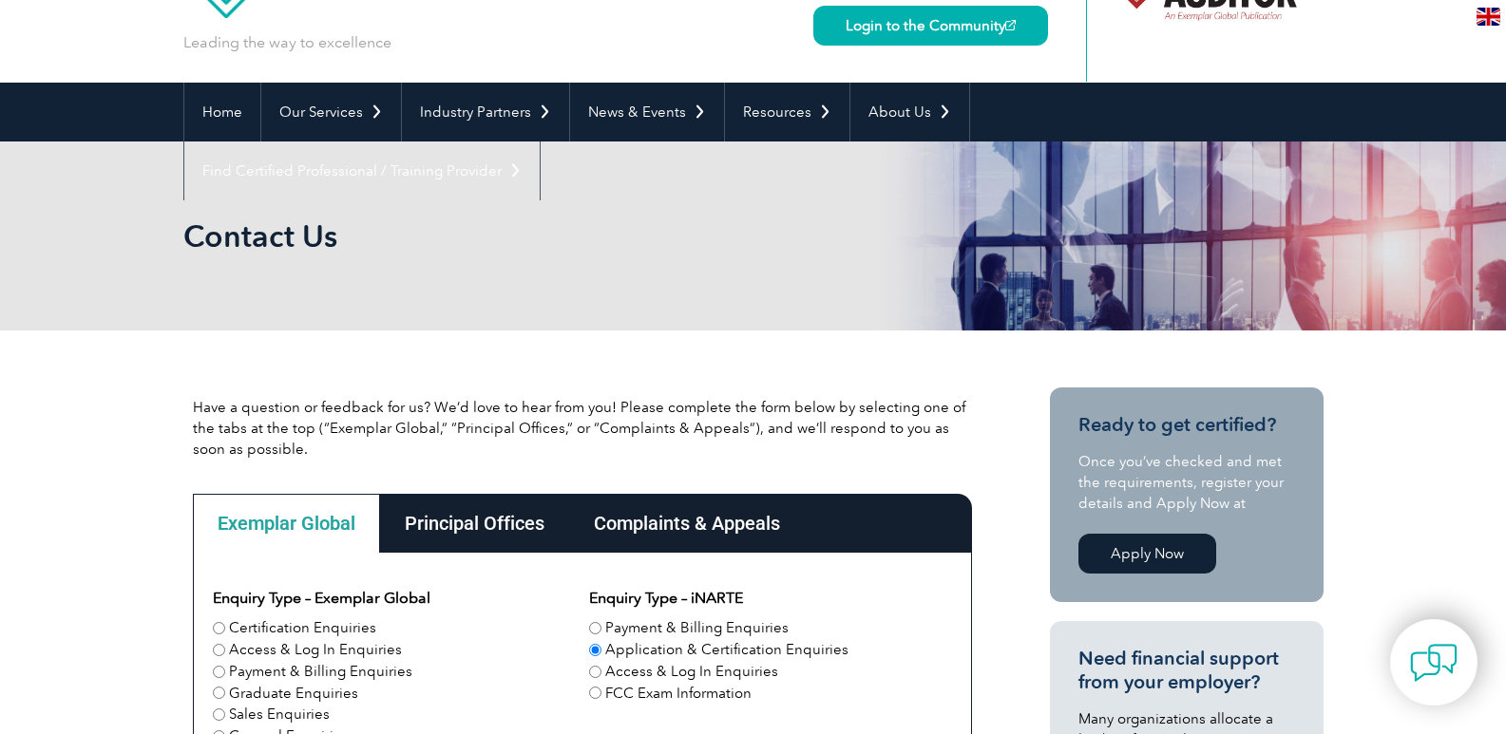
scroll to position [95, 0]
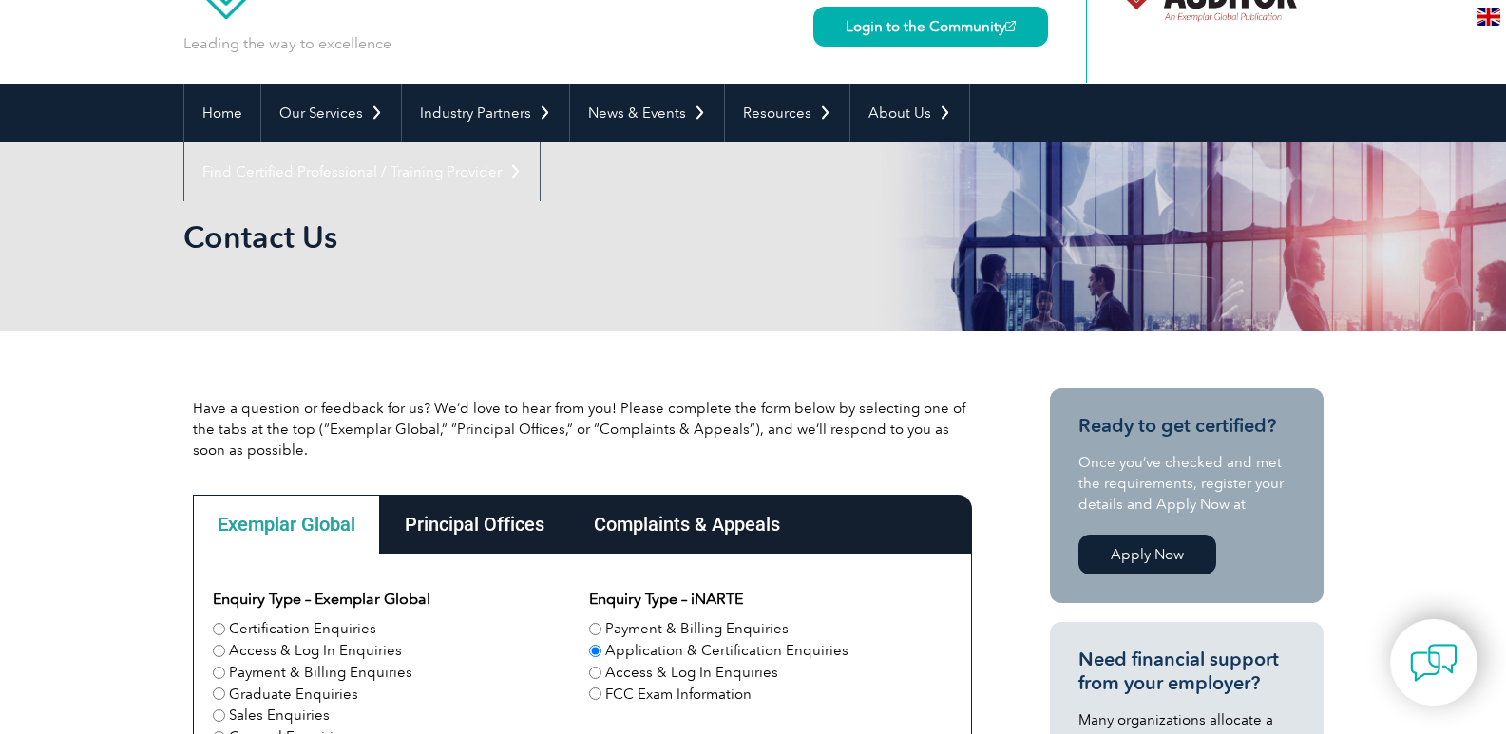
click at [474, 530] on div "Principal Offices" at bounding box center [474, 524] width 189 height 59
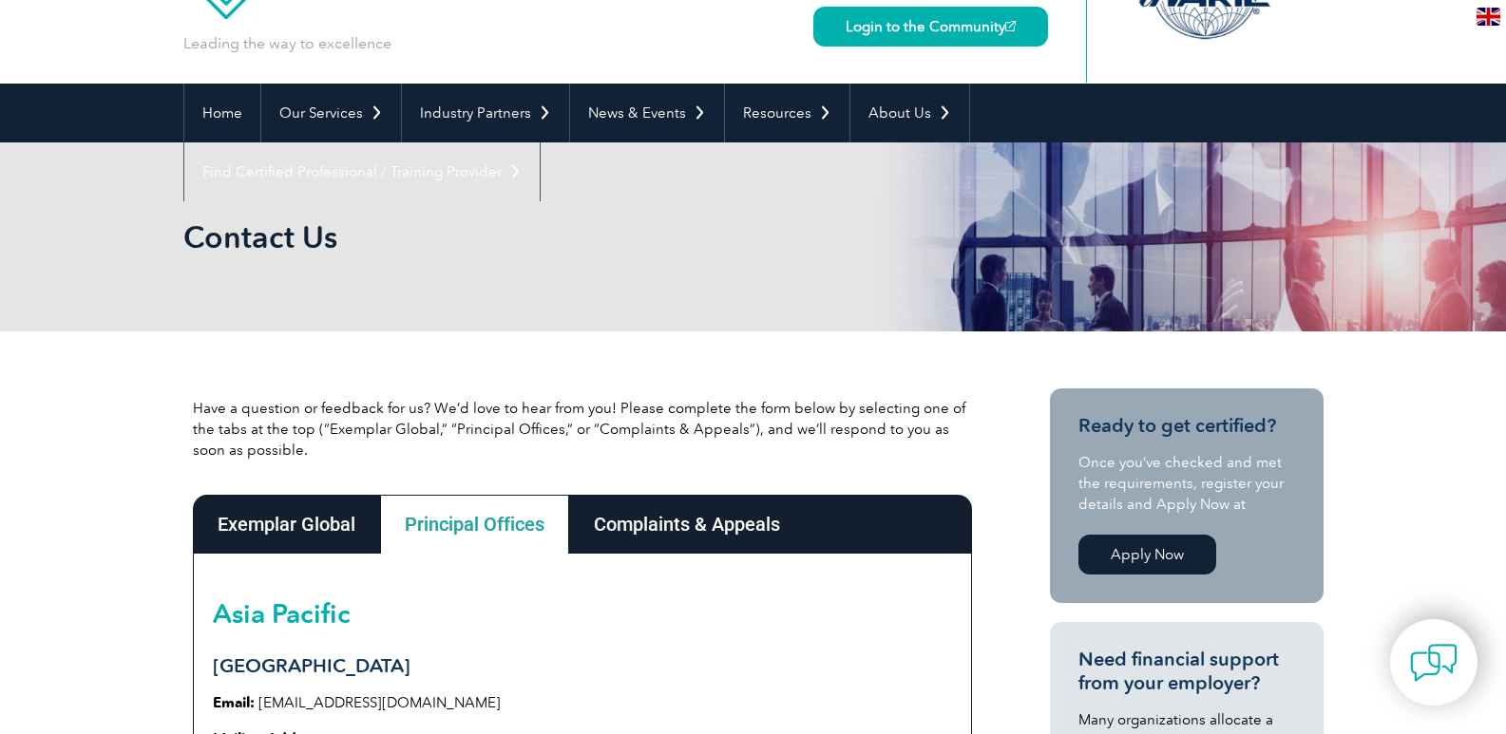
click at [635, 521] on div "Complaints & Appeals" at bounding box center [687, 524] width 236 height 59
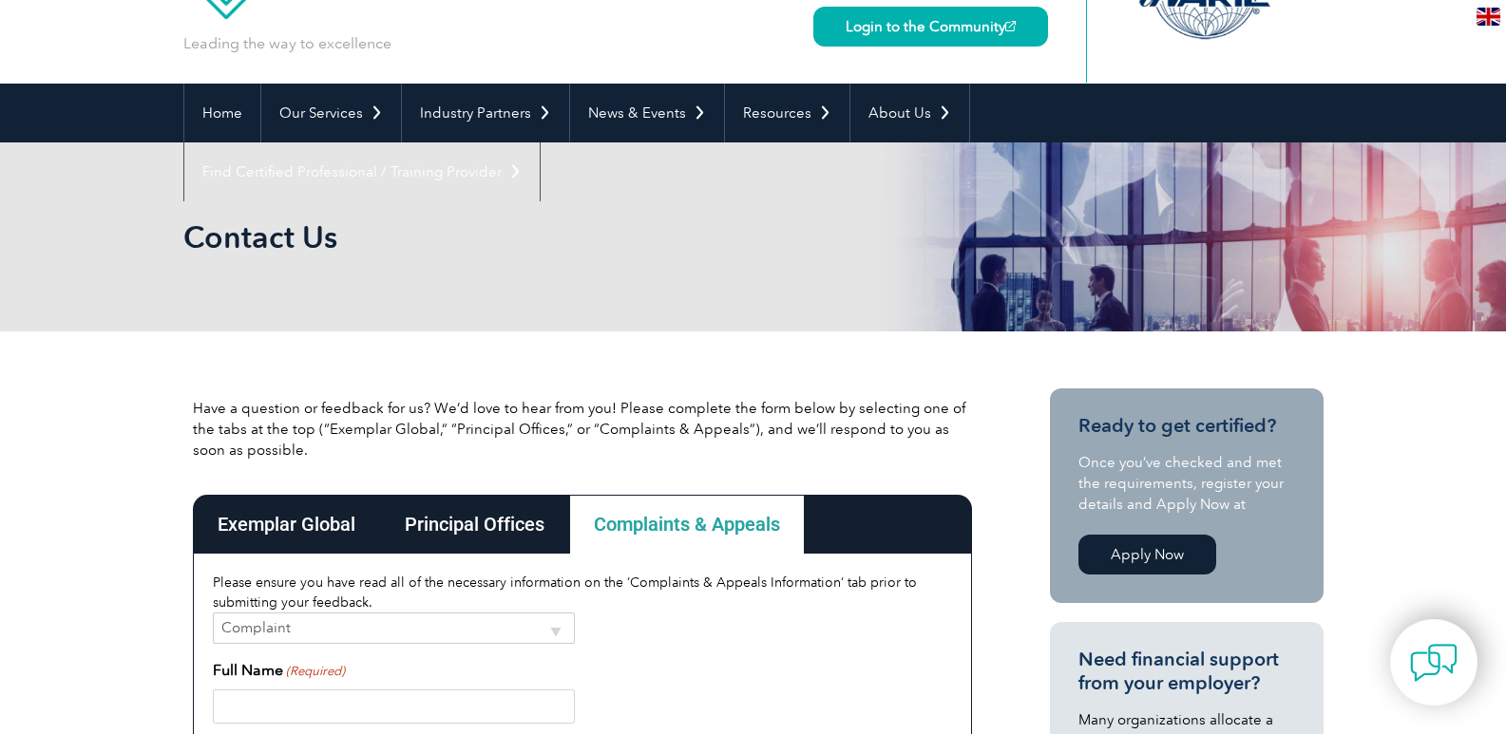
click at [527, 526] on div "Principal Offices" at bounding box center [474, 524] width 189 height 59
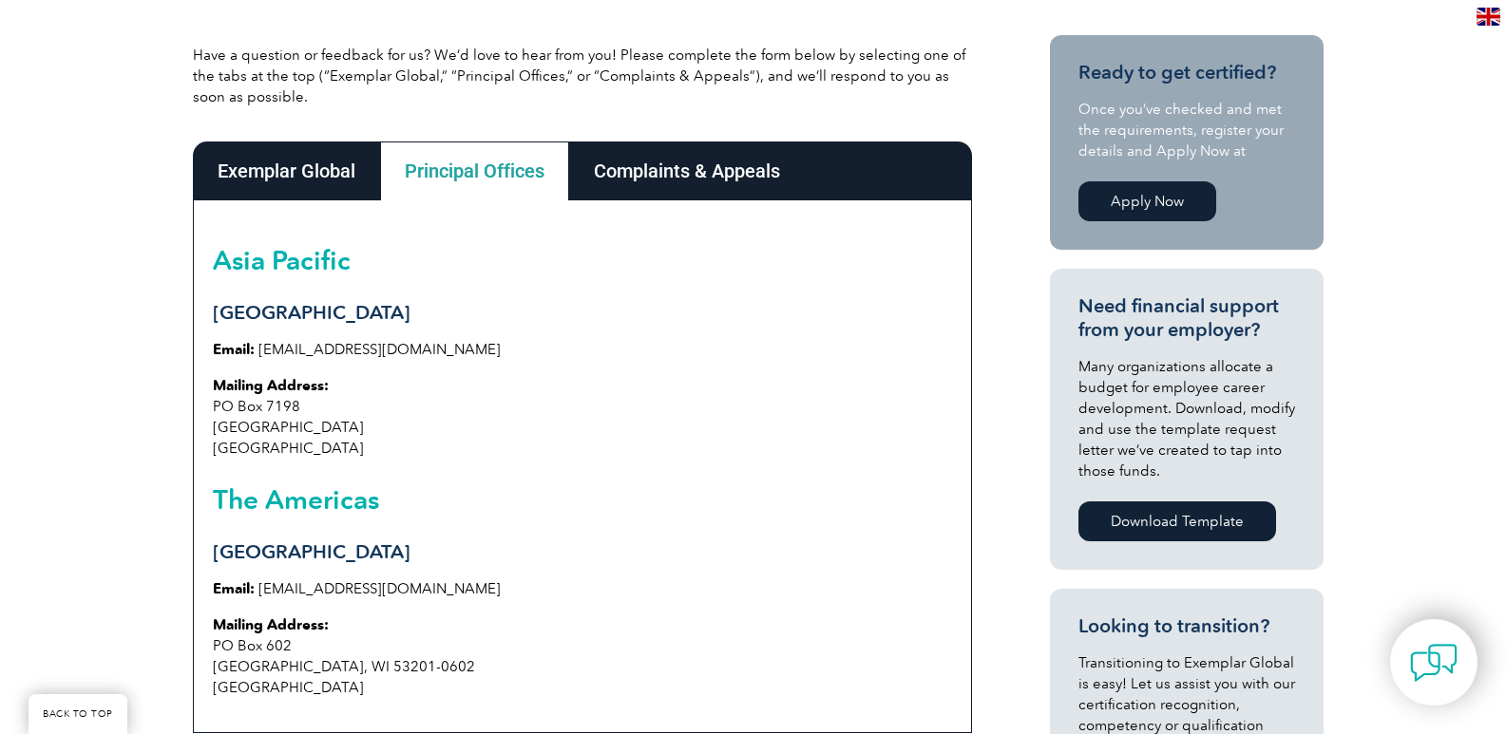
scroll to position [570, 0]
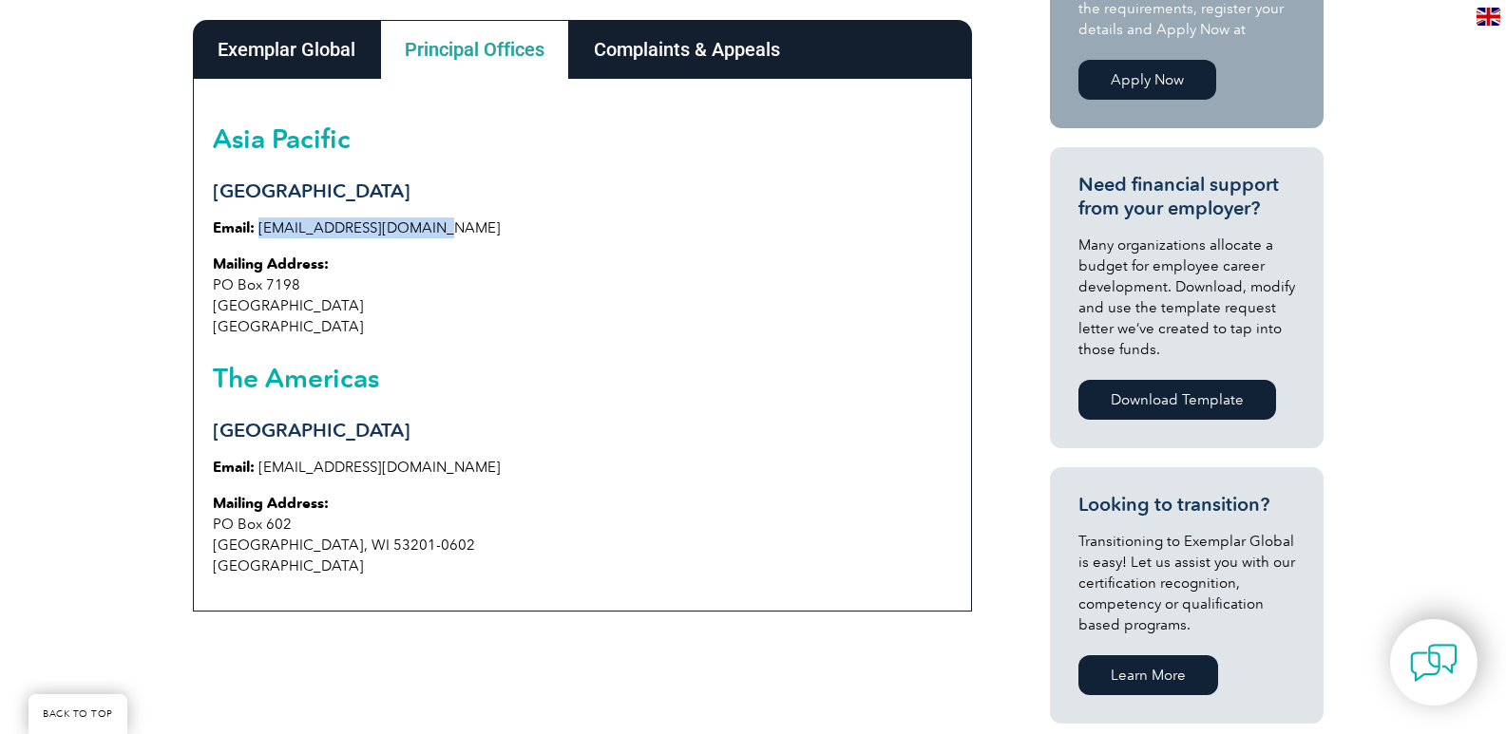
drag, startPoint x: 426, startPoint y: 229, endPoint x: 258, endPoint y: 235, distance: 167.3
click at [258, 235] on p "Email: info@exemplarglobal.org" at bounding box center [582, 228] width 739 height 21
copy link "info@exemplarglobal.org"
click at [478, 294] on p "Mailing Address: PO Box 7198 Penrith South NSW 2750 Australia" at bounding box center [582, 296] width 739 height 84
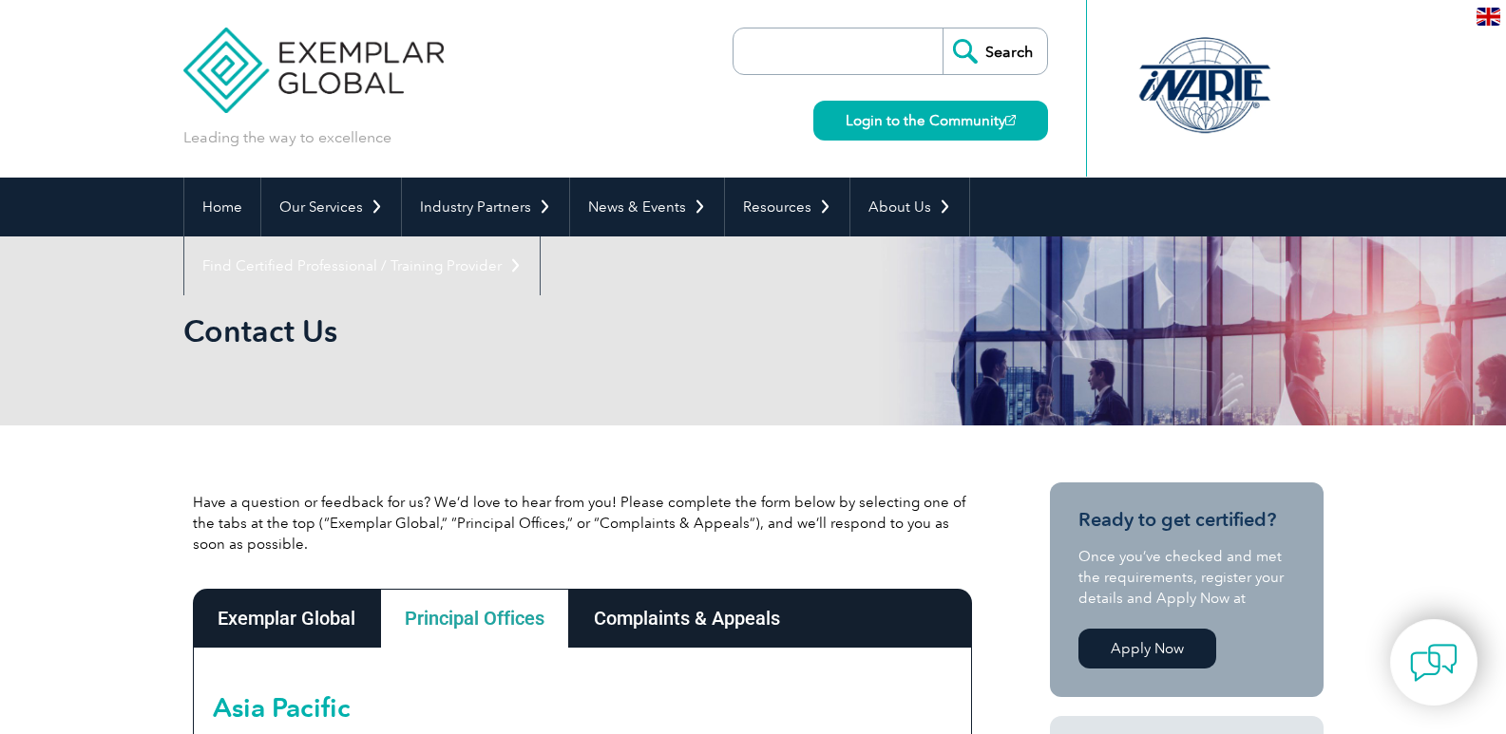
scroll to position [0, 0]
